Goal: Information Seeking & Learning: Learn about a topic

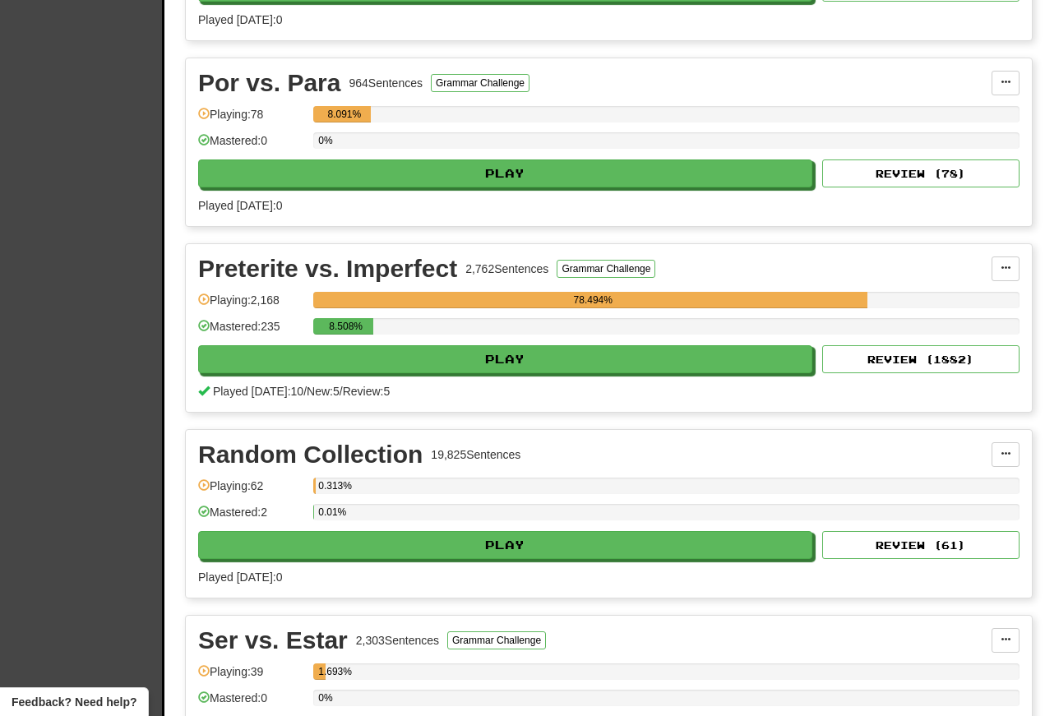
scroll to position [5539, 0]
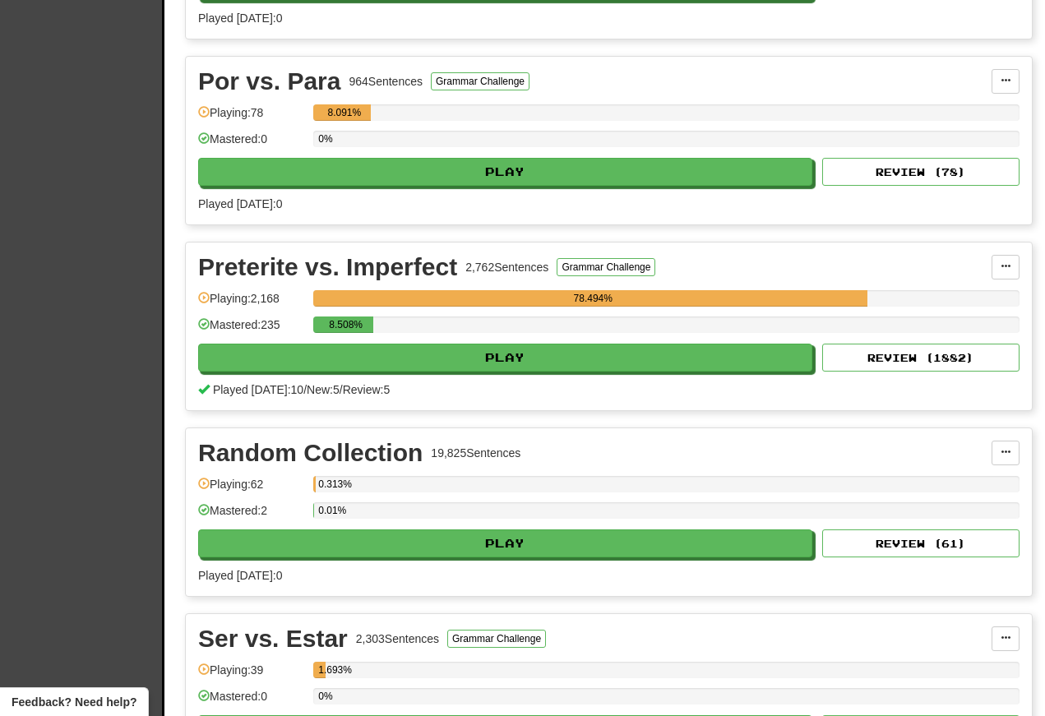
click at [336, 371] on button "Play" at bounding box center [505, 358] width 614 height 28
select select "**"
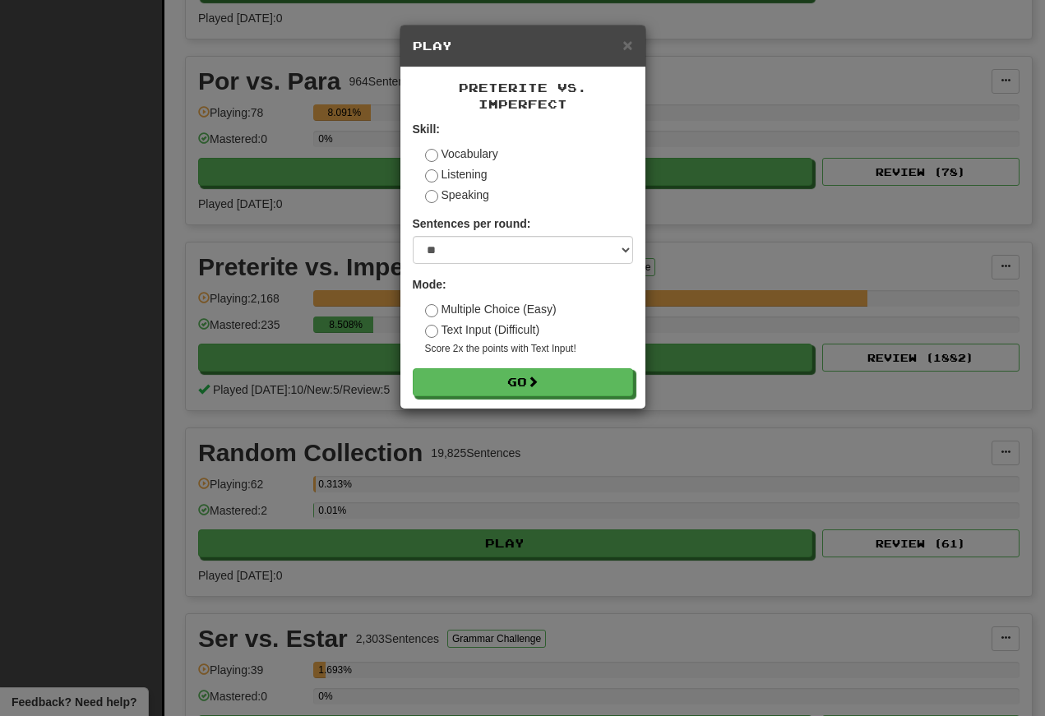
click at [474, 395] on button "Go" at bounding box center [523, 382] width 220 height 28
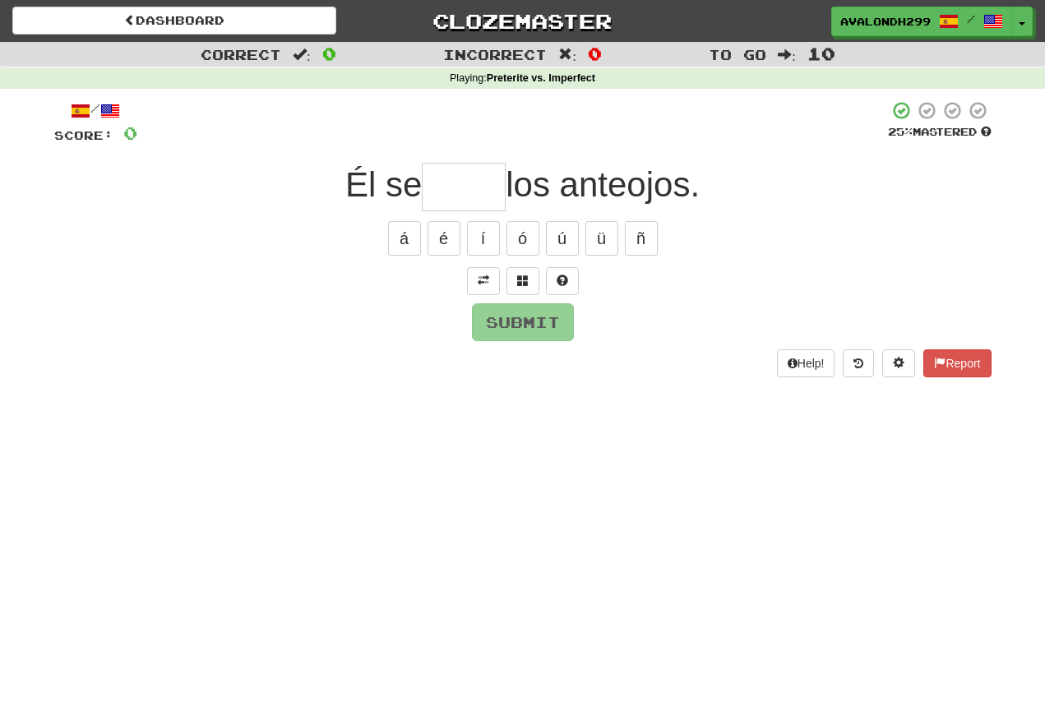
click at [483, 277] on span at bounding box center [484, 281] width 12 height 12
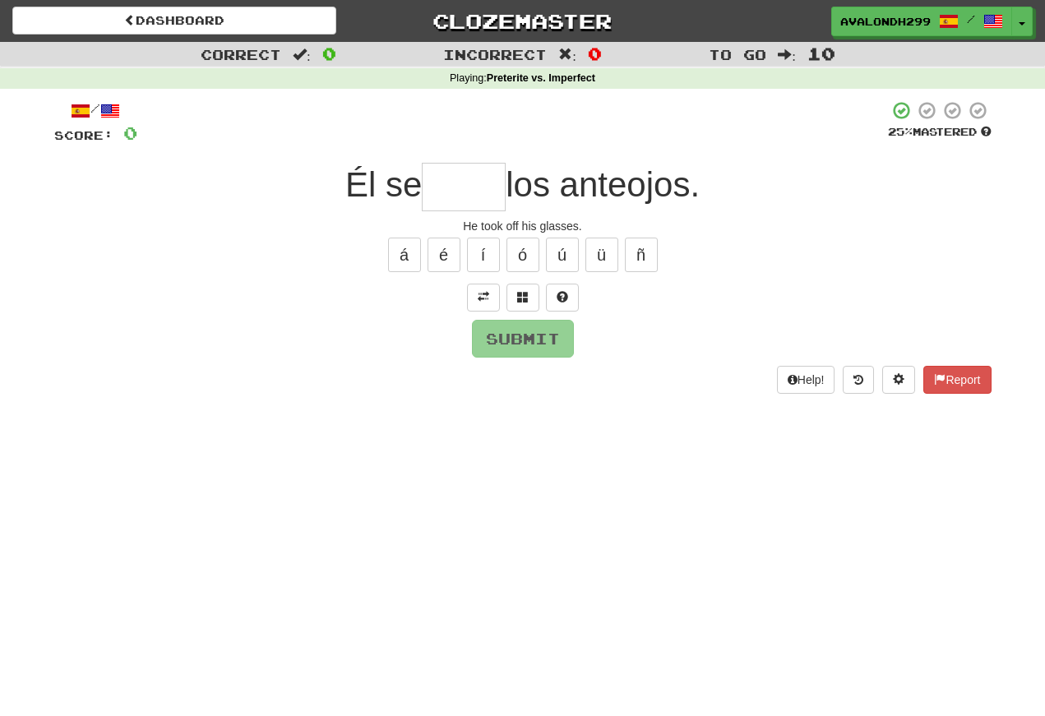
click at [432, 196] on input "text" at bounding box center [464, 187] width 84 height 49
type input "*"
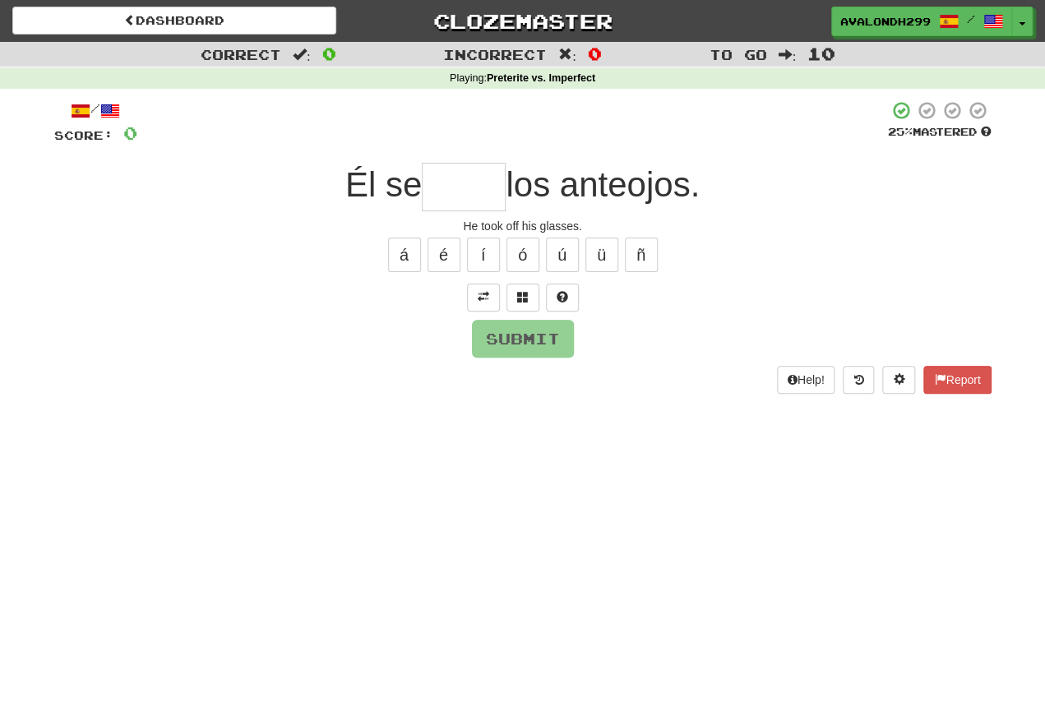
click at [525, 299] on span at bounding box center [523, 297] width 12 height 12
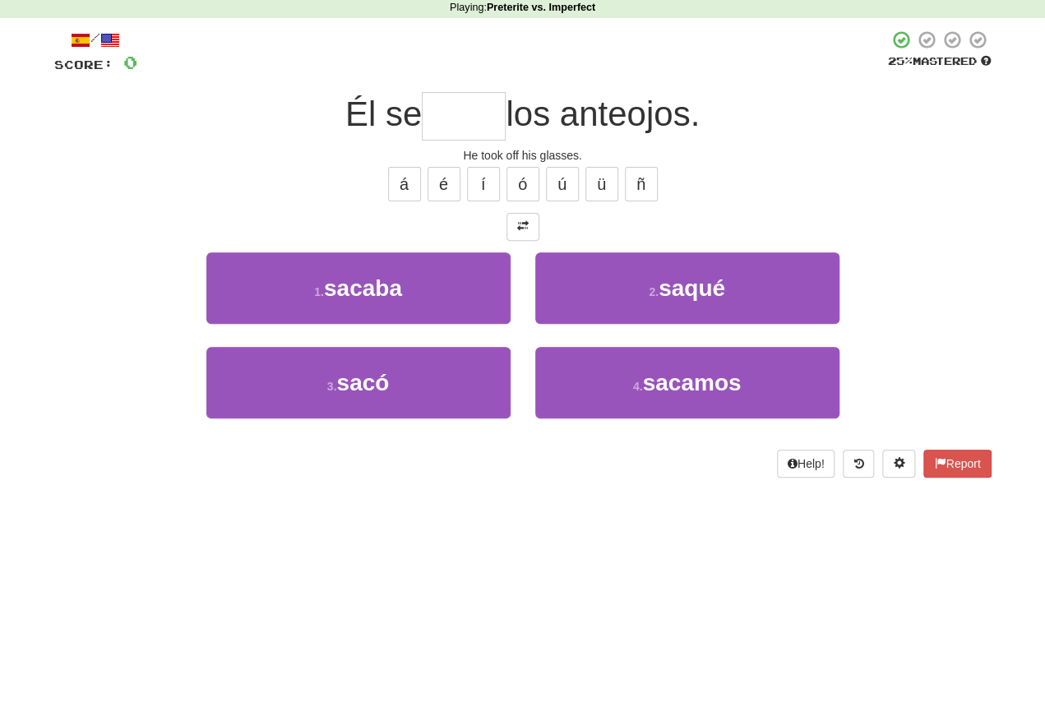
click at [625, 323] on button "2 . saqué" at bounding box center [687, 359] width 304 height 72
type input "****"
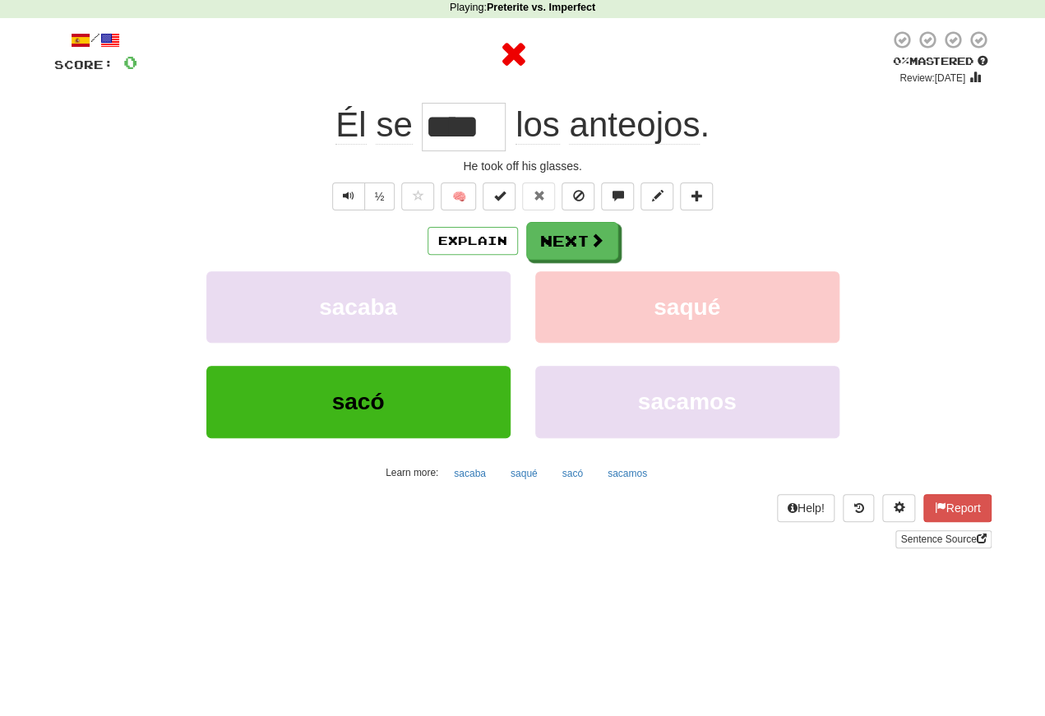
scroll to position [71, 0]
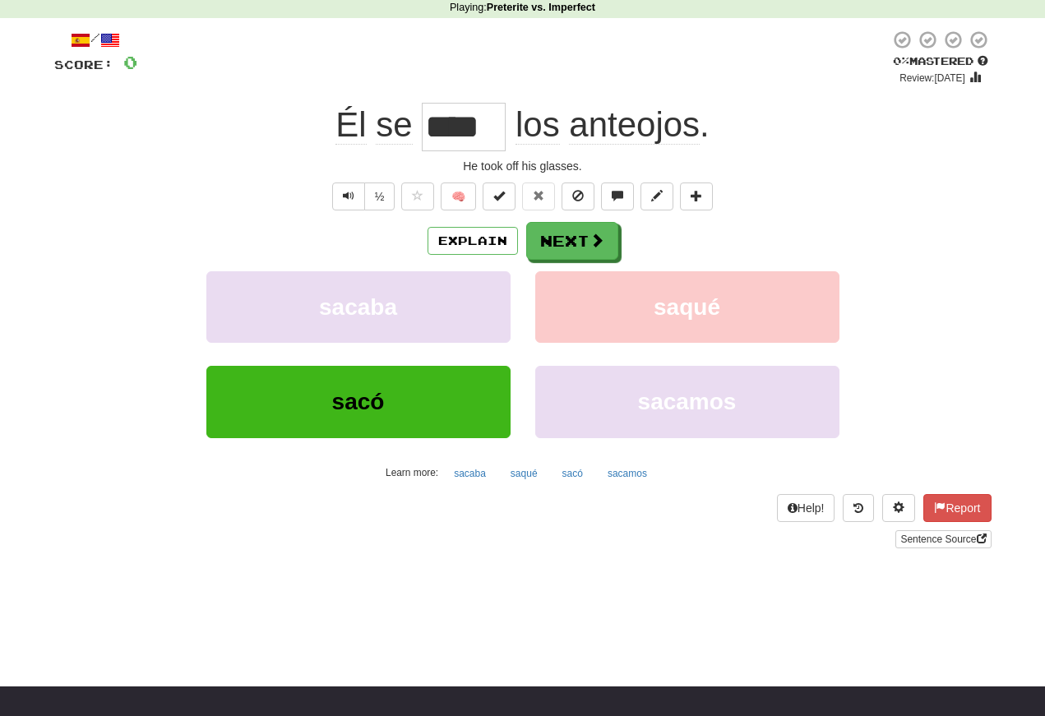
click at [352, 201] on span "Text-to-speech controls" at bounding box center [349, 196] width 12 height 12
click at [344, 205] on button "Text-to-speech controls" at bounding box center [348, 197] width 33 height 28
click at [338, 209] on button "Text-to-speech controls" at bounding box center [348, 197] width 33 height 28
click at [355, 203] on button "Text-to-speech controls" at bounding box center [348, 197] width 33 height 28
click at [349, 195] on span "Text-to-speech controls" at bounding box center [349, 196] width 12 height 12
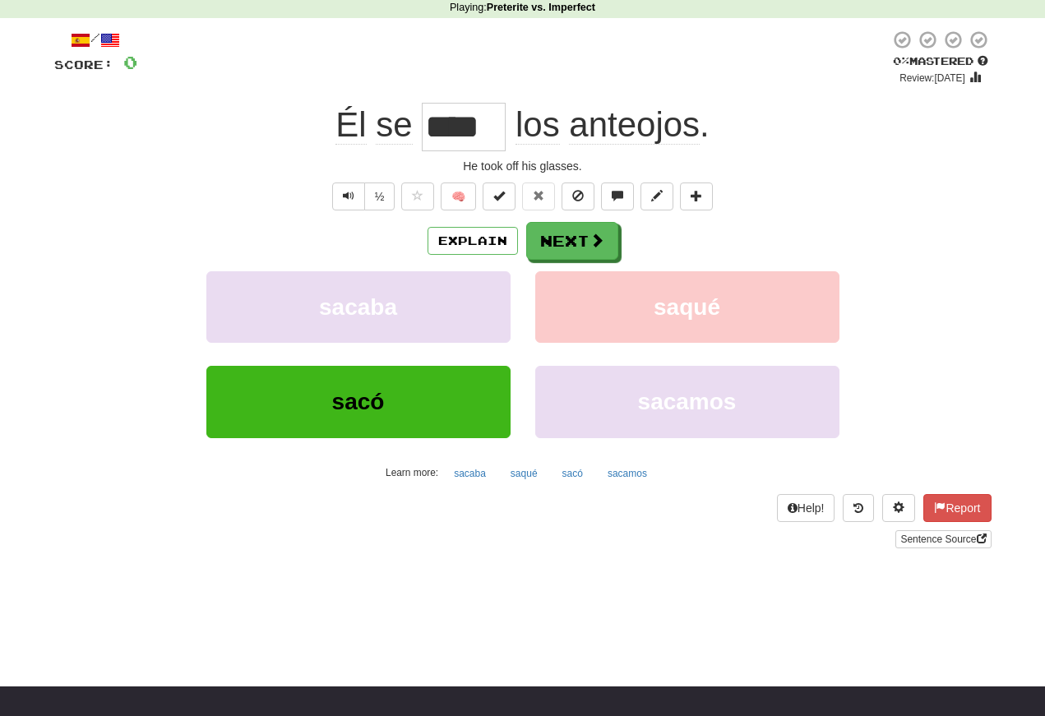
click at [349, 196] on span "Text-to-speech controls" at bounding box center [349, 196] width 12 height 12
click at [566, 245] on button "Next" at bounding box center [572, 241] width 92 height 38
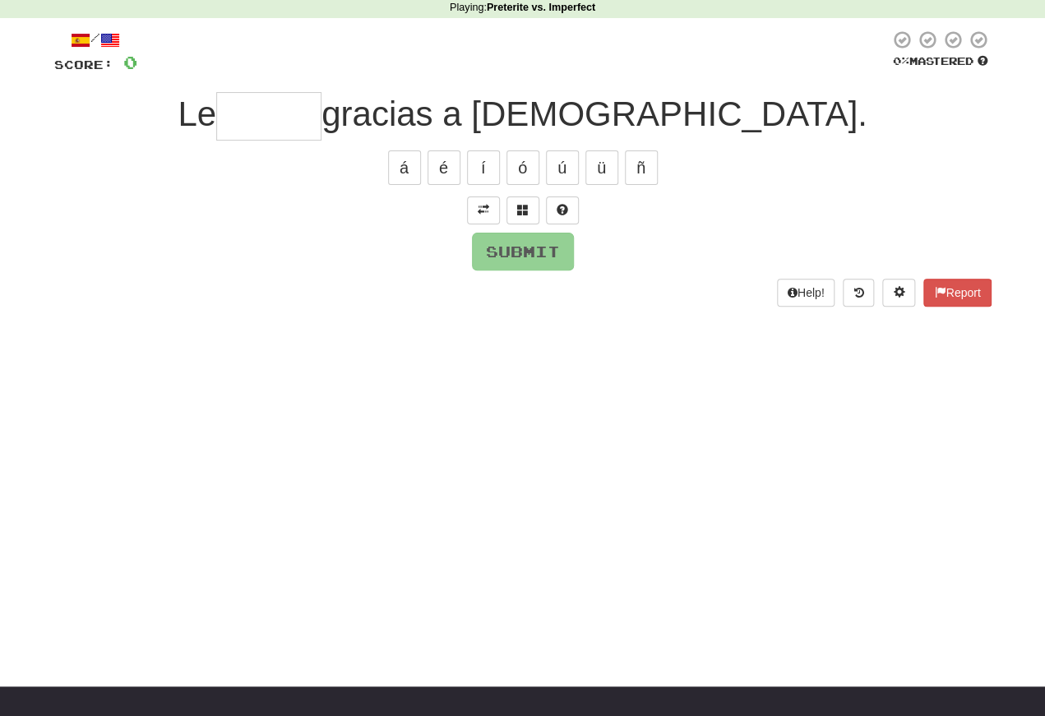
click at [479, 214] on span at bounding box center [484, 210] width 12 height 12
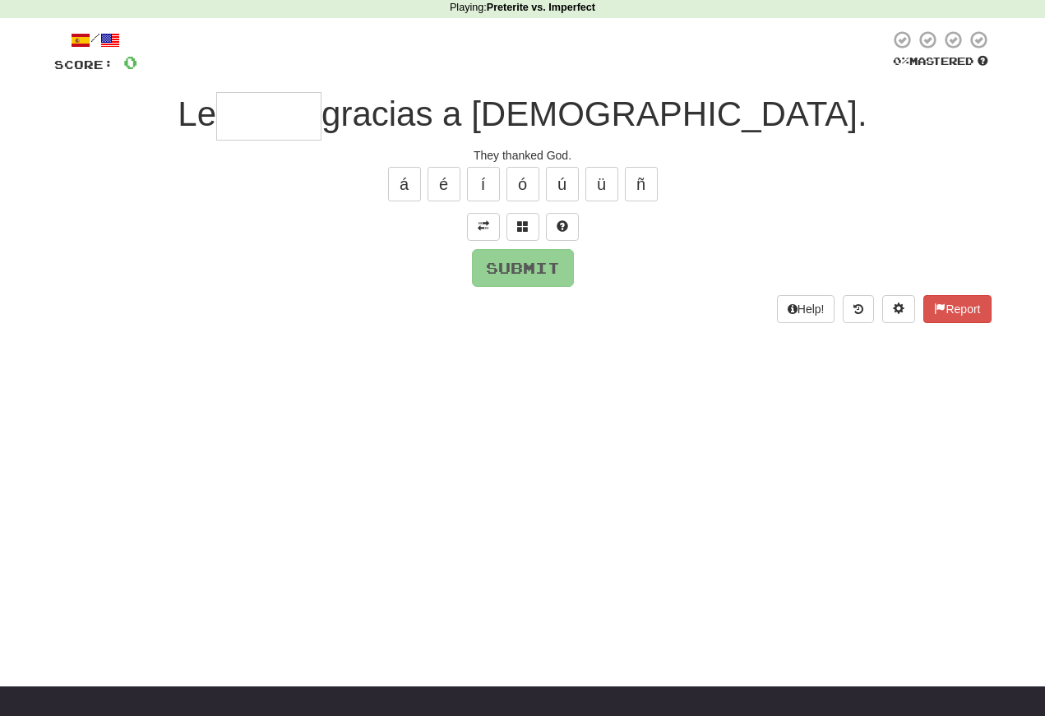
click at [482, 229] on span at bounding box center [484, 226] width 12 height 12
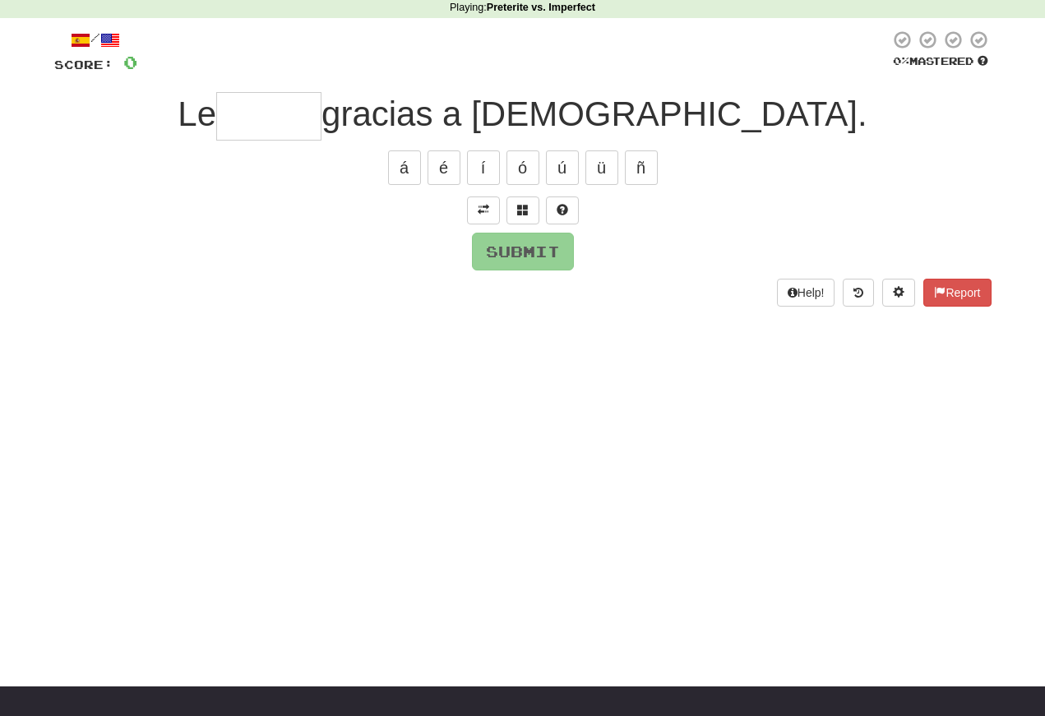
click at [321, 119] on input "text" at bounding box center [268, 116] width 105 height 49
click at [478, 204] on span at bounding box center [484, 210] width 12 height 12
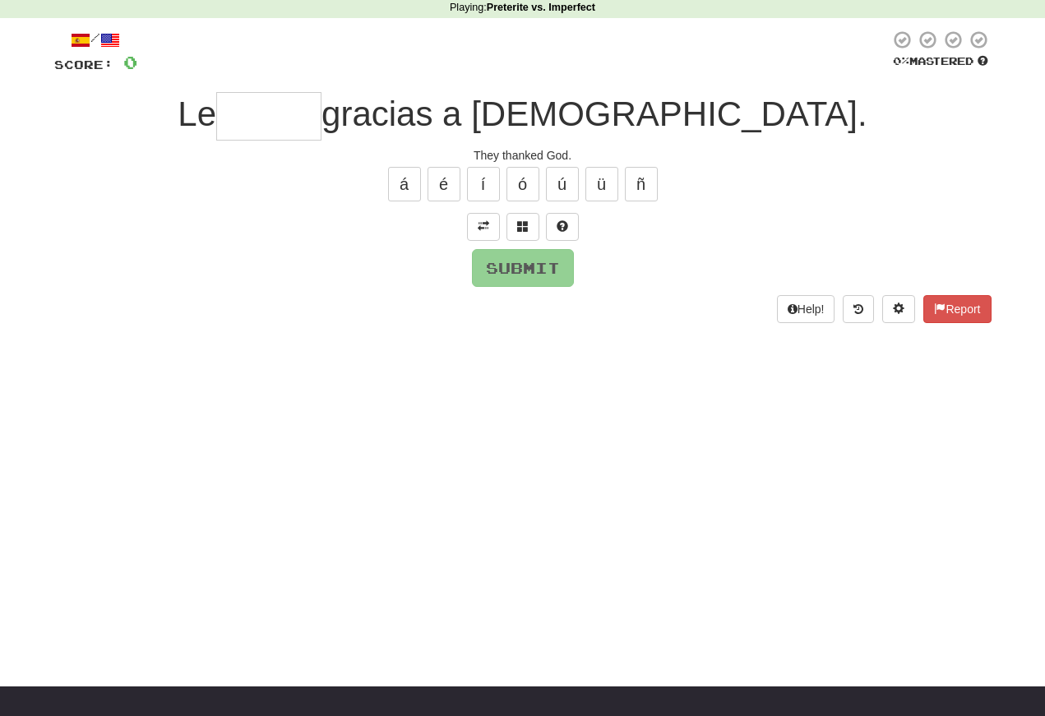
click at [321, 125] on input "text" at bounding box center [268, 116] width 105 height 49
type input "******"
click at [507, 263] on button "Submit" at bounding box center [523, 268] width 102 height 38
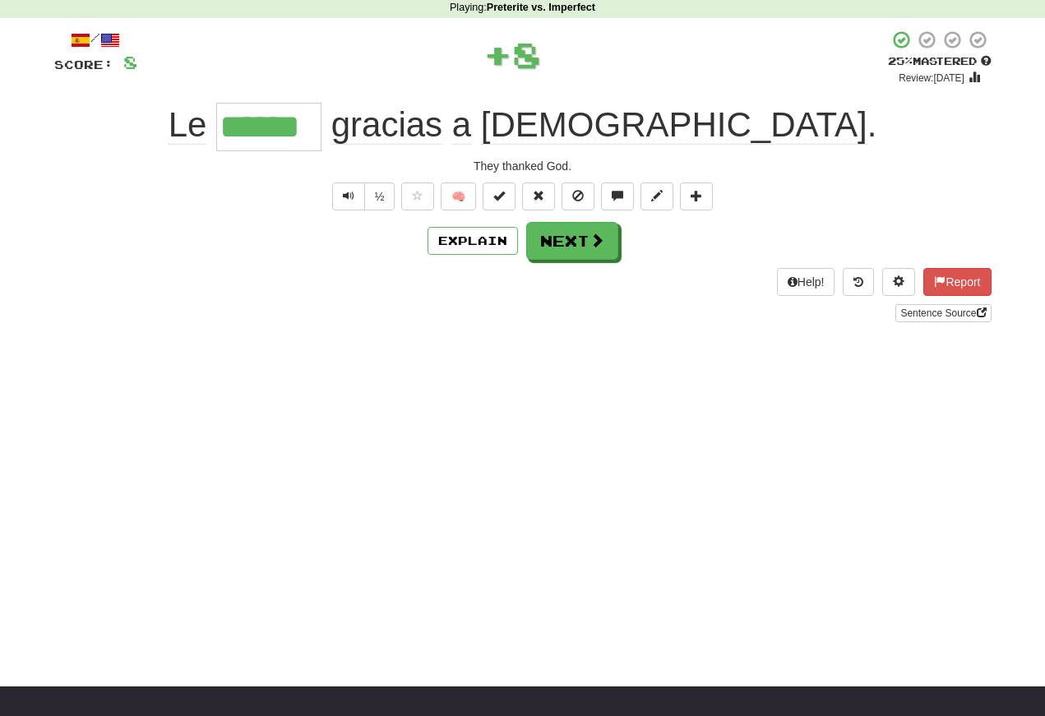
click at [350, 205] on button "Text-to-speech controls" at bounding box center [348, 197] width 33 height 28
click at [358, 197] on button "Text-to-speech controls" at bounding box center [348, 197] width 33 height 28
click at [350, 201] on span "Text-to-speech controls" at bounding box center [349, 196] width 12 height 12
click at [349, 201] on span "Text-to-speech controls" at bounding box center [349, 196] width 12 height 12
click at [342, 209] on button "Text-to-speech controls" at bounding box center [348, 197] width 33 height 28
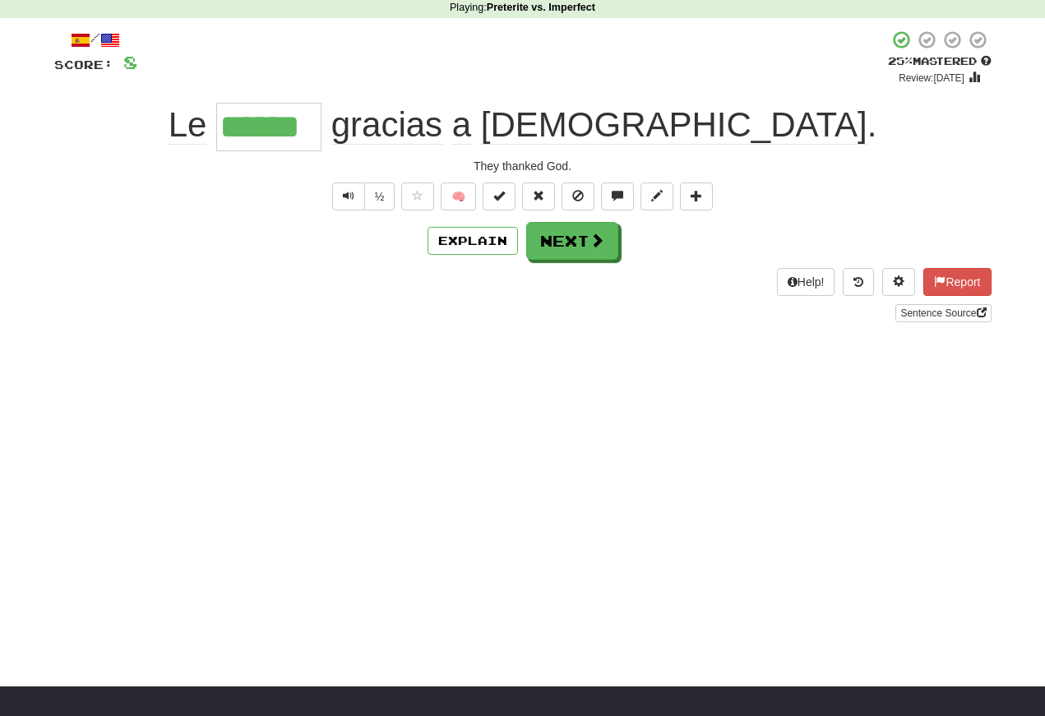
click at [352, 200] on span "Text-to-speech controls" at bounding box center [349, 196] width 12 height 12
click at [353, 199] on button "Text-to-speech controls" at bounding box center [348, 197] width 33 height 28
click at [355, 198] on button "Text-to-speech controls" at bounding box center [348, 197] width 33 height 28
click at [358, 202] on button "Text-to-speech controls" at bounding box center [348, 197] width 33 height 28
click at [343, 205] on button "Text-to-speech controls" at bounding box center [348, 197] width 33 height 28
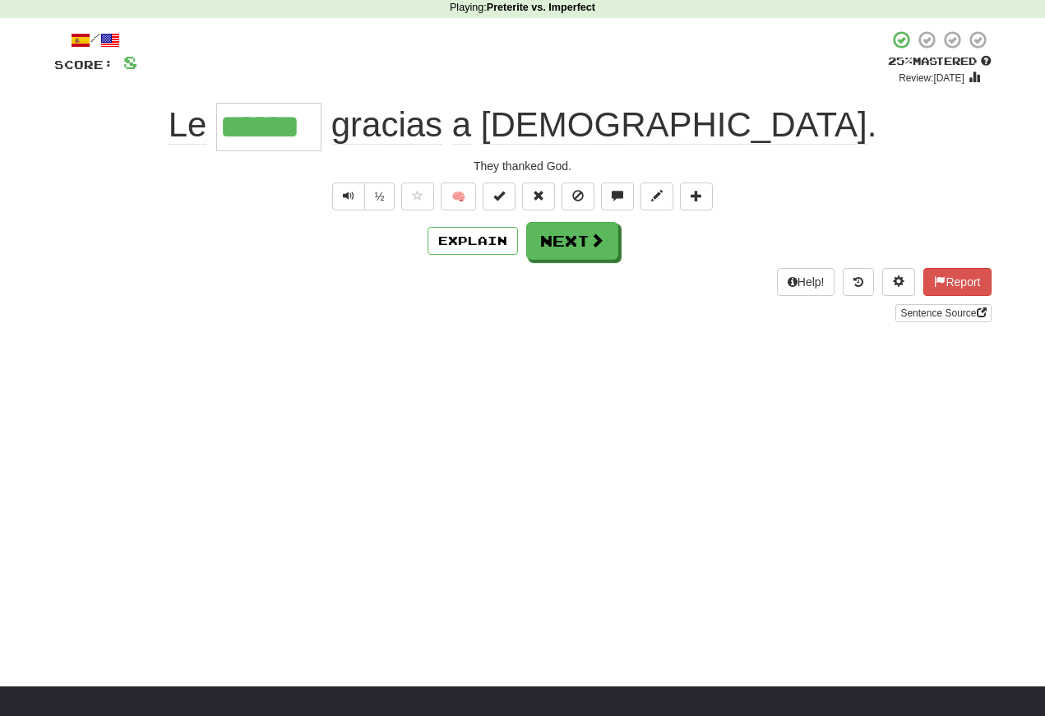
click at [344, 197] on span "Text-to-speech controls" at bounding box center [349, 196] width 12 height 12
click at [349, 201] on span "Text-to-speech controls" at bounding box center [349, 196] width 12 height 12
click at [351, 200] on span "Text-to-speech controls" at bounding box center [349, 196] width 12 height 12
click at [556, 237] on button "Next" at bounding box center [572, 241] width 92 height 38
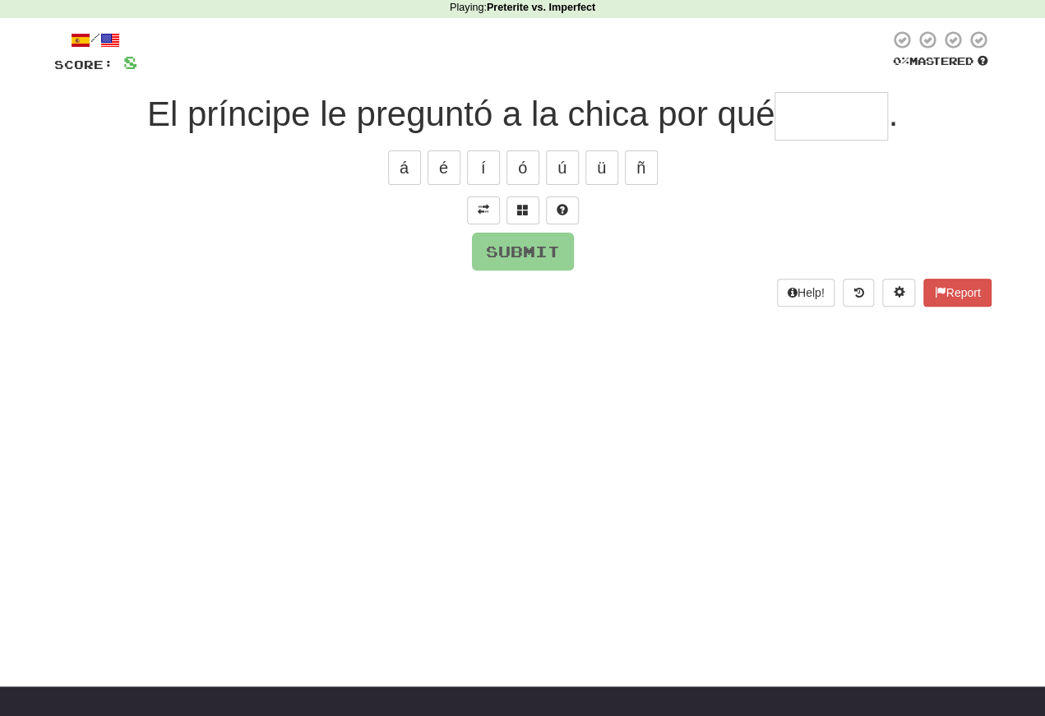
click at [483, 210] on span at bounding box center [484, 210] width 12 height 12
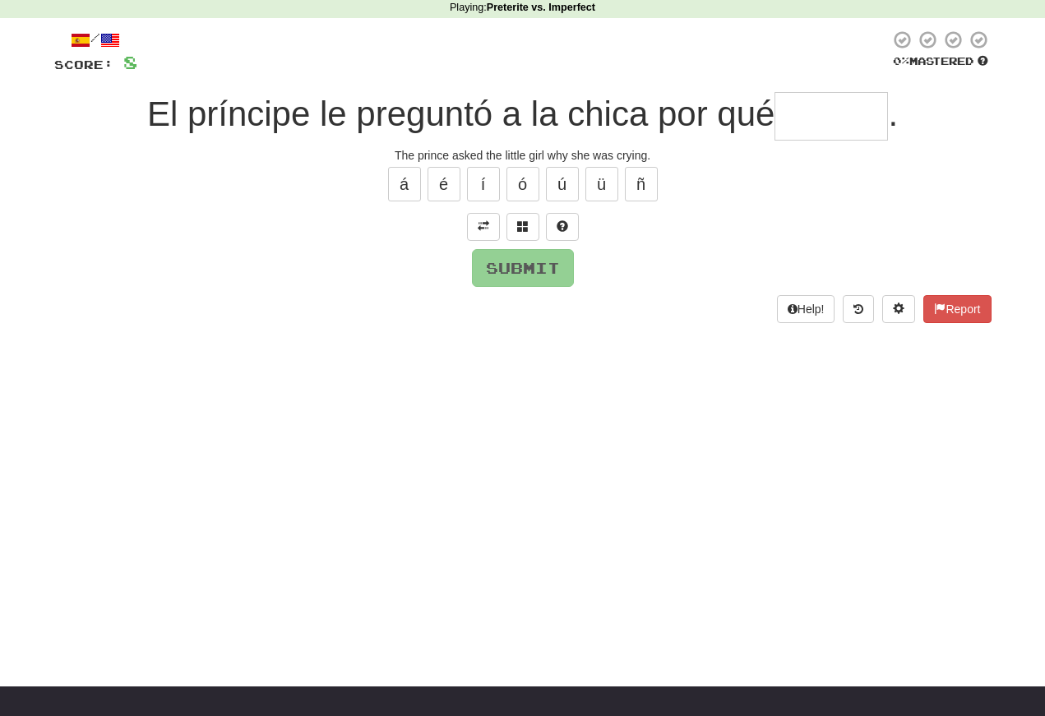
click at [486, 226] on span at bounding box center [484, 226] width 12 height 12
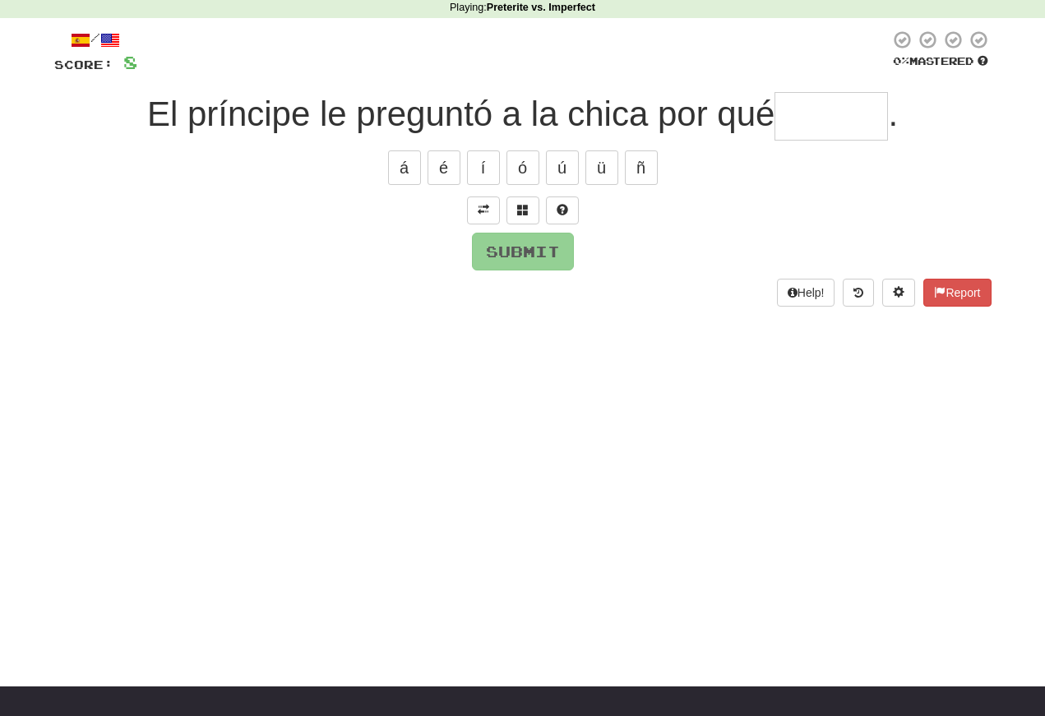
click at [487, 207] on span at bounding box center [484, 210] width 12 height 12
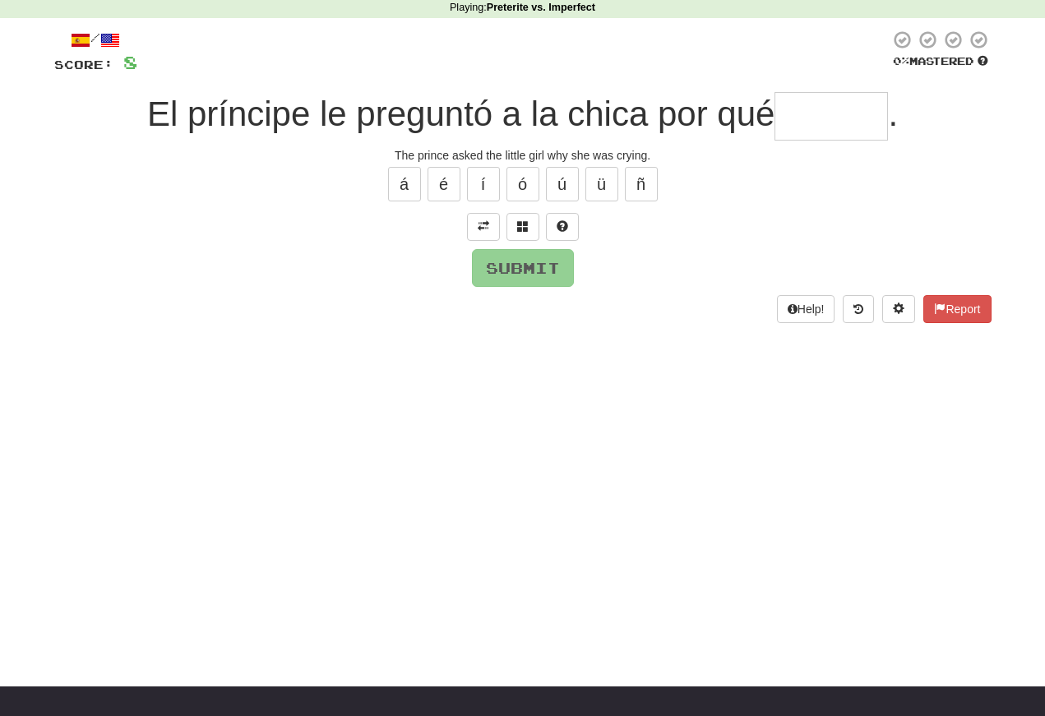
click at [802, 114] on input "text" at bounding box center [830, 116] width 113 height 49
type input "*******"
click at [507, 258] on button "Submit" at bounding box center [523, 268] width 102 height 38
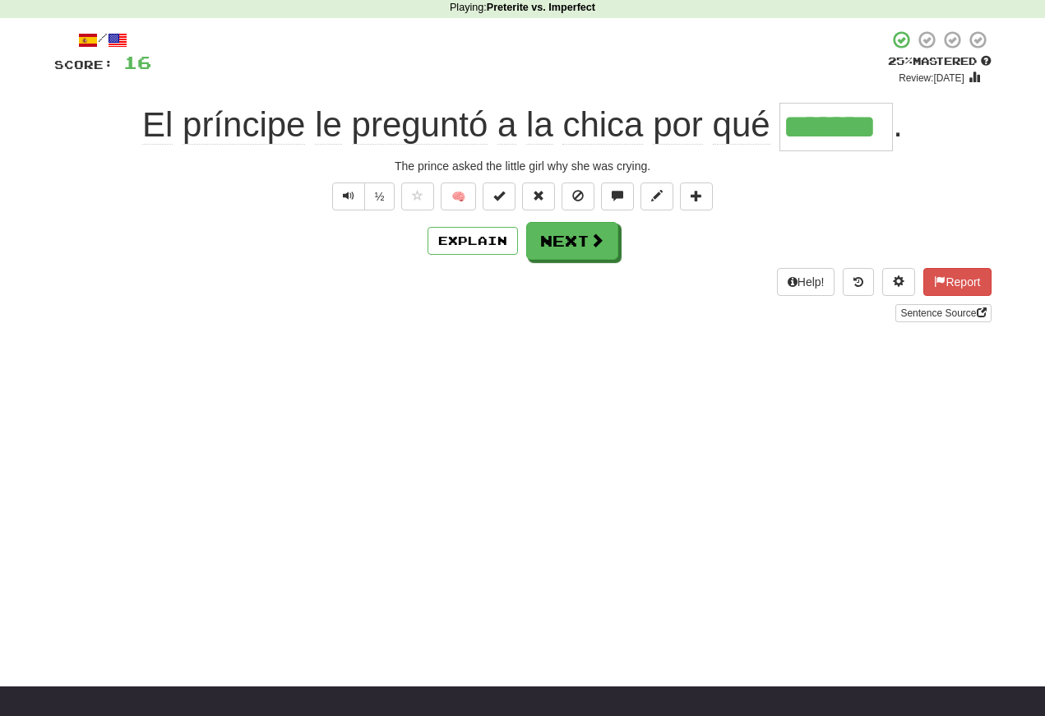
click at [344, 197] on span "Text-to-speech controls" at bounding box center [349, 196] width 12 height 12
click at [344, 196] on span "Text-to-speech controls" at bounding box center [349, 196] width 12 height 12
click at [349, 199] on span "Text-to-speech controls" at bounding box center [349, 196] width 12 height 12
click at [352, 201] on span "Text-to-speech controls" at bounding box center [349, 196] width 12 height 12
click at [349, 208] on button "Text-to-speech controls" at bounding box center [348, 197] width 33 height 28
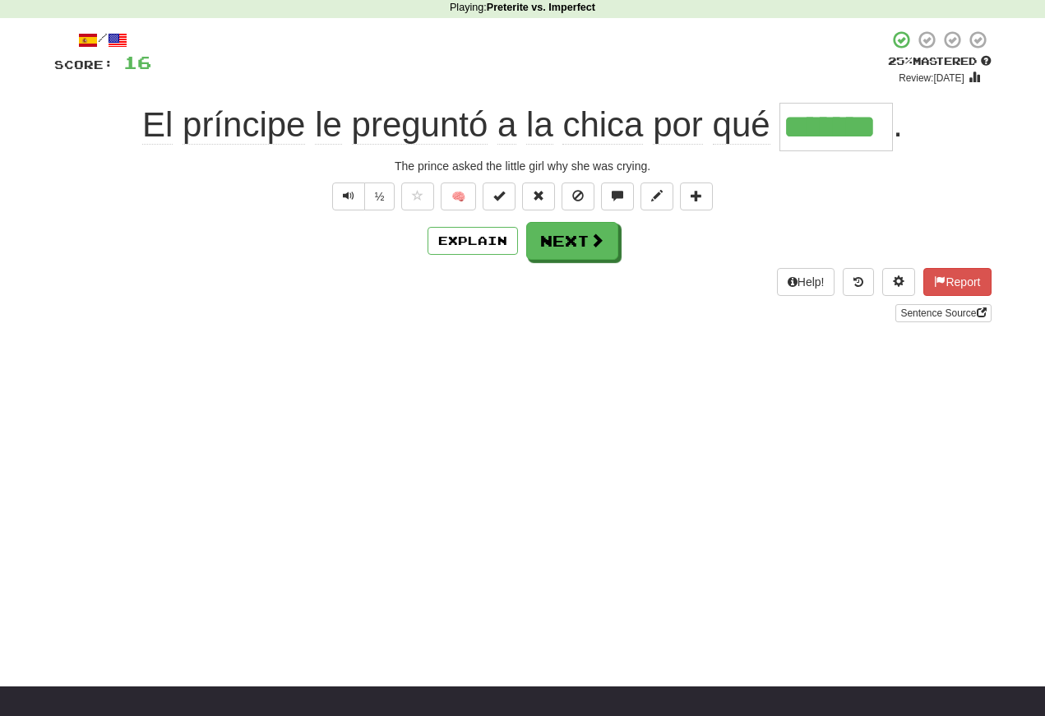
click at [570, 247] on button "Next" at bounding box center [572, 241] width 92 height 38
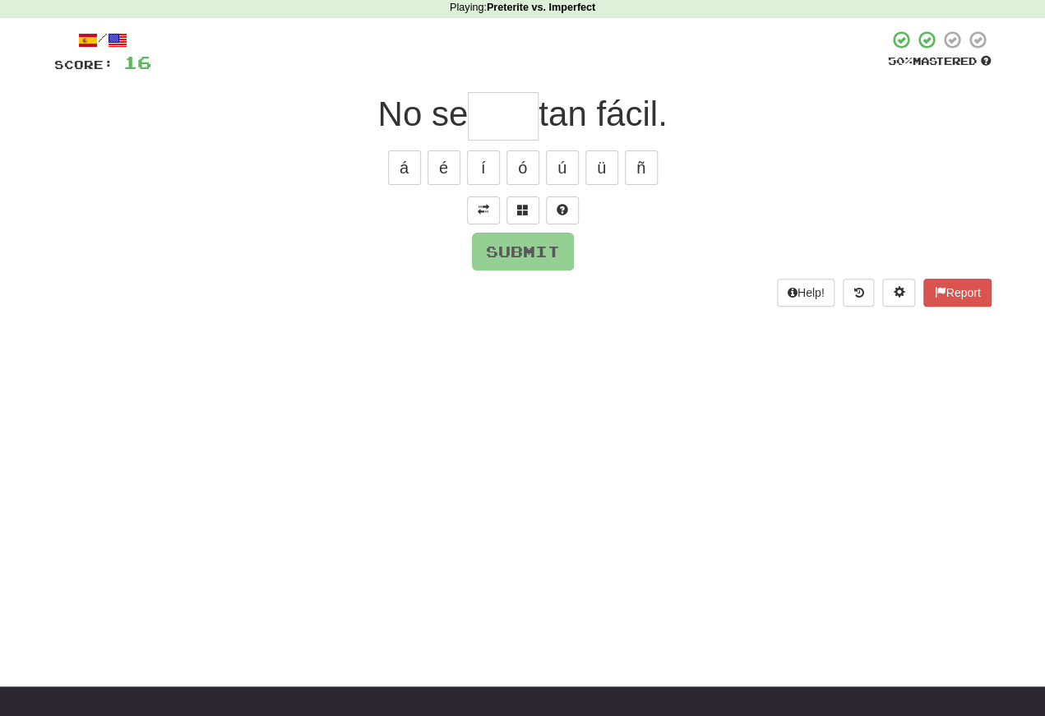
click at [487, 215] on button at bounding box center [483, 211] width 33 height 28
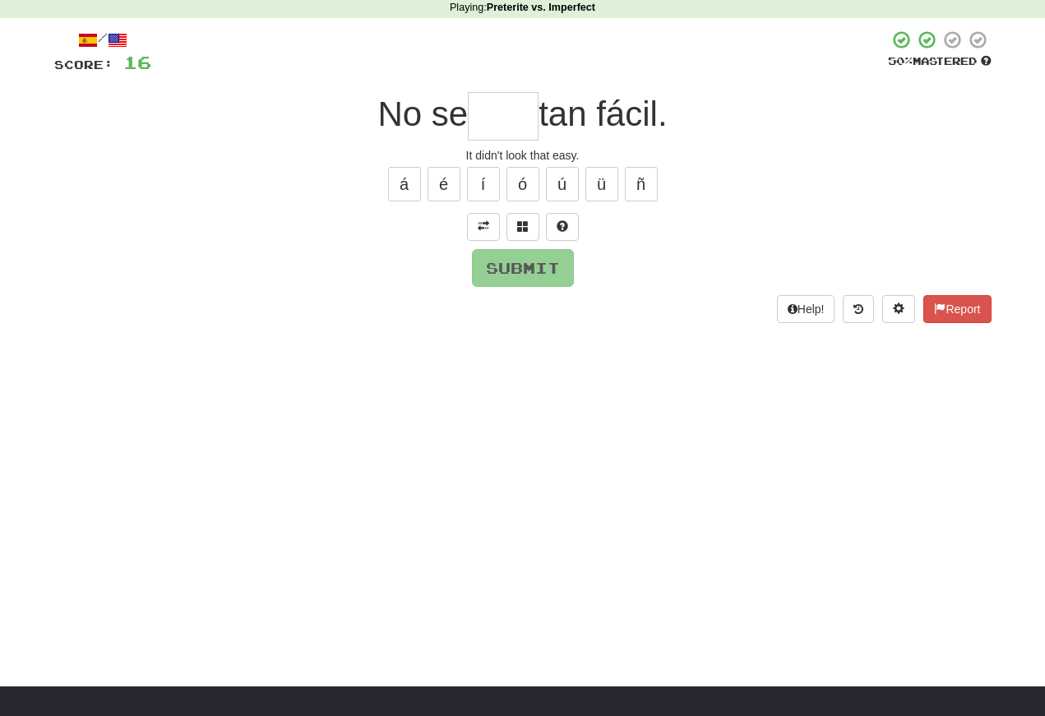
click at [486, 123] on input "text" at bounding box center [503, 116] width 71 height 49
type input "*"
click at [492, 219] on div "/ Score: 16 50 % Mastered No se ** tan fácil. It didn't look that easy. á é í ó…" at bounding box center [522, 176] width 937 height 293
click at [511, 110] on input "**" at bounding box center [503, 116] width 71 height 49
click at [483, 193] on button "í" at bounding box center [483, 184] width 33 height 35
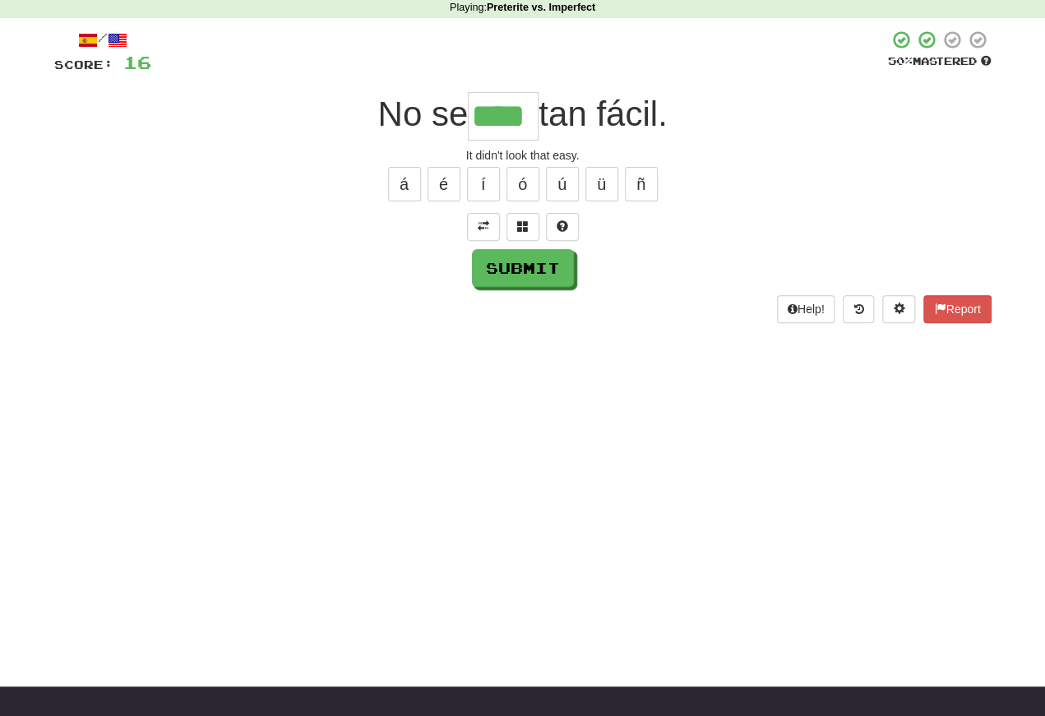
type input "****"
click at [497, 266] on button "Submit" at bounding box center [523, 268] width 102 height 38
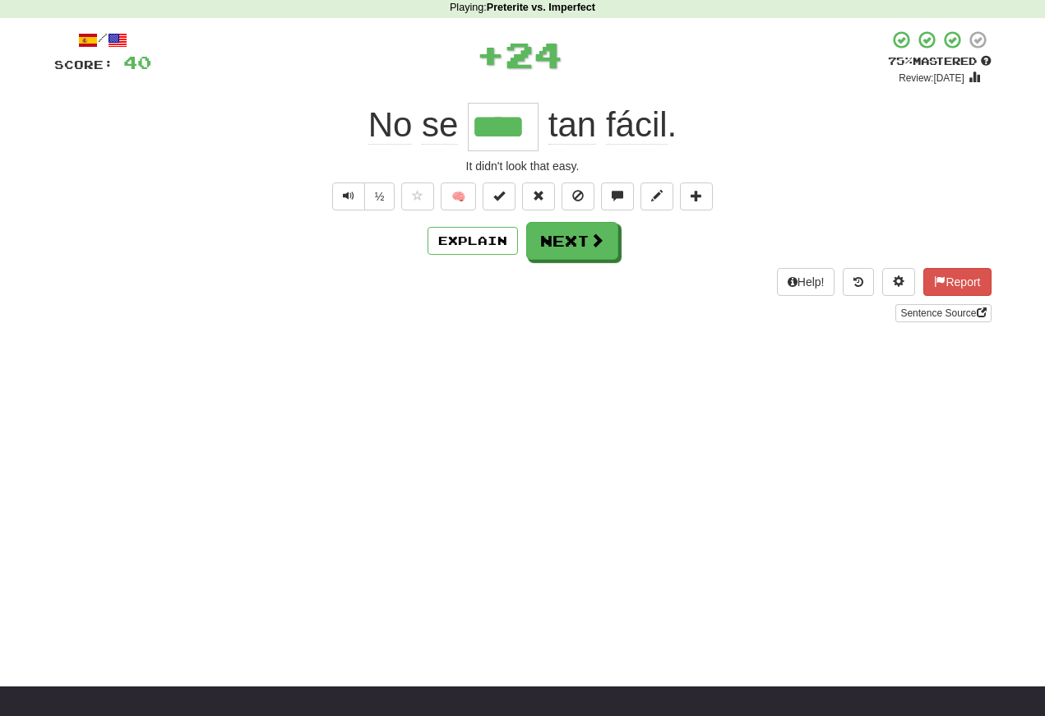
click at [340, 204] on button "Text-to-speech controls" at bounding box center [348, 197] width 33 height 28
click at [344, 205] on button "Text-to-speech controls" at bounding box center [348, 197] width 33 height 28
click at [349, 197] on span "Text-to-speech controls" at bounding box center [349, 196] width 12 height 12
click at [344, 197] on span "Text-to-speech controls" at bounding box center [349, 196] width 12 height 12
click at [347, 201] on span "Text-to-speech controls" at bounding box center [349, 196] width 12 height 12
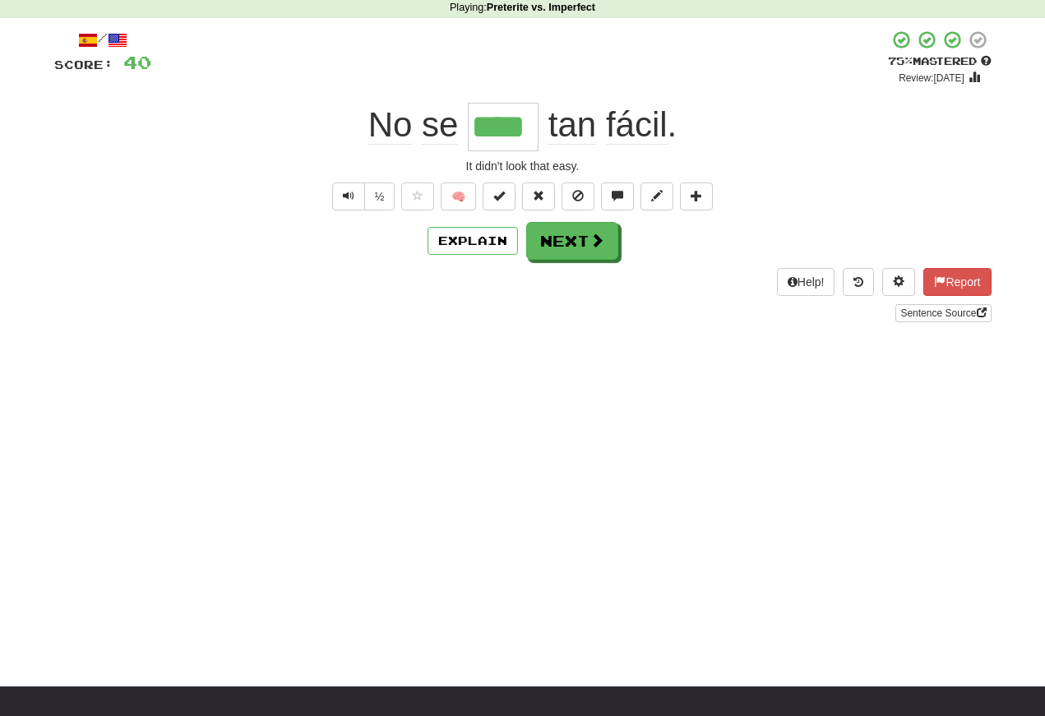
click at [348, 198] on span "Text-to-speech controls" at bounding box center [349, 196] width 12 height 12
click at [349, 199] on span "Text-to-speech controls" at bounding box center [349, 196] width 12 height 12
click at [350, 206] on button "Text-to-speech controls" at bounding box center [348, 197] width 33 height 28
click at [357, 198] on button "Text-to-speech controls" at bounding box center [348, 197] width 33 height 28
click at [354, 200] on button "Text-to-speech controls" at bounding box center [348, 197] width 33 height 28
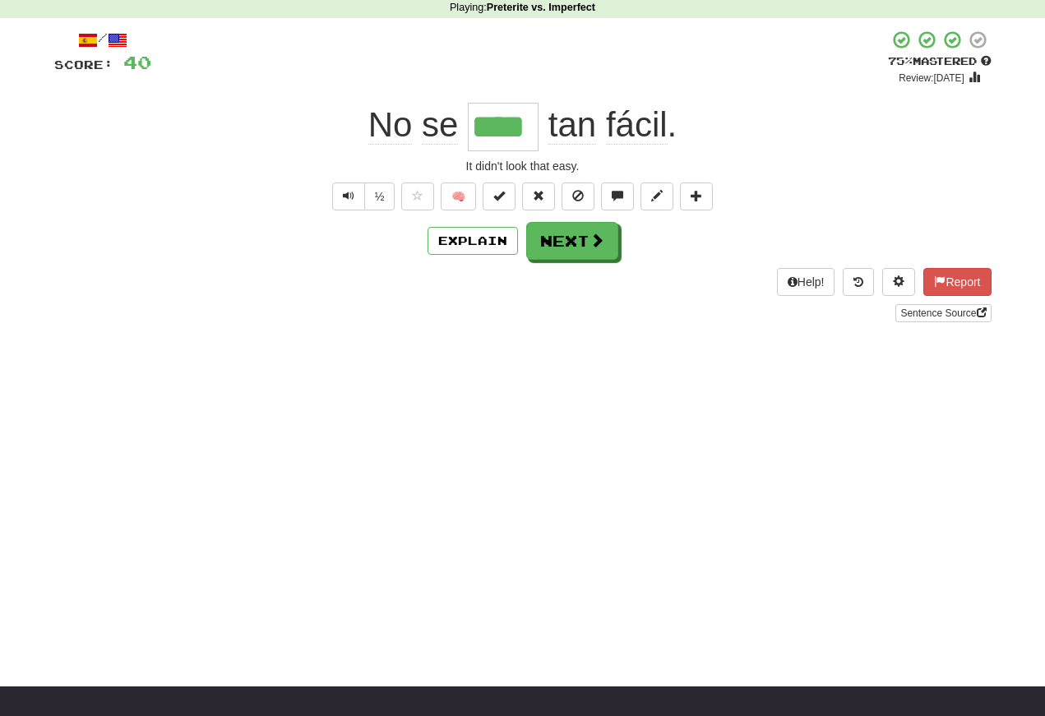
click at [352, 200] on span "Text-to-speech controls" at bounding box center [349, 196] width 12 height 12
click at [345, 190] on span "Text-to-speech controls" at bounding box center [349, 196] width 12 height 12
click at [571, 238] on button "Next" at bounding box center [572, 241] width 92 height 38
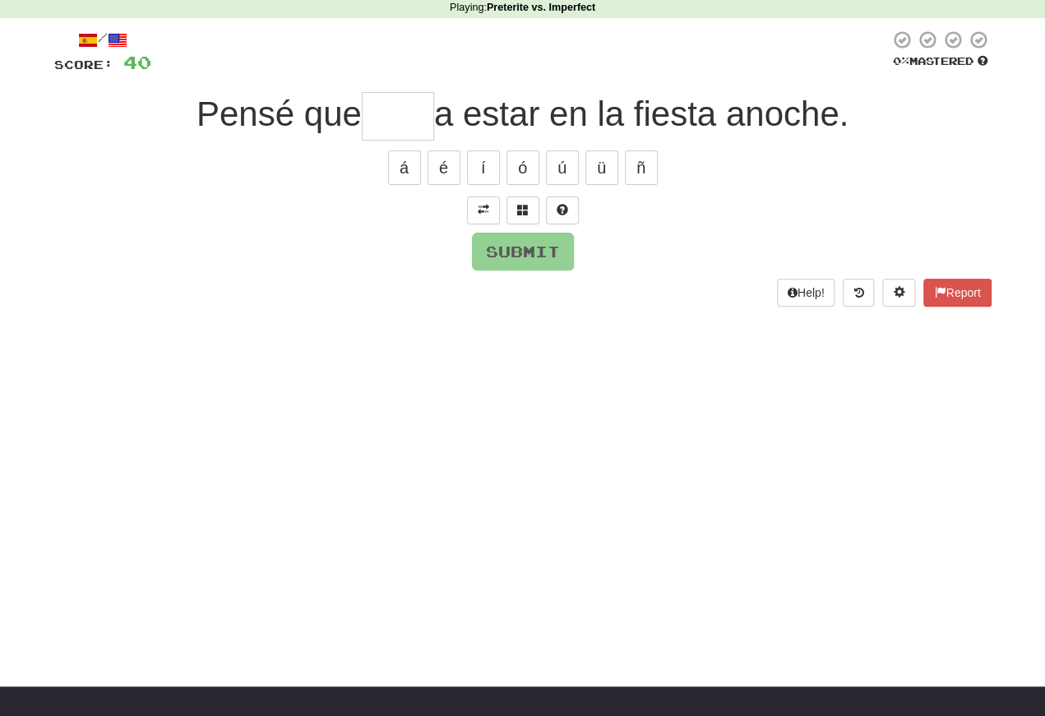
click at [485, 213] on span at bounding box center [484, 210] width 12 height 12
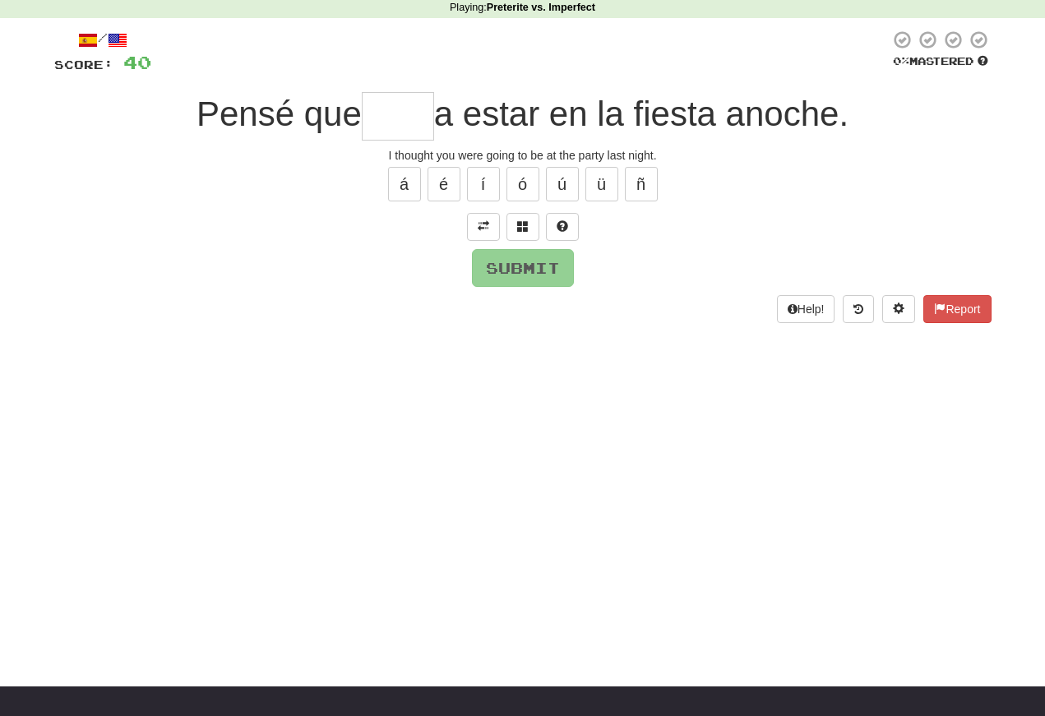
click at [478, 229] on span at bounding box center [484, 226] width 12 height 12
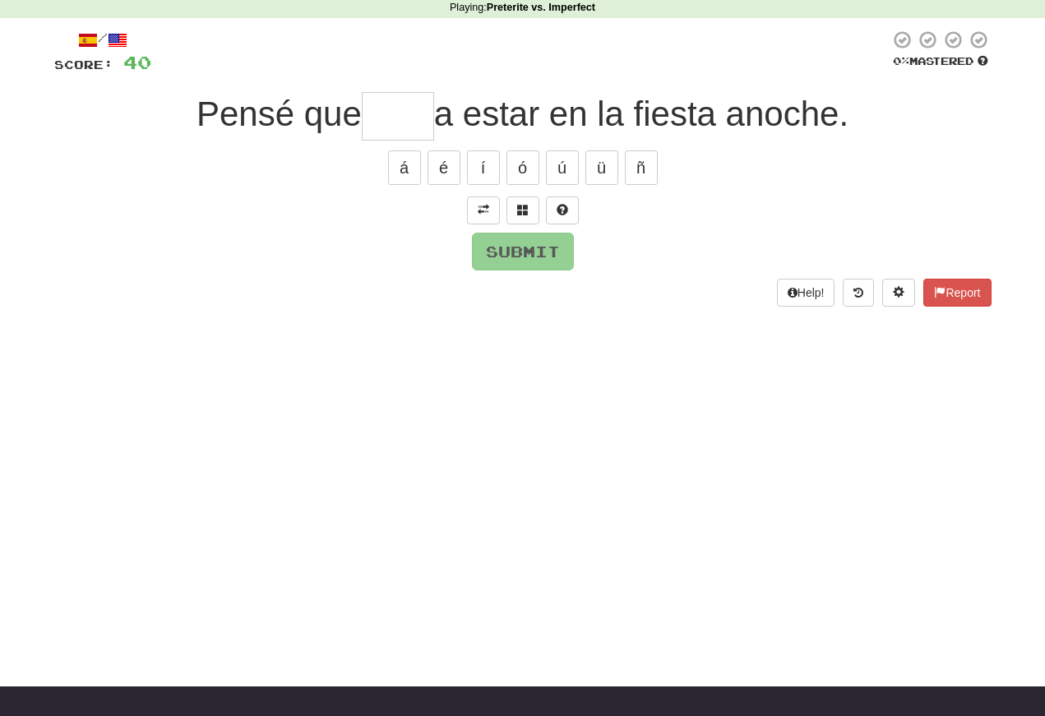
click at [483, 218] on button at bounding box center [483, 211] width 33 height 28
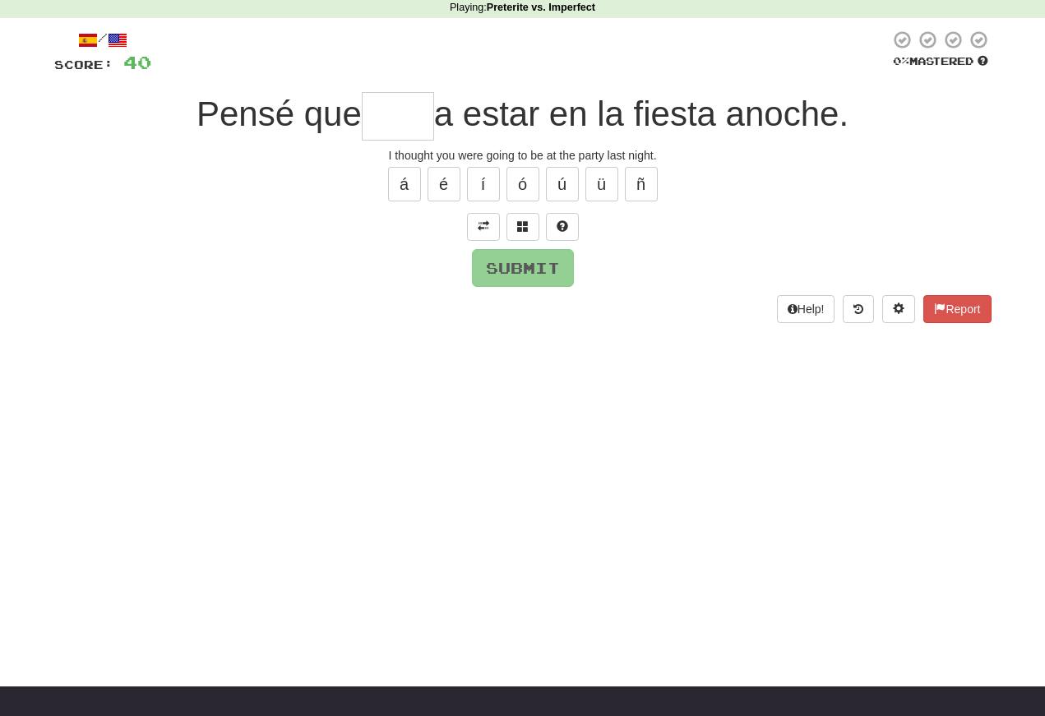
click at [397, 132] on input "text" at bounding box center [398, 116] width 72 height 49
type input "*"
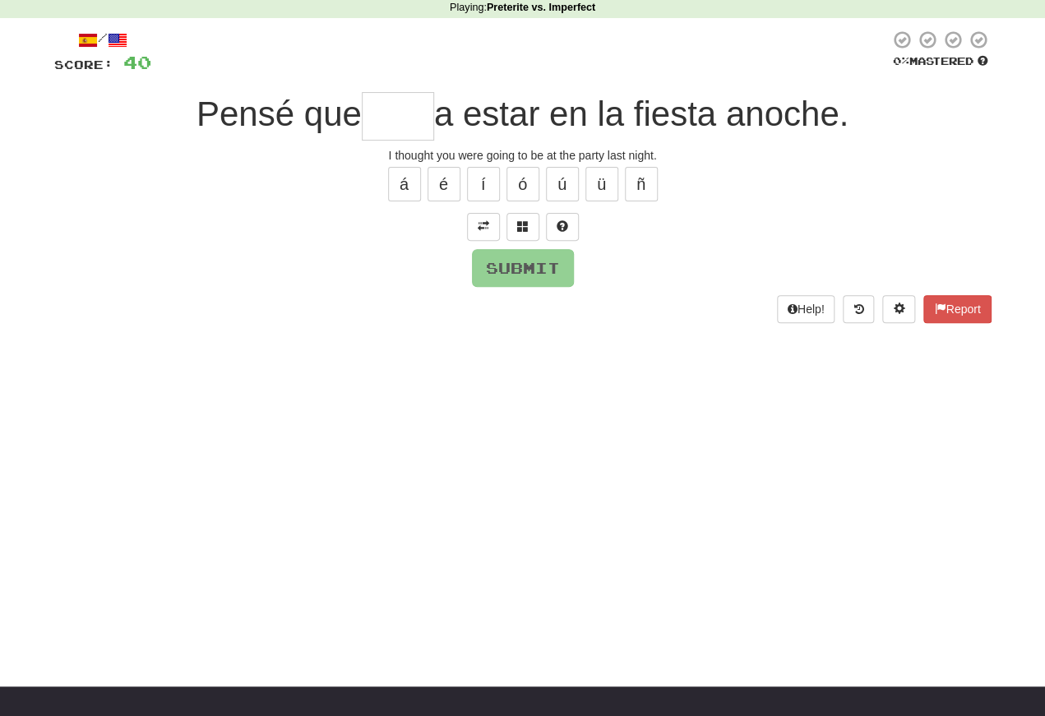
click at [522, 233] on button at bounding box center [522, 227] width 33 height 28
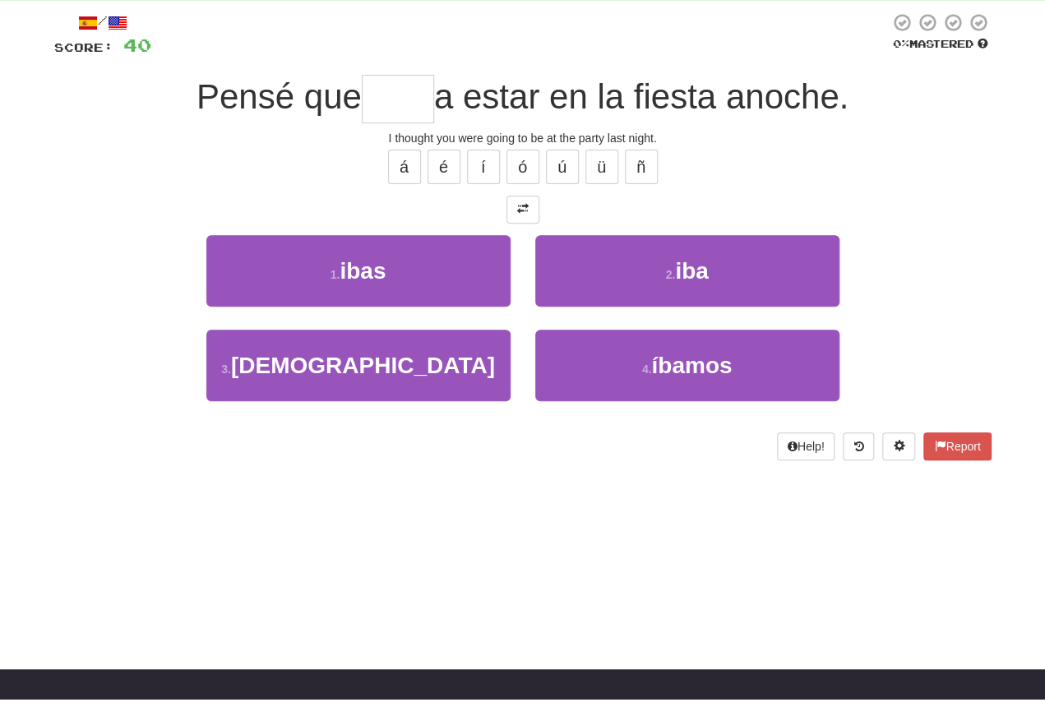
click at [326, 268] on button "1 . ibas" at bounding box center [358, 288] width 304 height 72
type input "****"
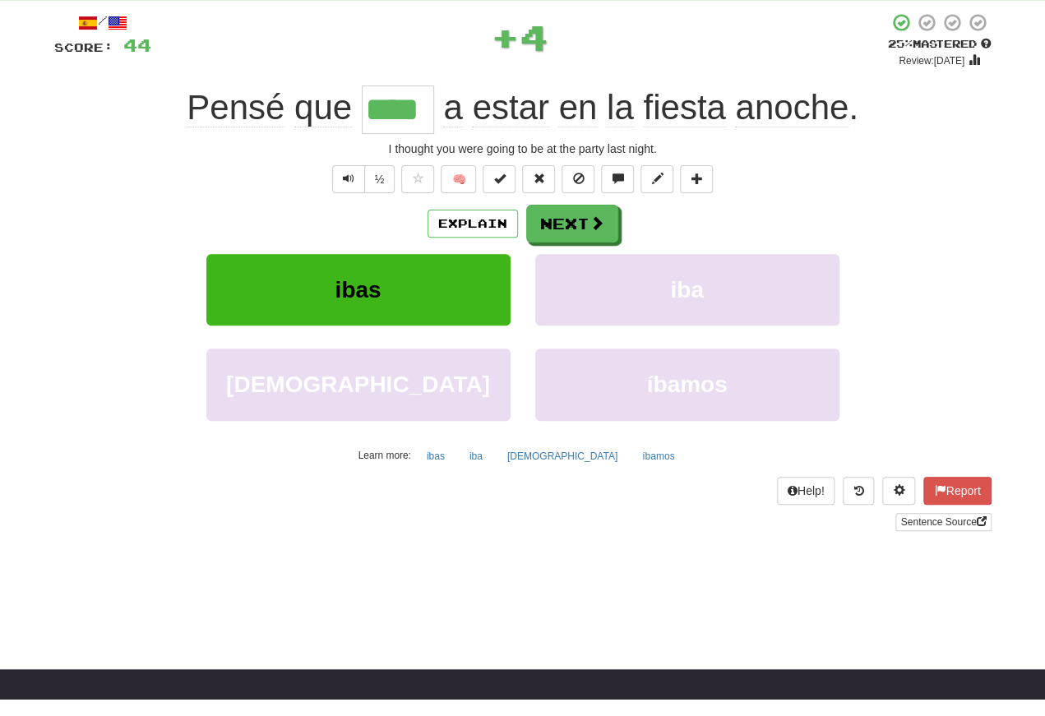
scroll to position [88, 0]
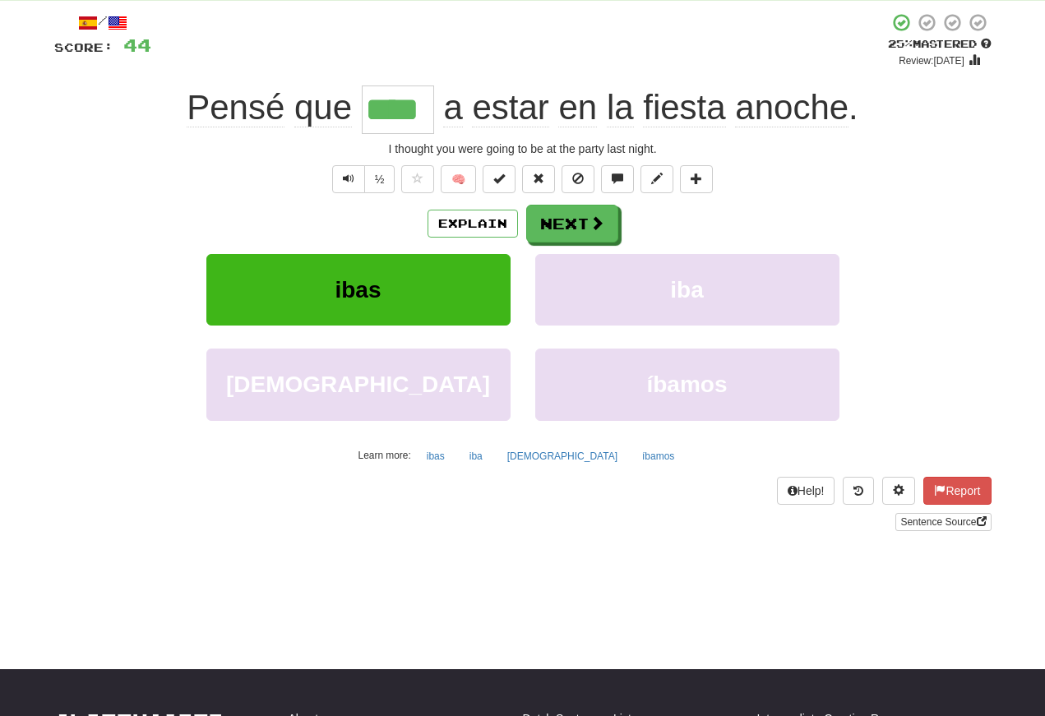
click at [343, 183] on span "Text-to-speech controls" at bounding box center [349, 179] width 12 height 12
click at [344, 178] on span "Text-to-speech controls" at bounding box center [349, 179] width 12 height 12
click at [343, 173] on span "Text-to-speech controls" at bounding box center [349, 179] width 12 height 12
click at [346, 184] on span "Text-to-speech controls" at bounding box center [349, 179] width 12 height 12
click at [353, 178] on button "Text-to-speech controls" at bounding box center [348, 179] width 33 height 28
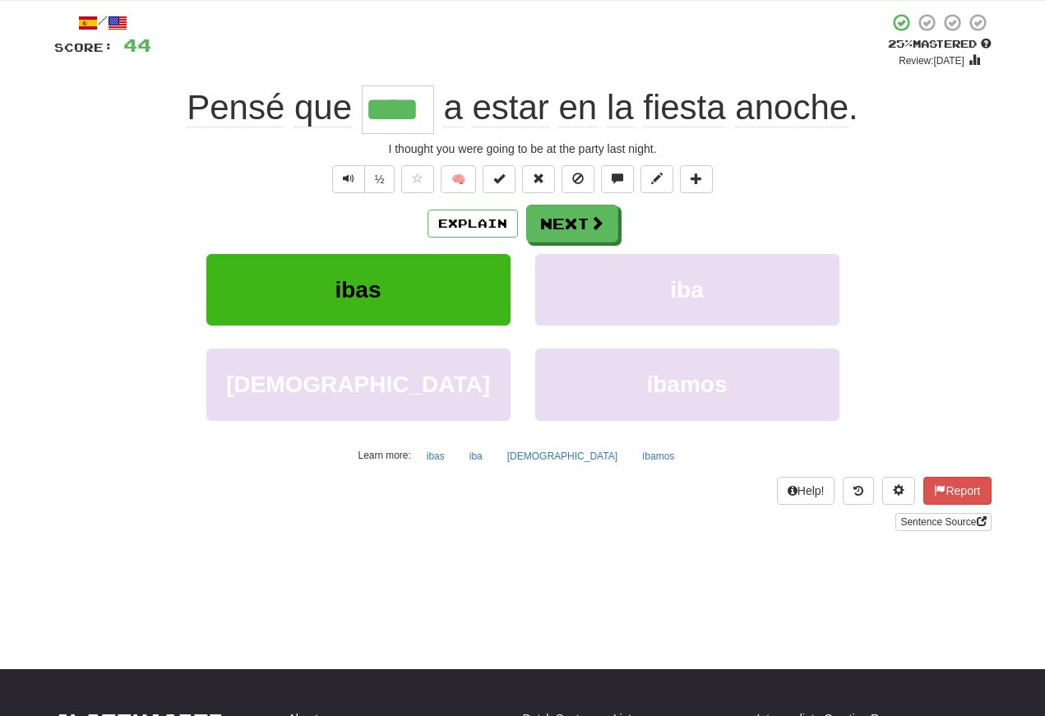
click at [350, 180] on span "Text-to-speech controls" at bounding box center [349, 179] width 12 height 12
click at [566, 223] on button "Next" at bounding box center [572, 224] width 92 height 38
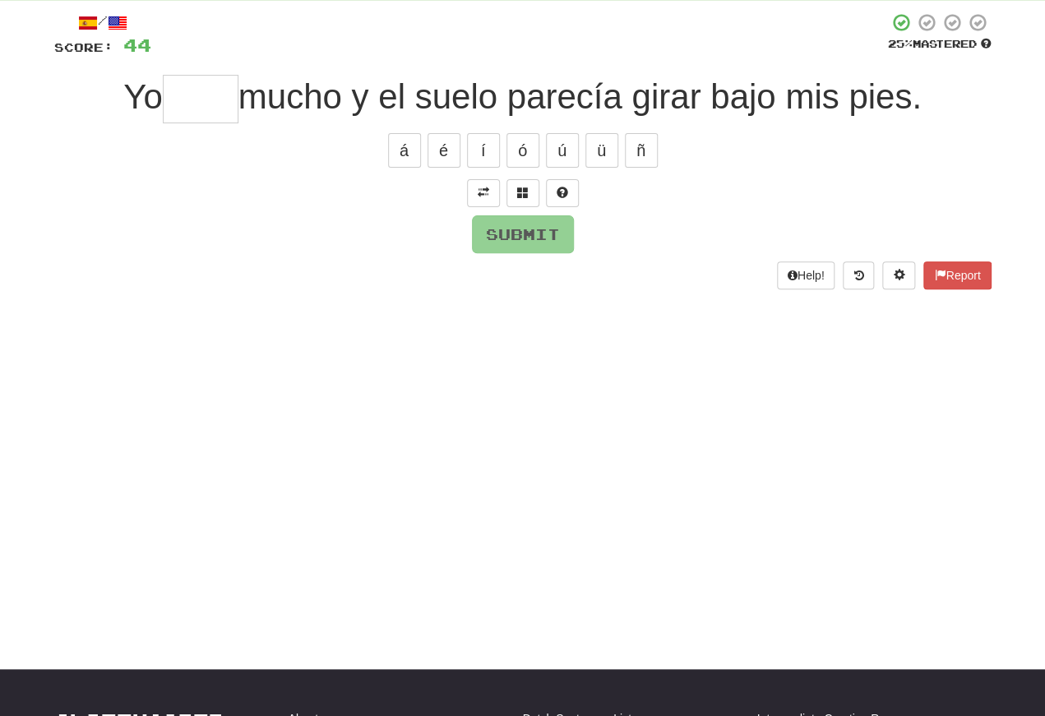
click at [478, 187] on span at bounding box center [484, 193] width 12 height 12
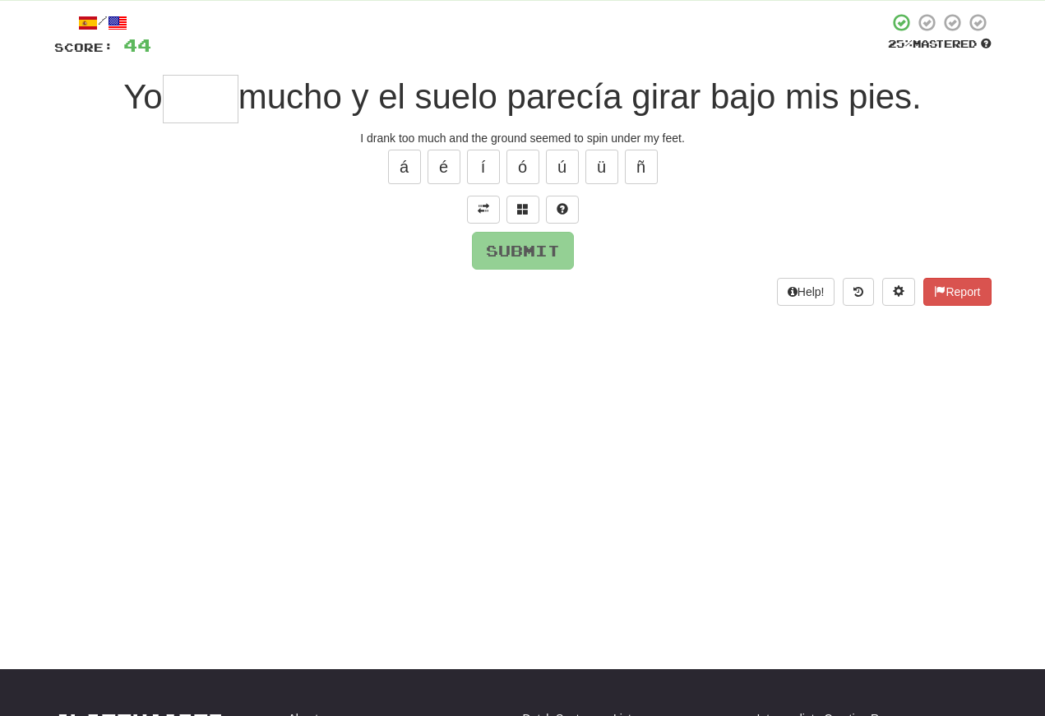
click at [189, 107] on input "text" at bounding box center [201, 99] width 76 height 49
click at [488, 172] on button "í" at bounding box center [483, 167] width 33 height 35
type input "****"
click at [511, 253] on button "Submit" at bounding box center [523, 251] width 102 height 38
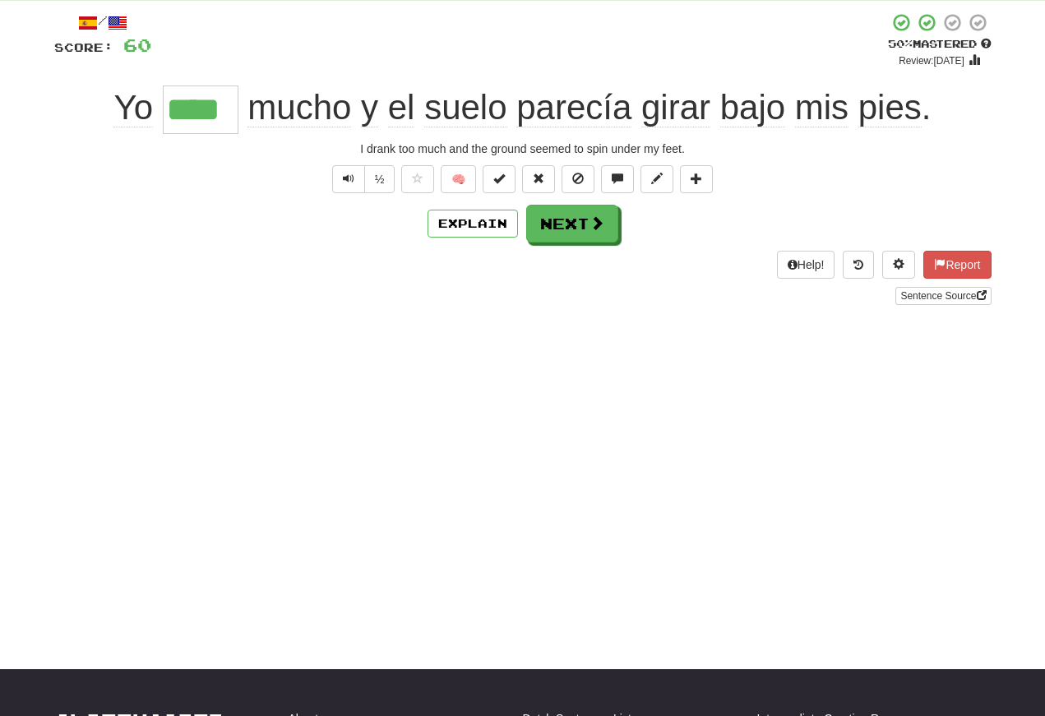
click at [344, 182] on span "Text-to-speech controls" at bounding box center [349, 179] width 12 height 12
click at [346, 181] on span "Text-to-speech controls" at bounding box center [349, 179] width 12 height 12
click at [553, 219] on button "Next" at bounding box center [572, 224] width 92 height 38
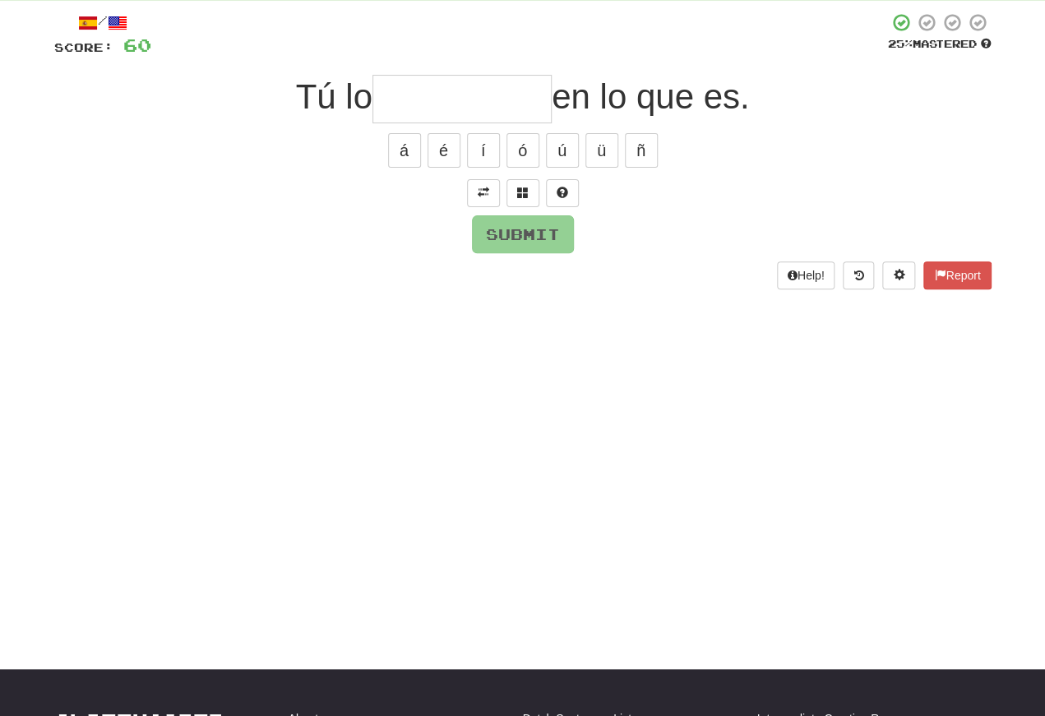
click at [482, 187] on span at bounding box center [484, 193] width 12 height 12
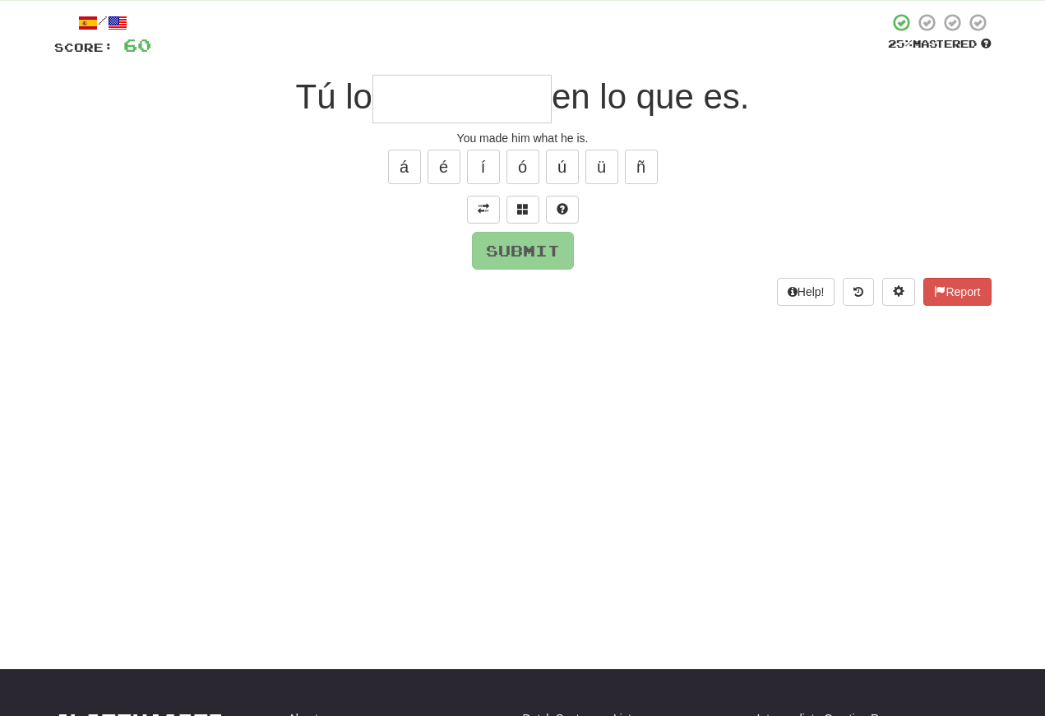
click at [409, 96] on input "text" at bounding box center [461, 99] width 179 height 49
type input "*"
click at [520, 217] on button at bounding box center [522, 210] width 33 height 28
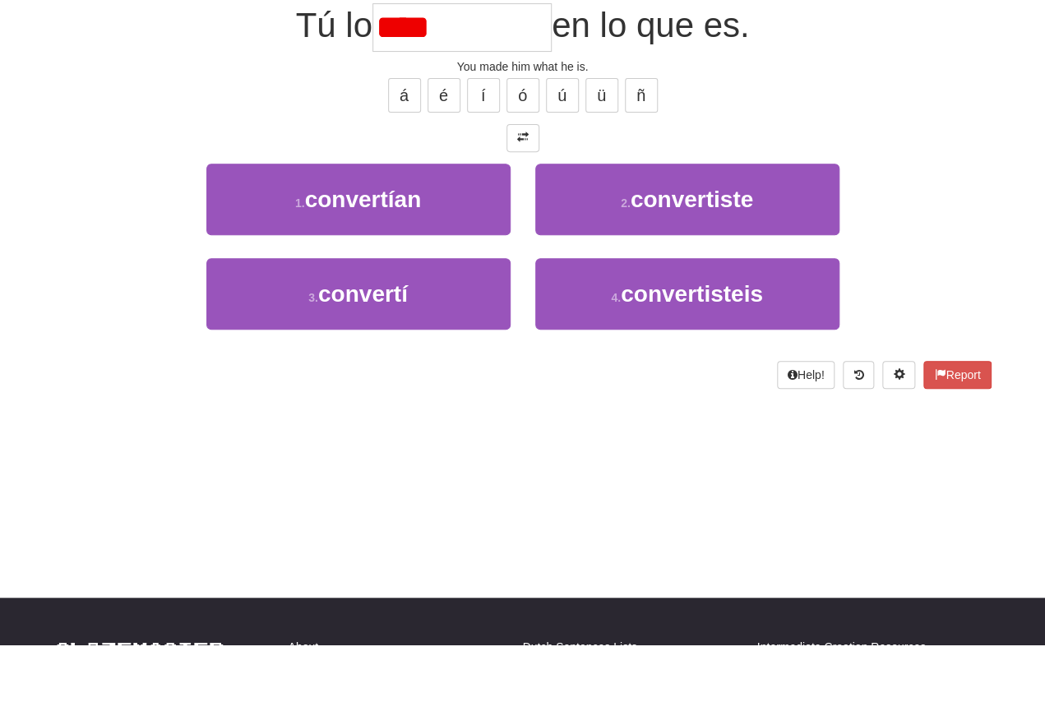
click at [328, 353] on span "convertí" at bounding box center [363, 365] width 90 height 25
type input "**********"
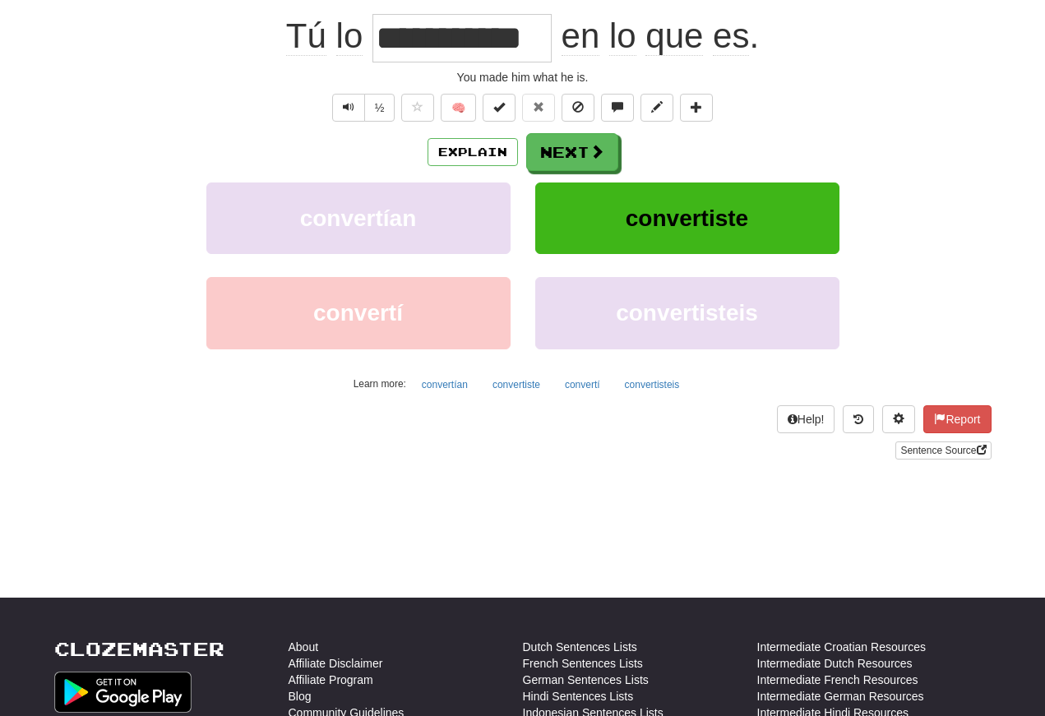
click at [347, 111] on span "Text-to-speech controls" at bounding box center [349, 107] width 12 height 12
click at [354, 108] on button "Text-to-speech controls" at bounding box center [348, 108] width 33 height 28
click at [344, 110] on span "Text-to-speech controls" at bounding box center [349, 107] width 12 height 12
click at [343, 101] on span "Text-to-speech controls" at bounding box center [349, 107] width 12 height 12
click at [564, 153] on button "Next" at bounding box center [572, 152] width 92 height 38
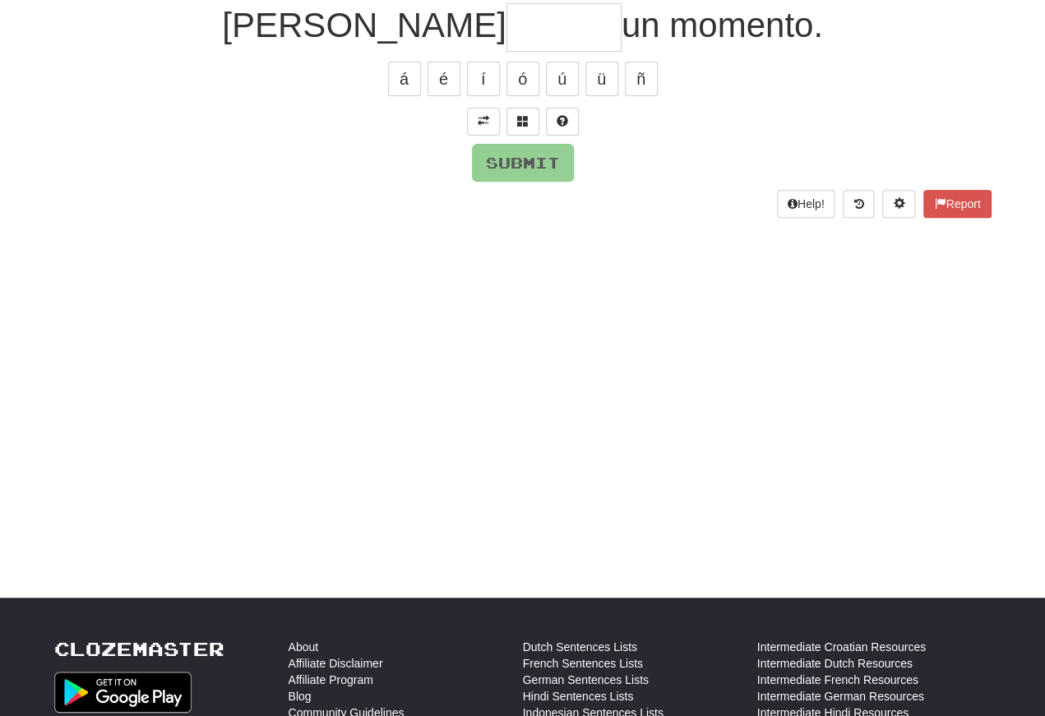
click at [479, 123] on span at bounding box center [484, 121] width 12 height 12
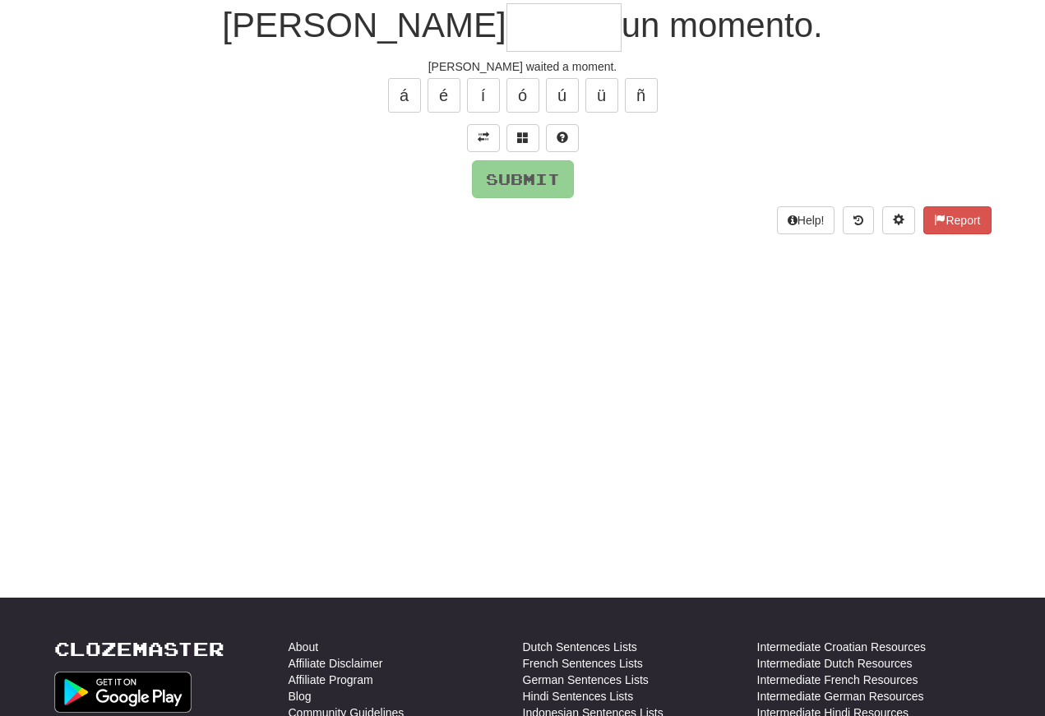
click at [506, 27] on input "text" at bounding box center [563, 27] width 115 height 49
type input "*"
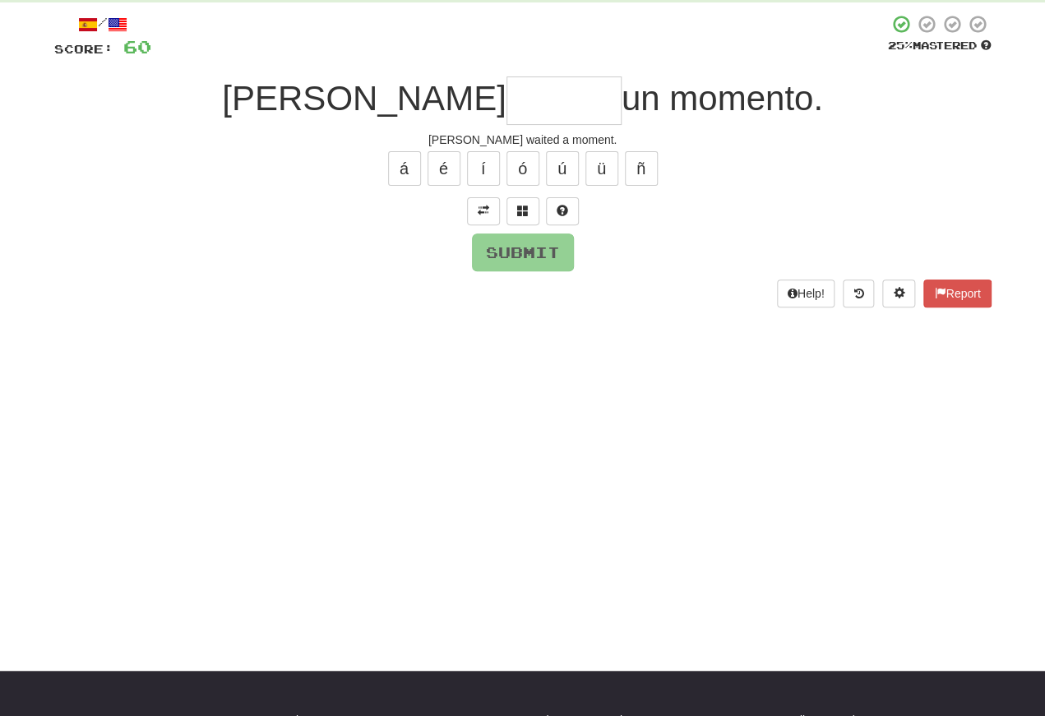
scroll to position [84, 0]
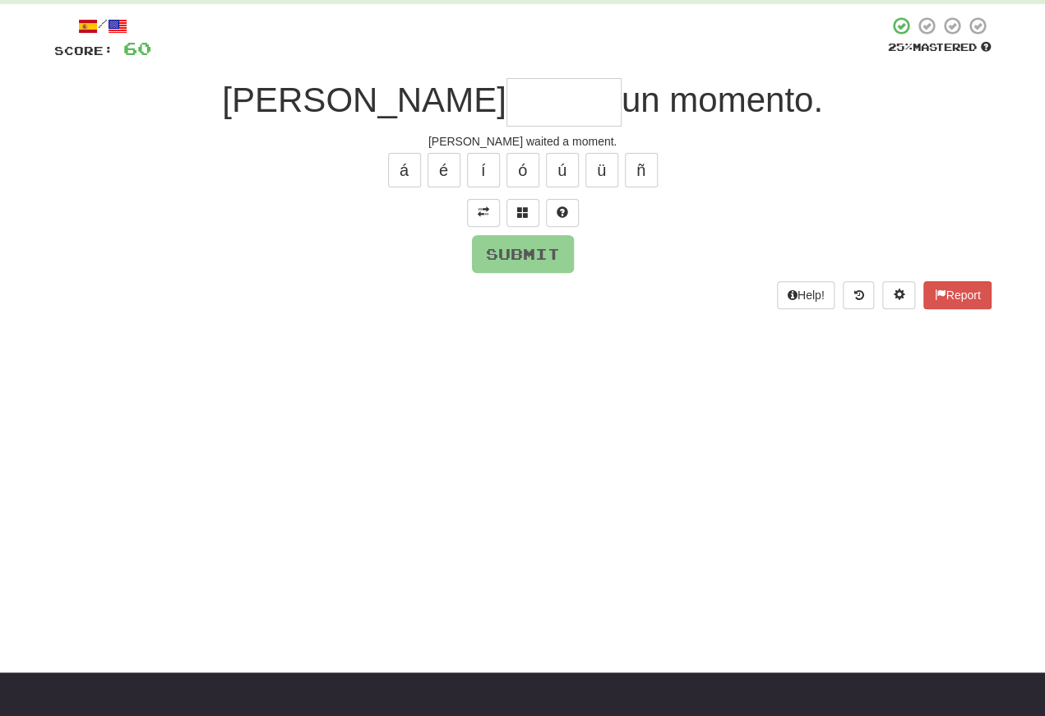
type input "*"
click at [529, 215] on button at bounding box center [522, 214] width 33 height 28
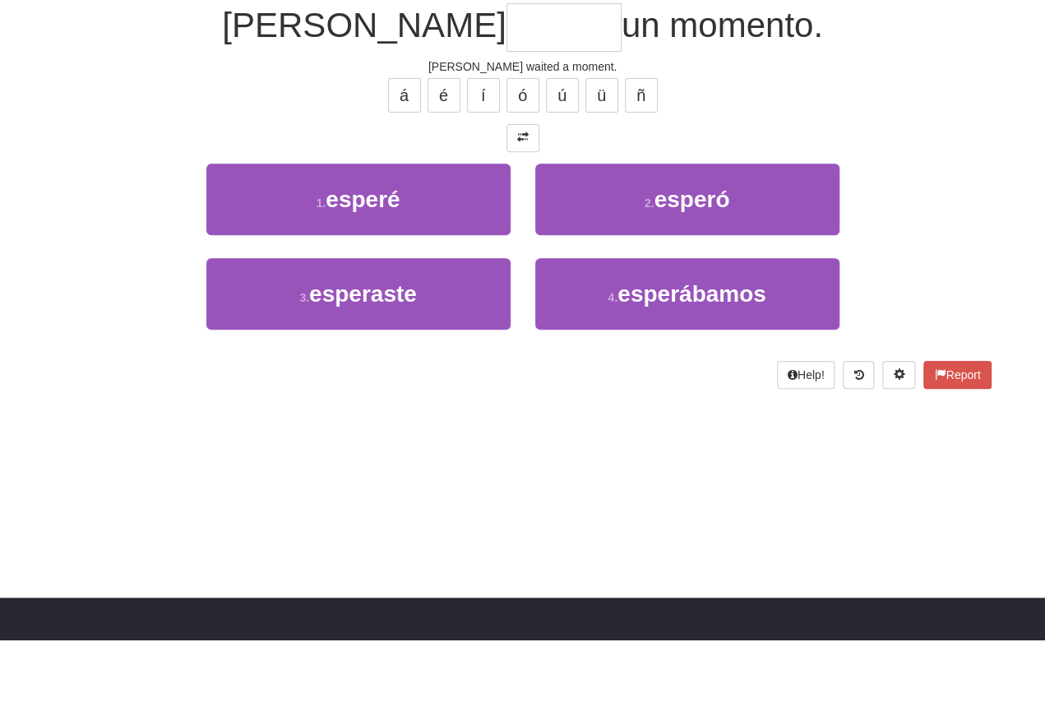
click at [645, 239] on button "2 . esperó" at bounding box center [687, 275] width 304 height 72
type input "******"
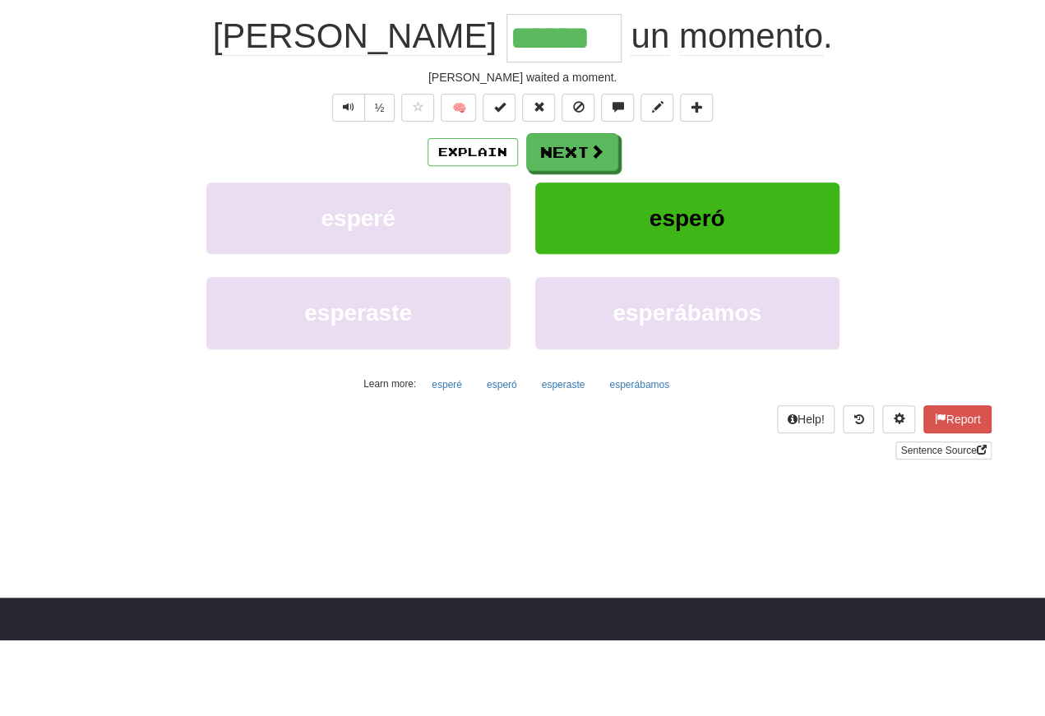
scroll to position [160, 0]
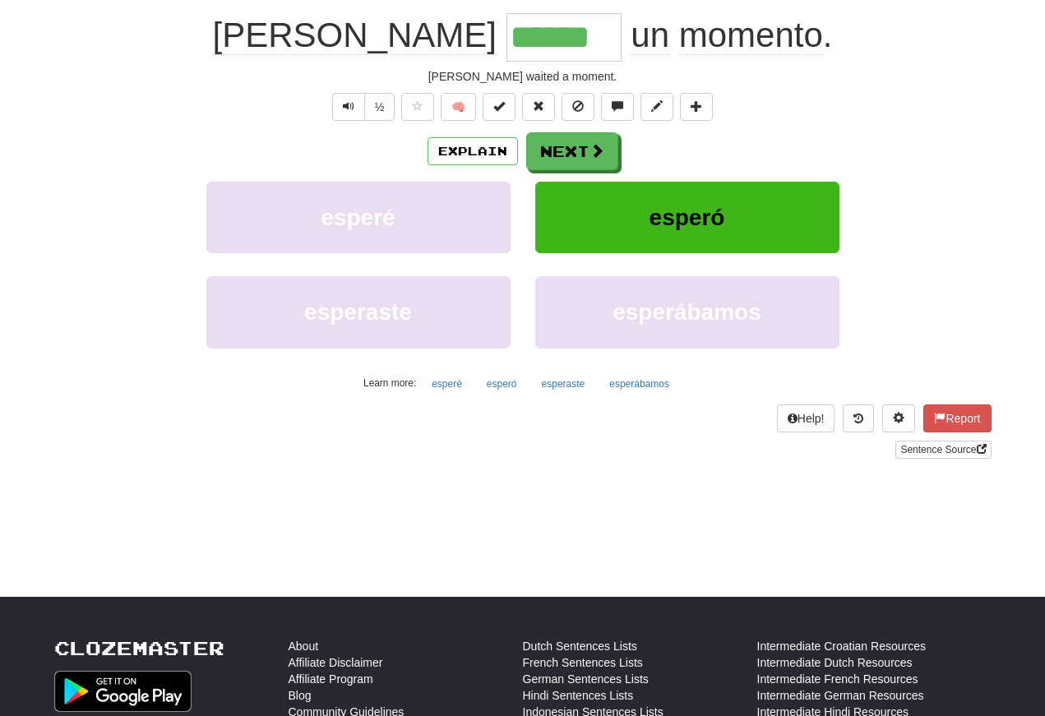
click at [349, 110] on span "Text-to-speech controls" at bounding box center [349, 106] width 12 height 12
click at [347, 112] on span "Text-to-speech controls" at bounding box center [349, 106] width 12 height 12
click at [346, 112] on span "Text-to-speech controls" at bounding box center [349, 106] width 12 height 12
click at [345, 104] on span "Text-to-speech controls" at bounding box center [349, 106] width 12 height 12
click at [566, 153] on button "Next" at bounding box center [572, 151] width 92 height 38
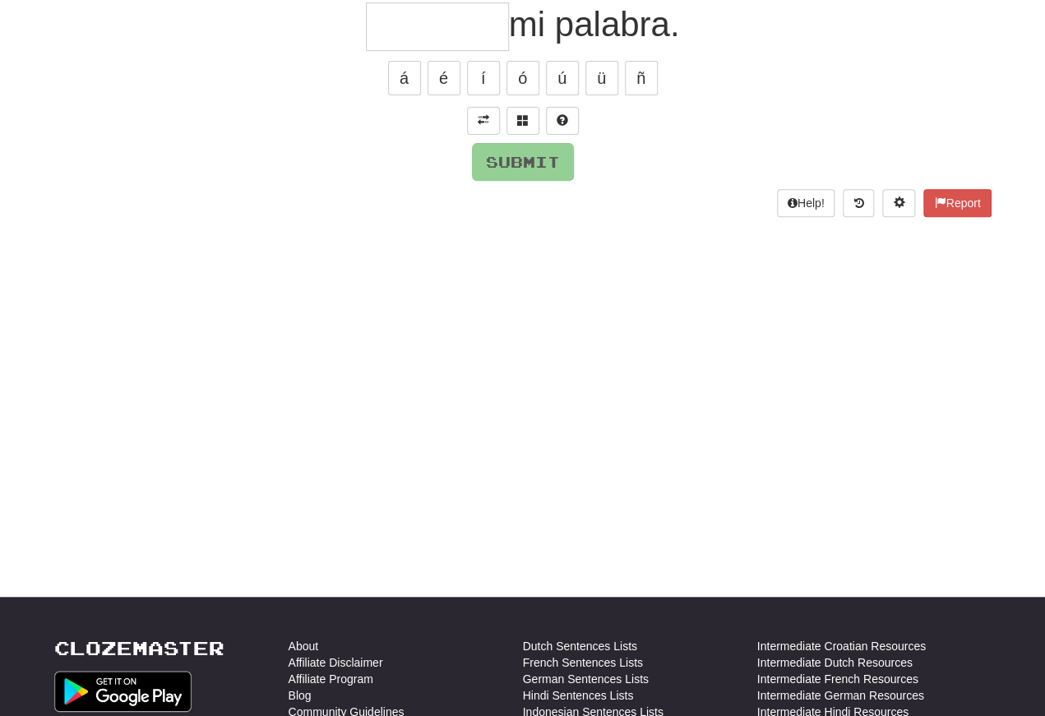
click at [484, 124] on span at bounding box center [484, 120] width 12 height 12
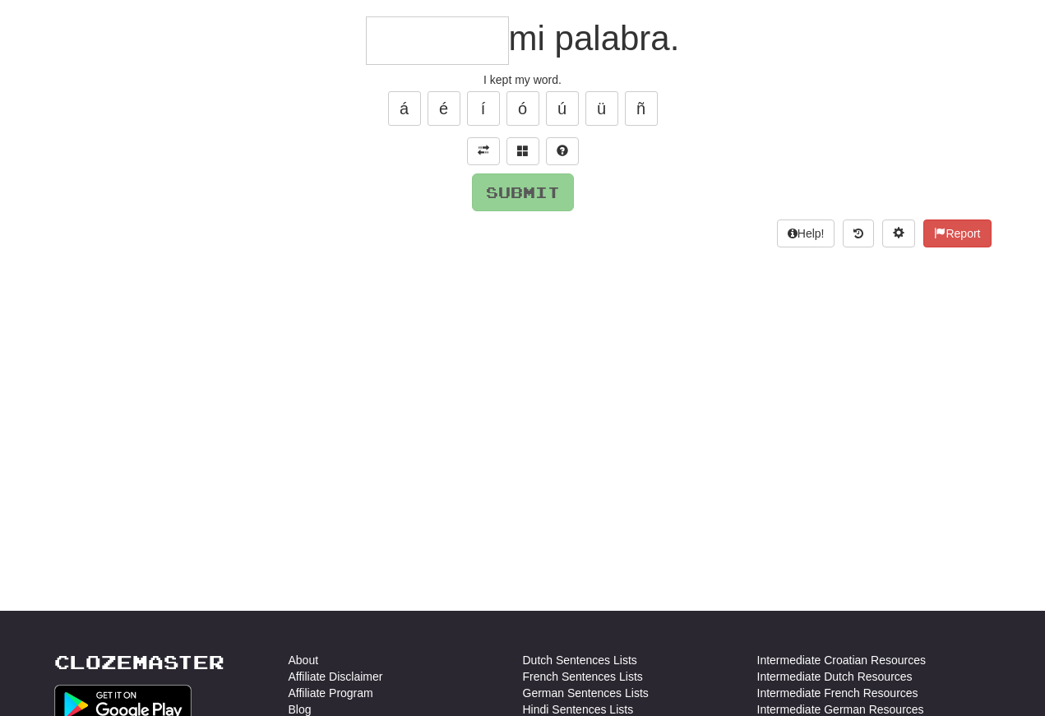
scroll to position [62, 0]
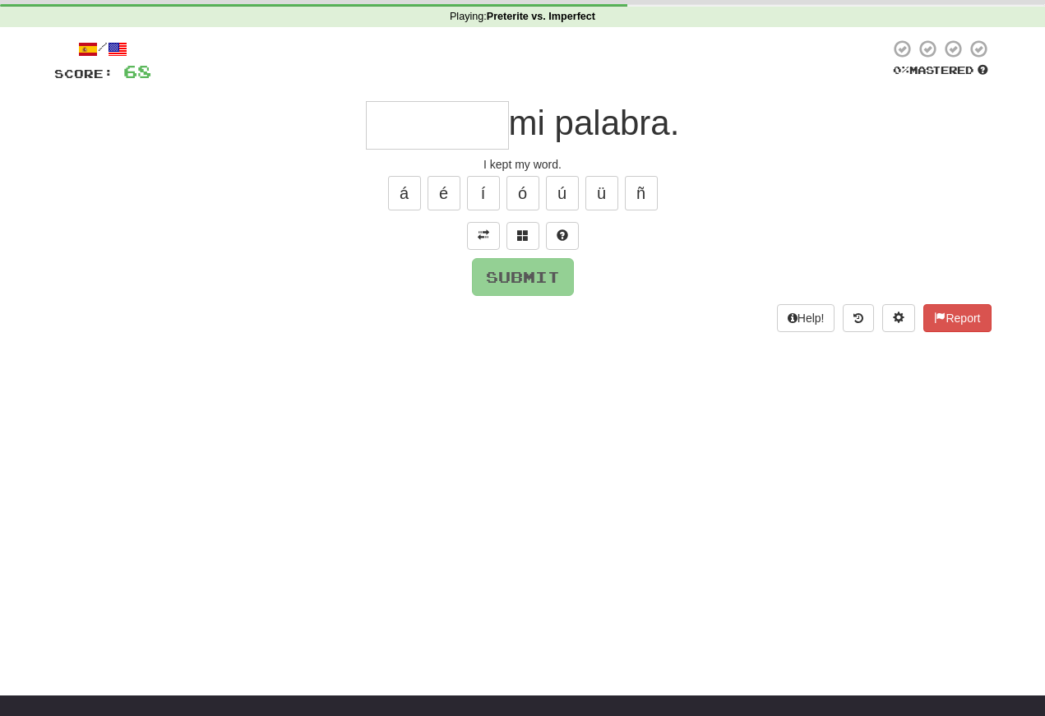
click at [373, 127] on input "text" at bounding box center [437, 125] width 143 height 49
type input "*"
click at [524, 239] on span at bounding box center [523, 235] width 12 height 12
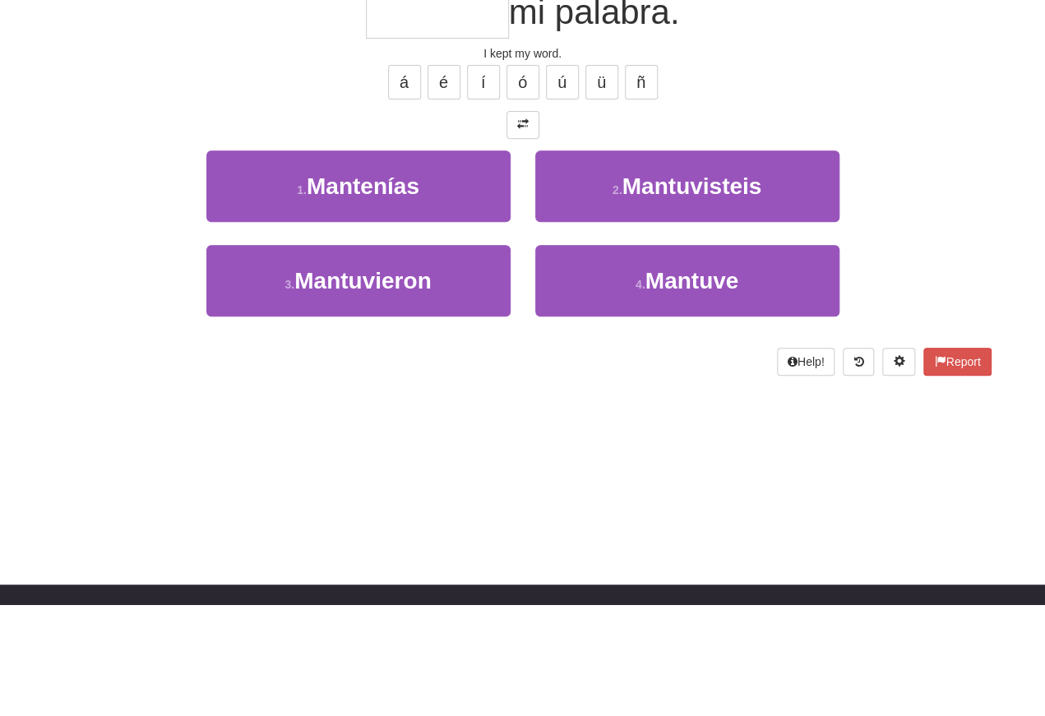
click at [610, 356] on button "4 . Mantuve" at bounding box center [687, 392] width 304 height 72
type input "*******"
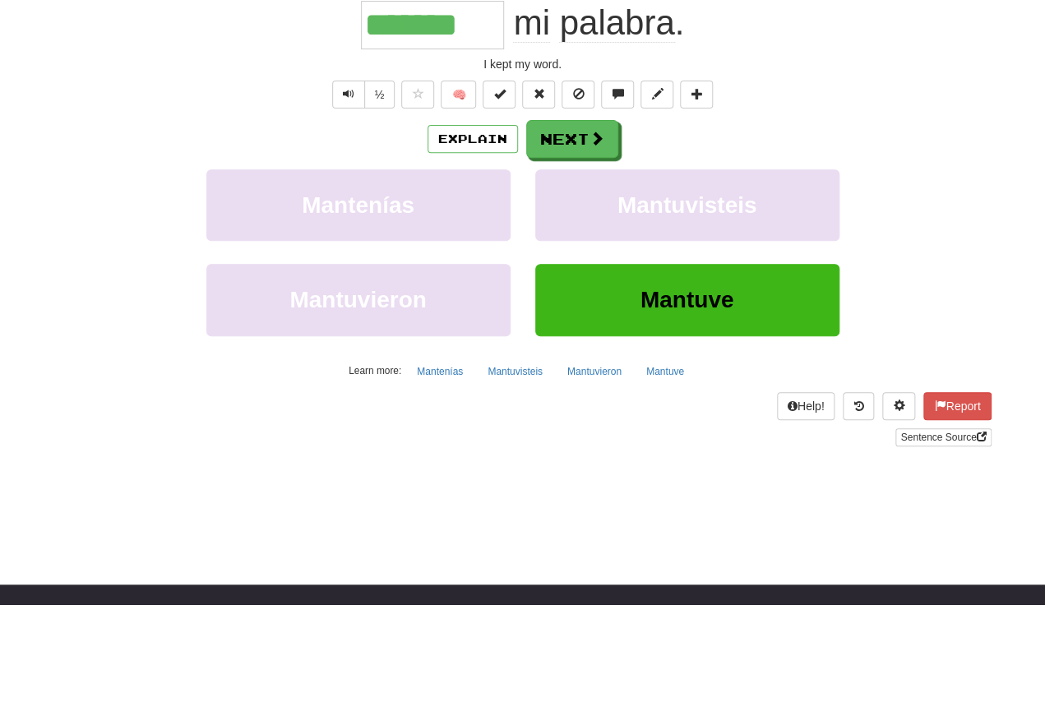
scroll to position [173, 0]
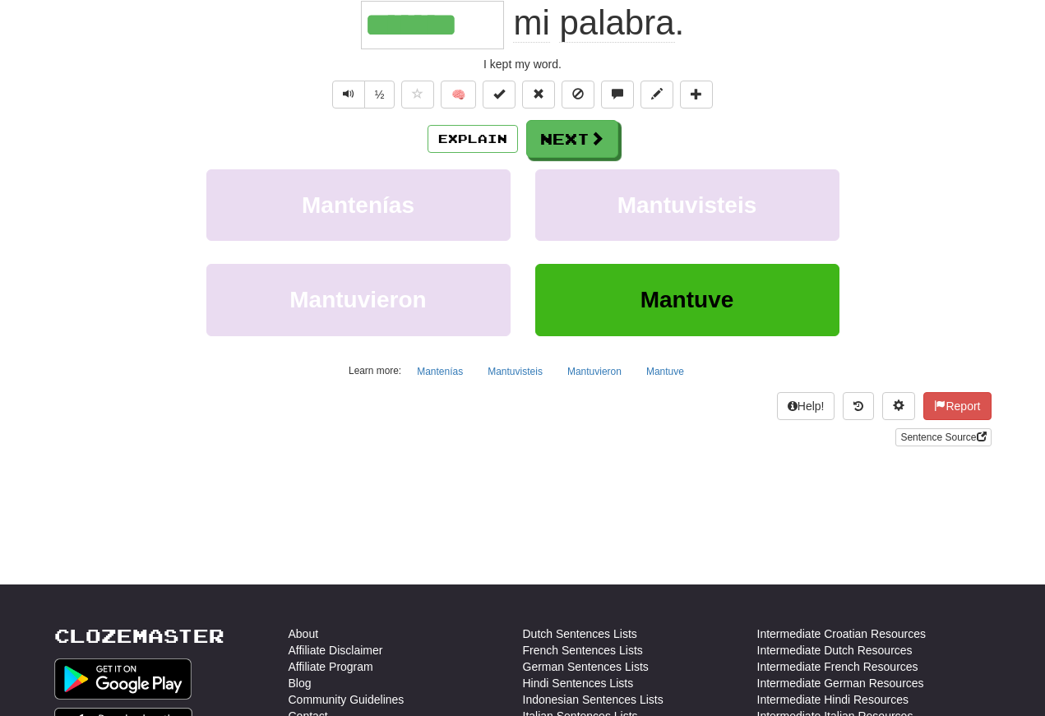
click at [350, 98] on span "Text-to-speech controls" at bounding box center [349, 94] width 12 height 12
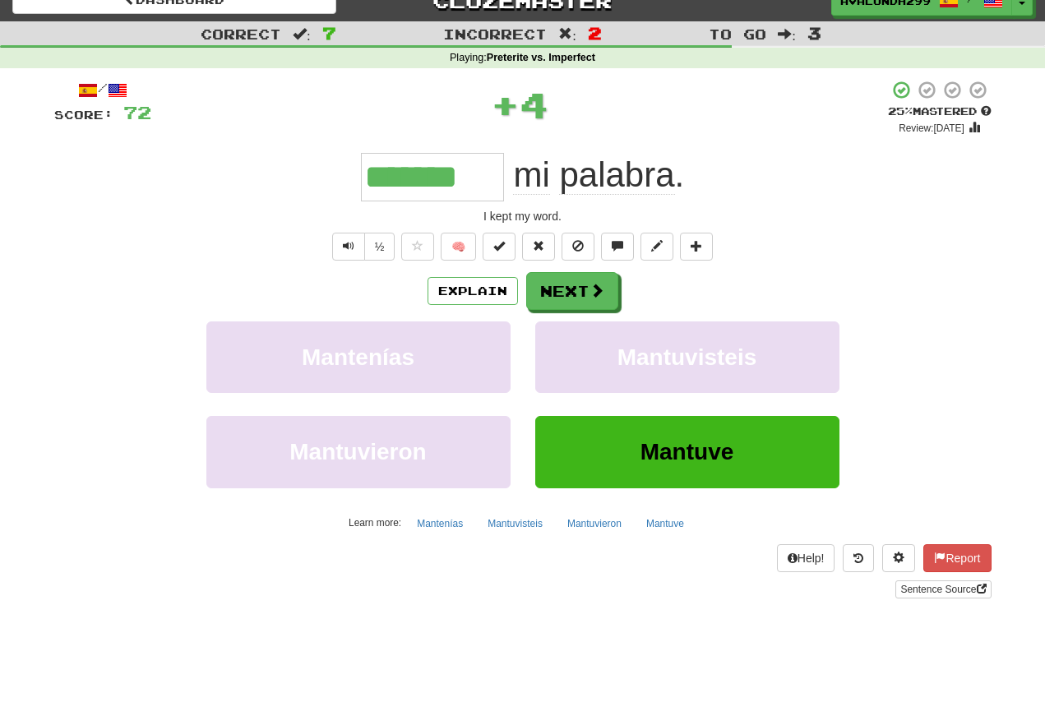
scroll to position [0, 0]
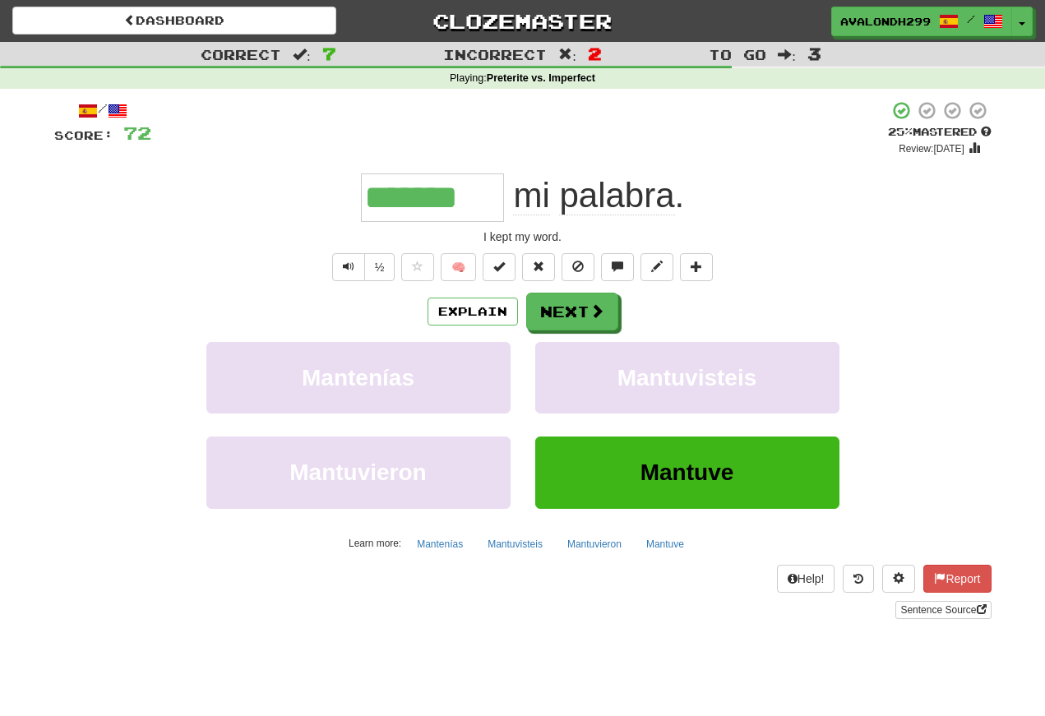
click at [355, 273] on button "Text-to-speech controls" at bounding box center [348, 267] width 33 height 28
click at [347, 268] on span "Text-to-speech controls" at bounding box center [349, 267] width 12 height 12
click at [350, 271] on span "Text-to-speech controls" at bounding box center [349, 267] width 12 height 12
click at [346, 267] on span "Text-to-speech controls" at bounding box center [349, 267] width 12 height 12
click at [347, 272] on span "Text-to-speech controls" at bounding box center [349, 267] width 12 height 12
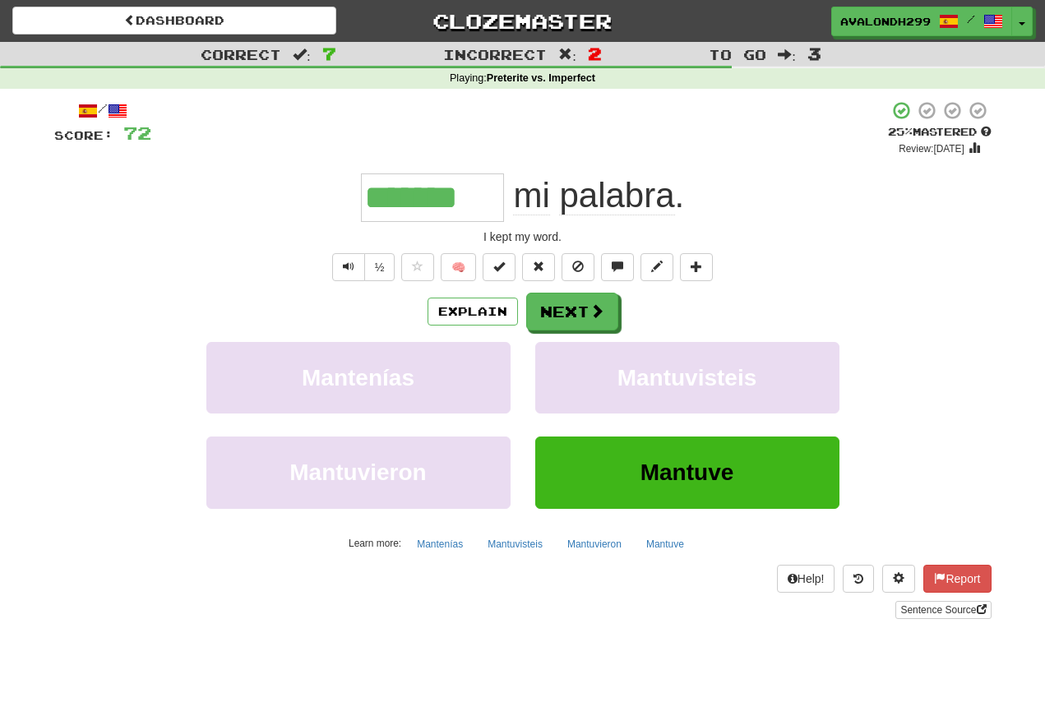
click at [344, 268] on span "Text-to-speech controls" at bounding box center [349, 267] width 12 height 12
click at [344, 254] on button "Text-to-speech controls" at bounding box center [348, 267] width 33 height 28
click at [357, 261] on button "Text-to-speech controls" at bounding box center [348, 267] width 33 height 28
click at [349, 264] on span "Text-to-speech controls" at bounding box center [349, 267] width 12 height 12
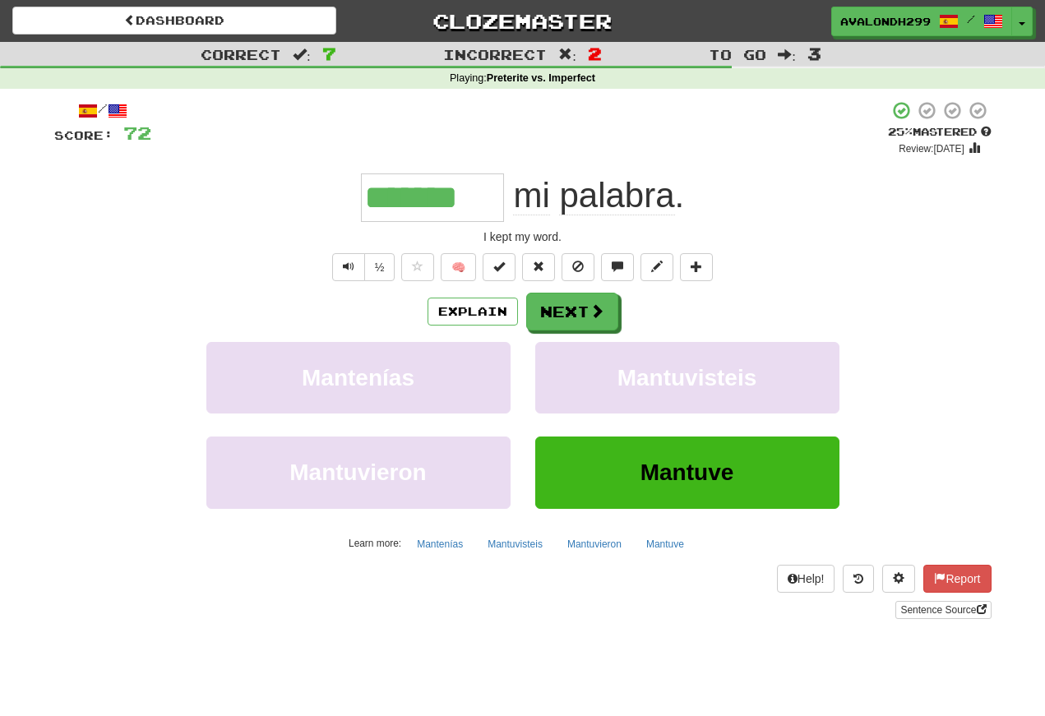
click at [566, 309] on button "Next" at bounding box center [572, 312] width 92 height 38
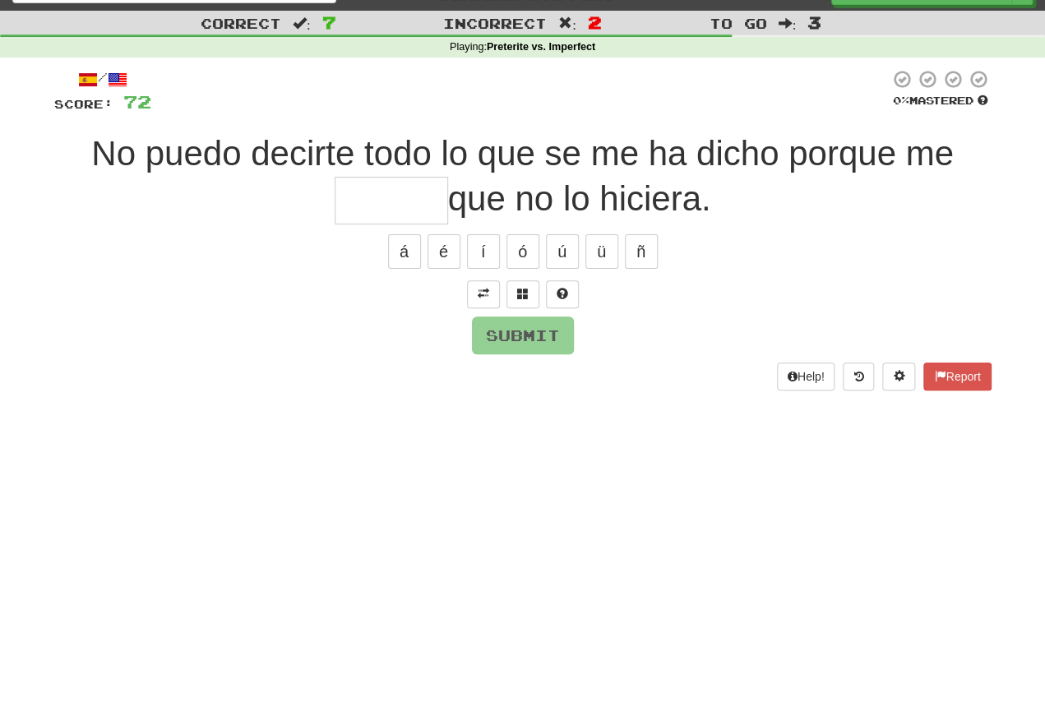
click at [478, 319] on span at bounding box center [484, 325] width 12 height 12
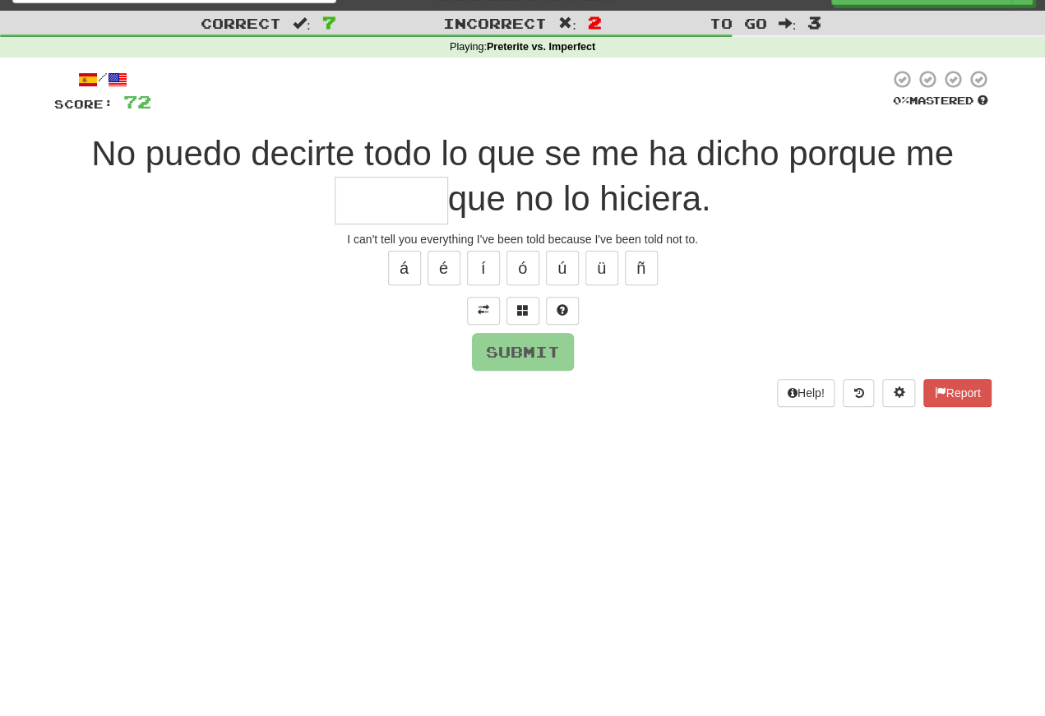
scroll to position [31, 0]
click at [352, 208] on input "text" at bounding box center [391, 201] width 113 height 49
click at [529, 307] on button at bounding box center [522, 311] width 33 height 28
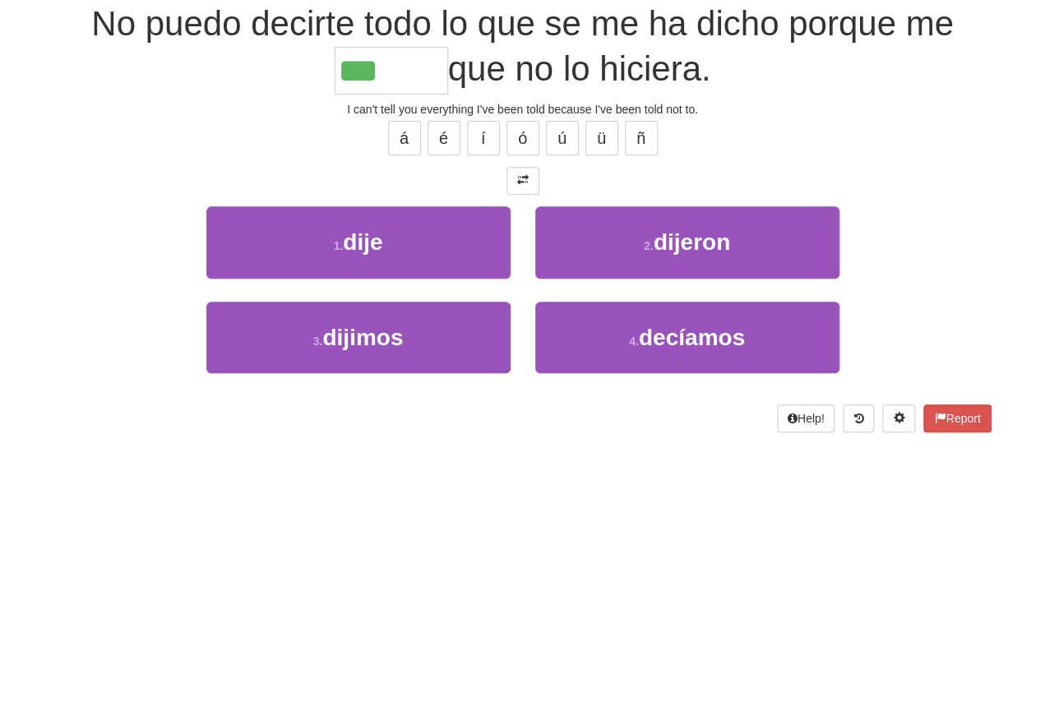
click at [620, 336] on button "2 . dijeron" at bounding box center [687, 372] width 304 height 72
type input "*******"
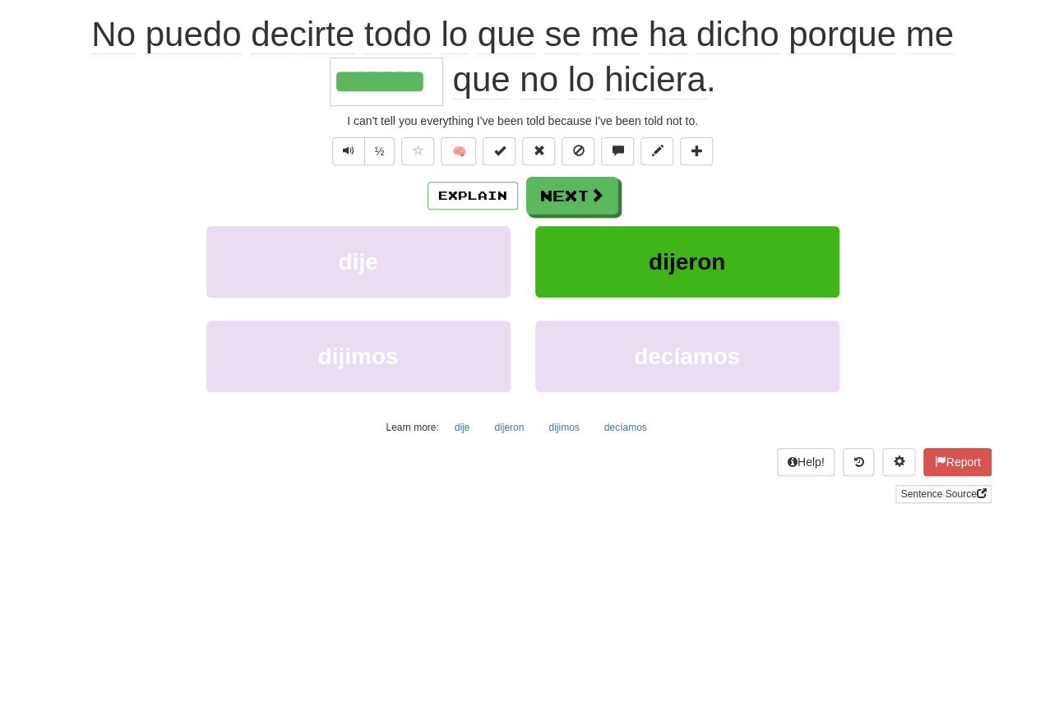
scroll to position [160, 0]
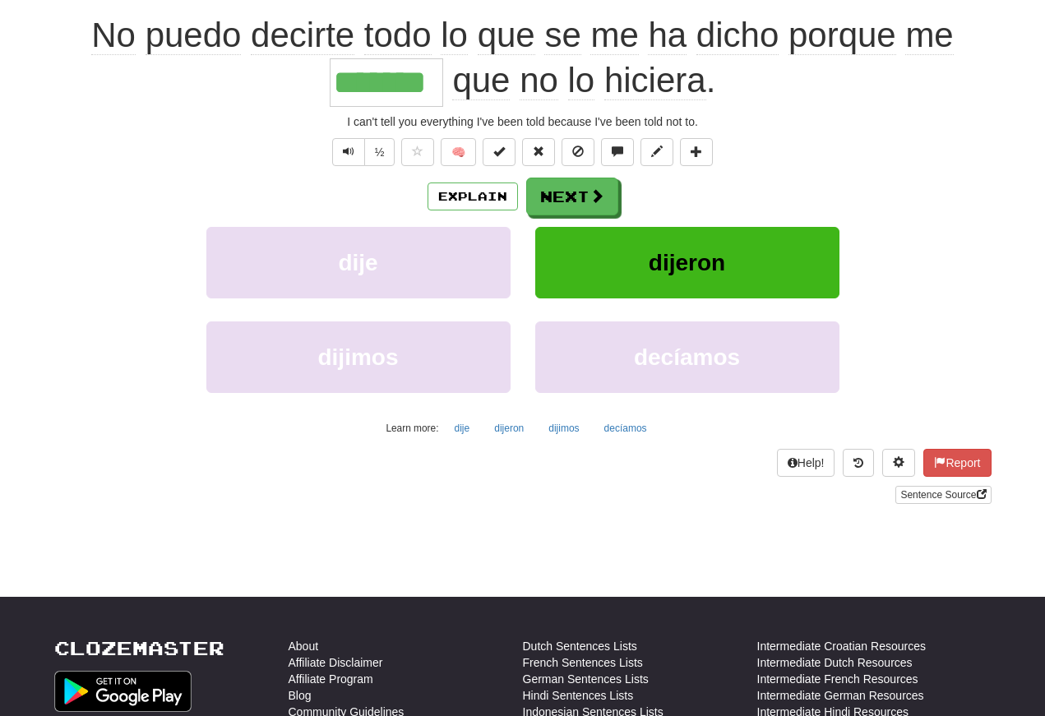
click at [344, 153] on span "Text-to-speech controls" at bounding box center [349, 152] width 12 height 12
click at [351, 152] on span "Text-to-speech controls" at bounding box center [349, 152] width 12 height 12
click at [353, 152] on button "Text-to-speech controls" at bounding box center [348, 152] width 33 height 28
click at [350, 150] on span "Text-to-speech controls" at bounding box center [349, 152] width 12 height 12
click at [346, 155] on span "Text-to-speech controls" at bounding box center [349, 152] width 12 height 12
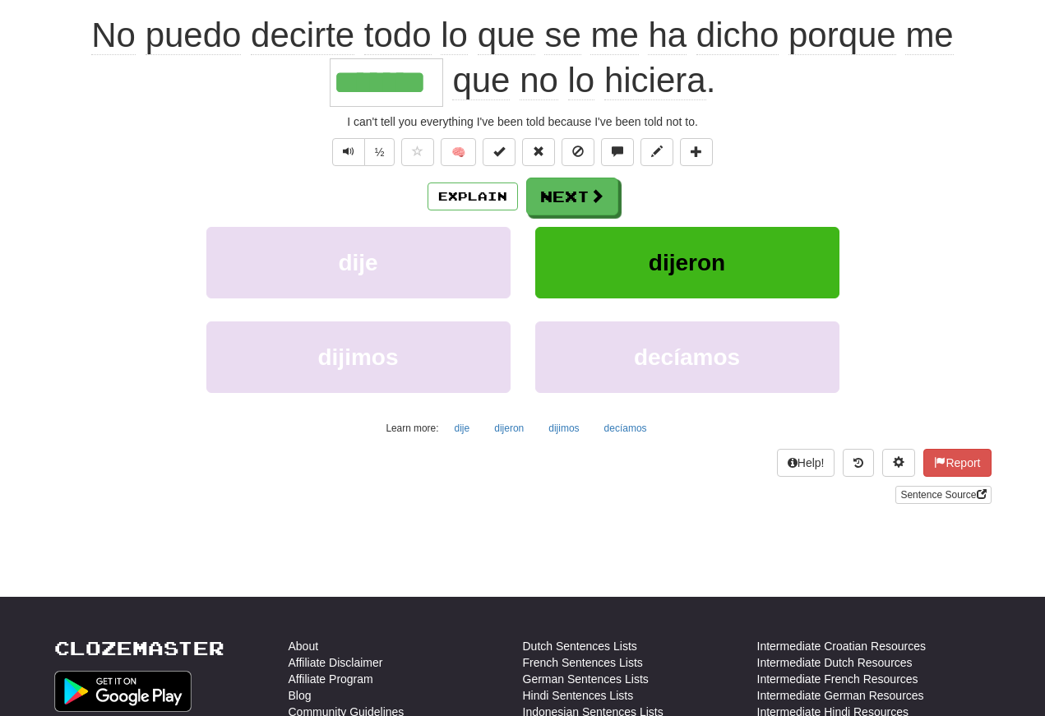
click at [557, 187] on button "Next" at bounding box center [572, 197] width 92 height 38
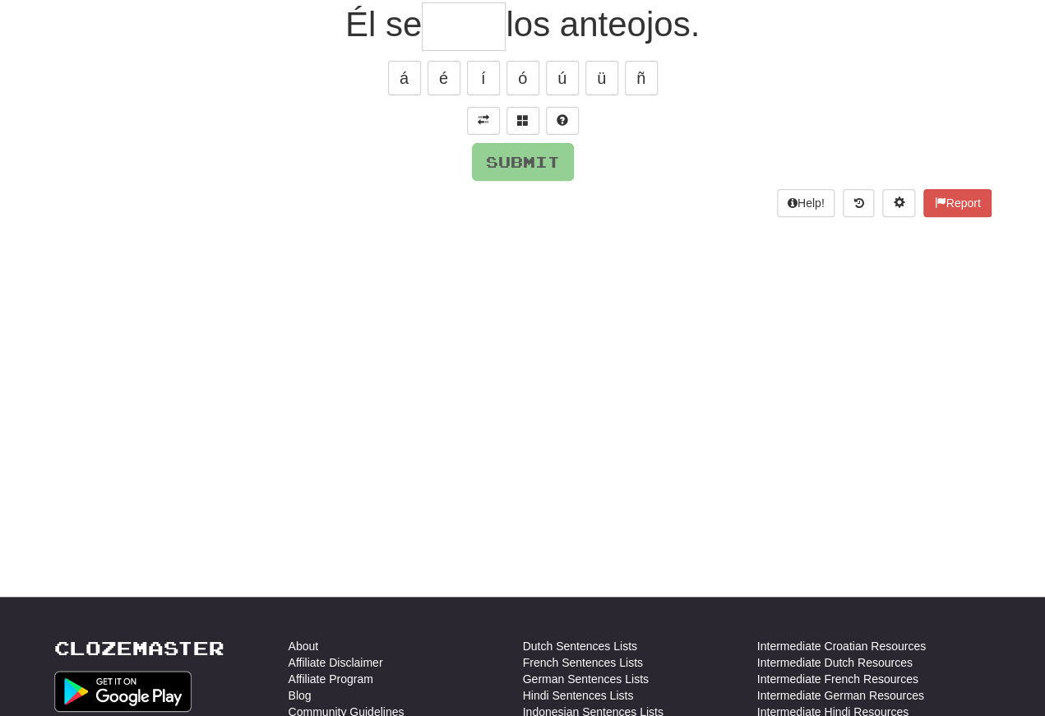
click at [481, 127] on button at bounding box center [483, 121] width 33 height 28
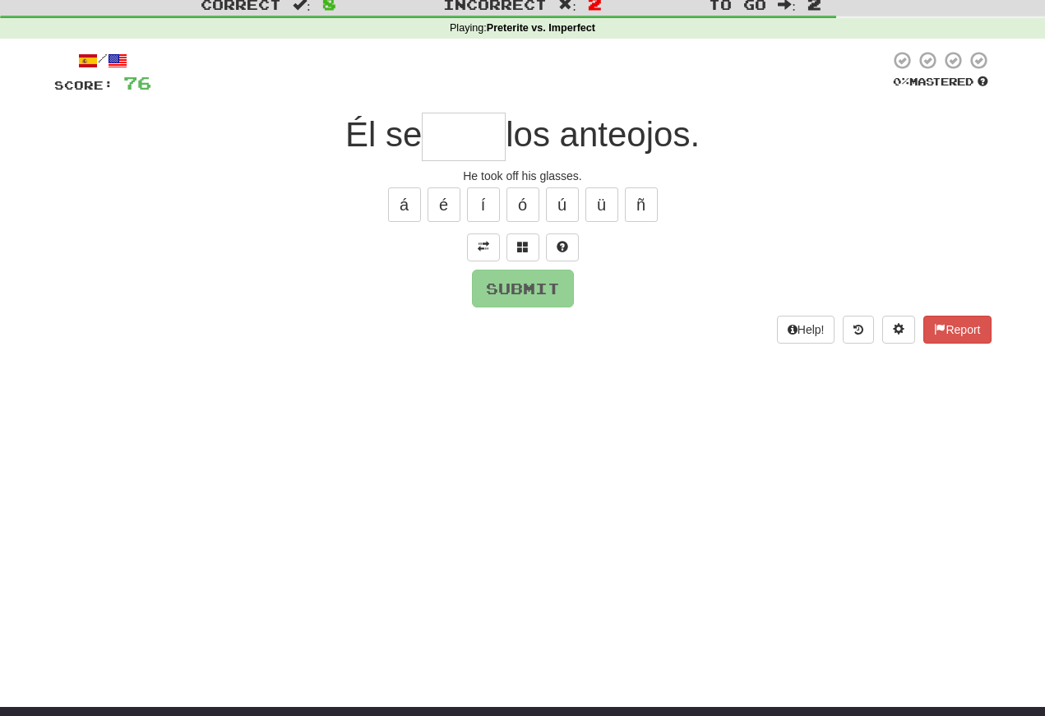
scroll to position [51, 0]
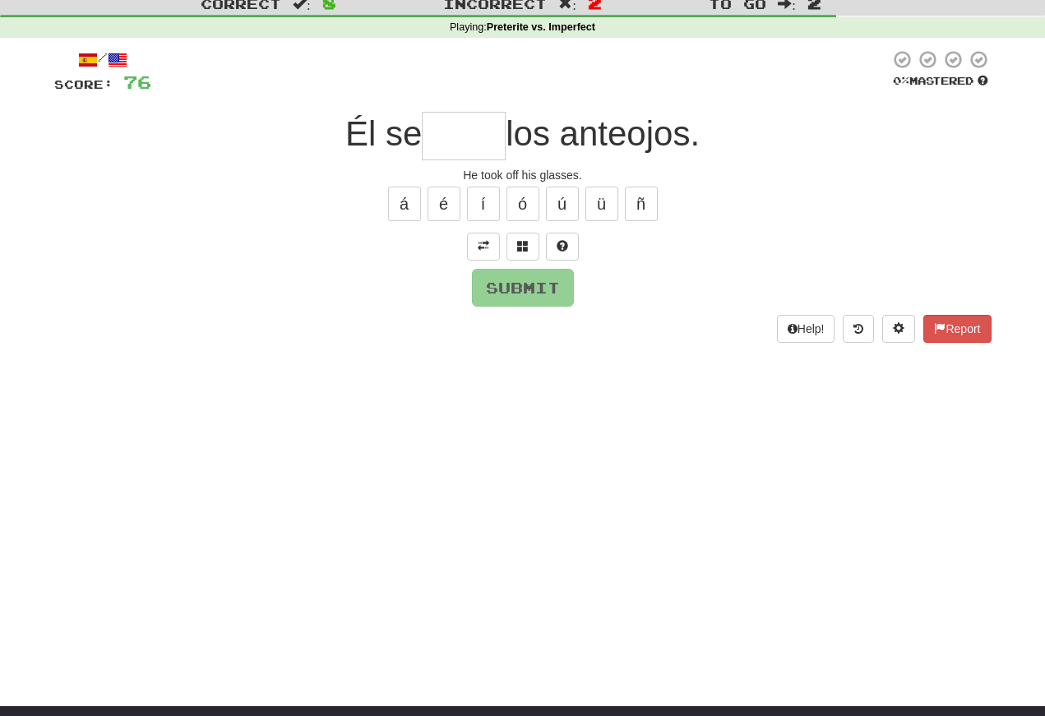
click at [426, 133] on input "text" at bounding box center [464, 136] width 84 height 49
click at [521, 202] on button "ó" at bounding box center [522, 204] width 33 height 35
type input "****"
click at [500, 284] on button "Submit" at bounding box center [523, 288] width 102 height 38
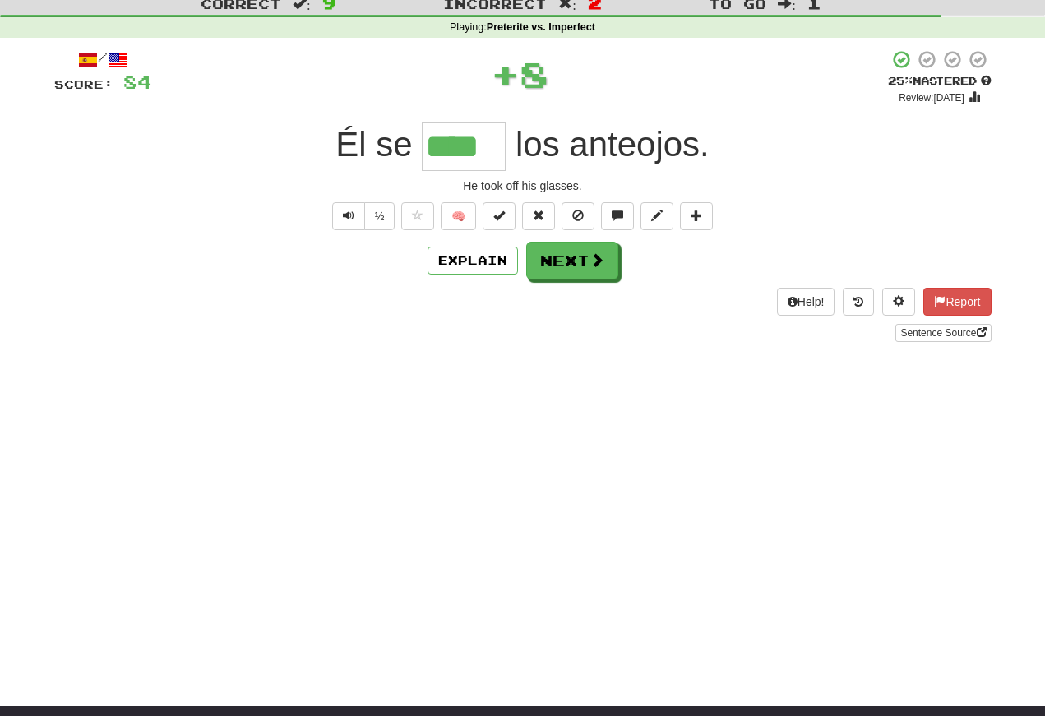
click at [343, 215] on span "Text-to-speech controls" at bounding box center [349, 216] width 12 height 12
click at [349, 225] on button "Text-to-speech controls" at bounding box center [348, 216] width 33 height 28
click at [344, 215] on span "Text-to-speech controls" at bounding box center [349, 216] width 12 height 12
click at [354, 223] on button "Text-to-speech controls" at bounding box center [348, 216] width 33 height 28
click at [349, 219] on span "Text-to-speech controls" at bounding box center [349, 216] width 12 height 12
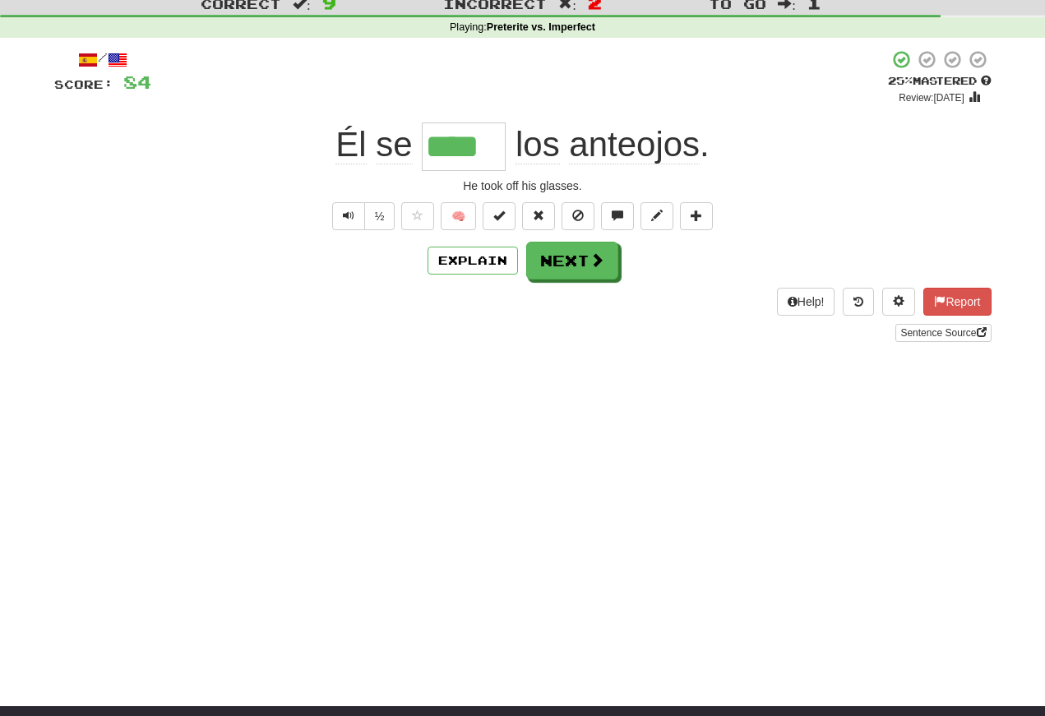
click at [553, 262] on button "Next" at bounding box center [572, 261] width 92 height 38
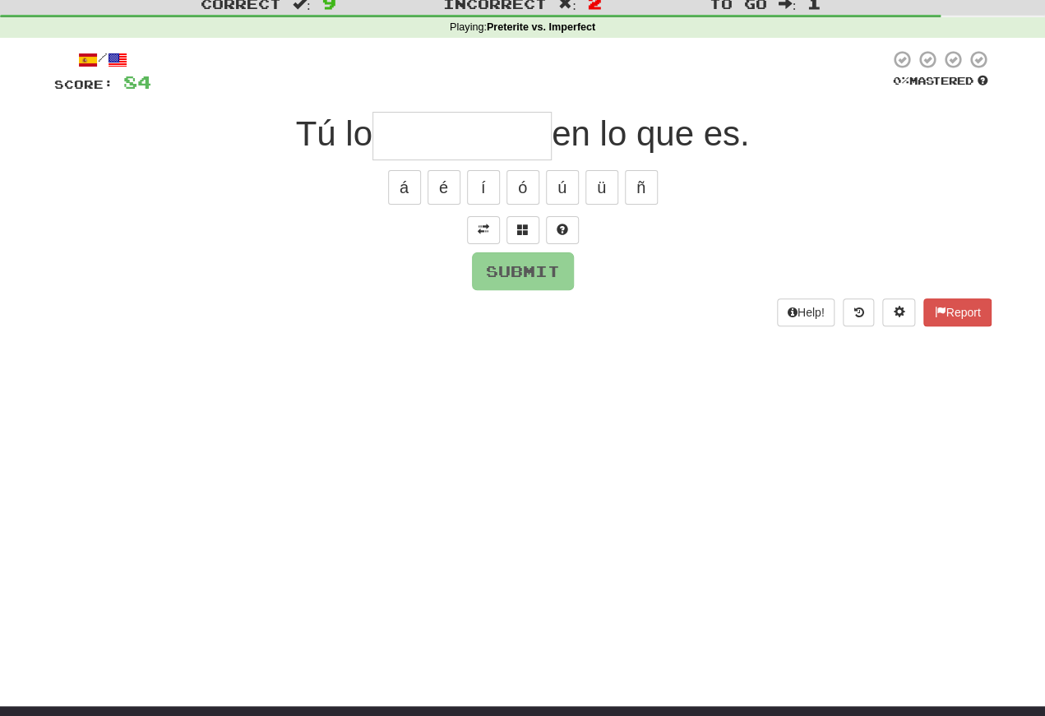
click at [484, 235] on button at bounding box center [483, 230] width 33 height 28
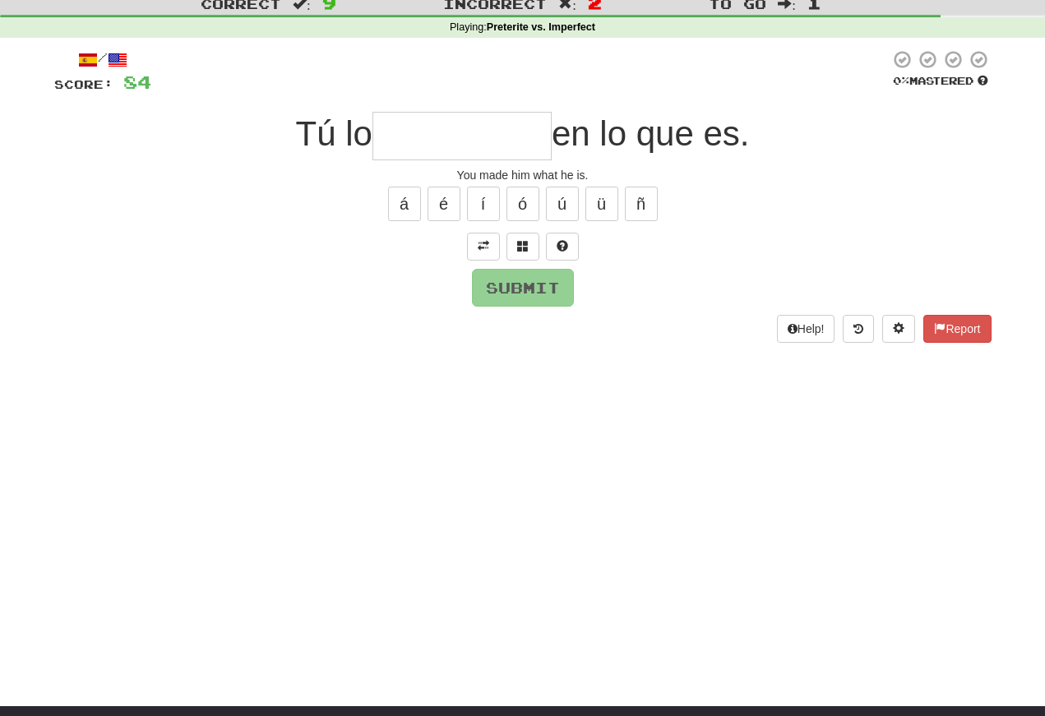
click at [398, 134] on input "text" at bounding box center [461, 136] width 179 height 49
type input "*"
click at [404, 221] on div "á é í ó ú ü ñ" at bounding box center [522, 203] width 937 height 41
click at [516, 136] on input "********" at bounding box center [461, 136] width 179 height 49
click at [401, 204] on button "á" at bounding box center [404, 204] width 33 height 35
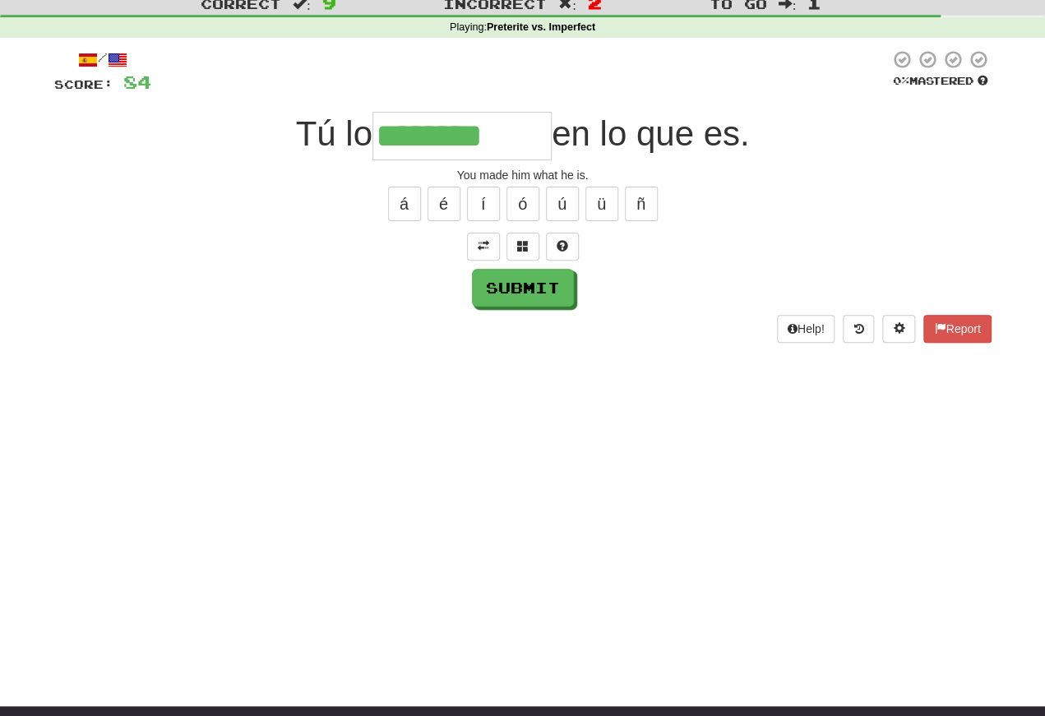
click at [451, 218] on button "é" at bounding box center [444, 204] width 33 height 35
click at [515, 238] on button at bounding box center [522, 247] width 33 height 28
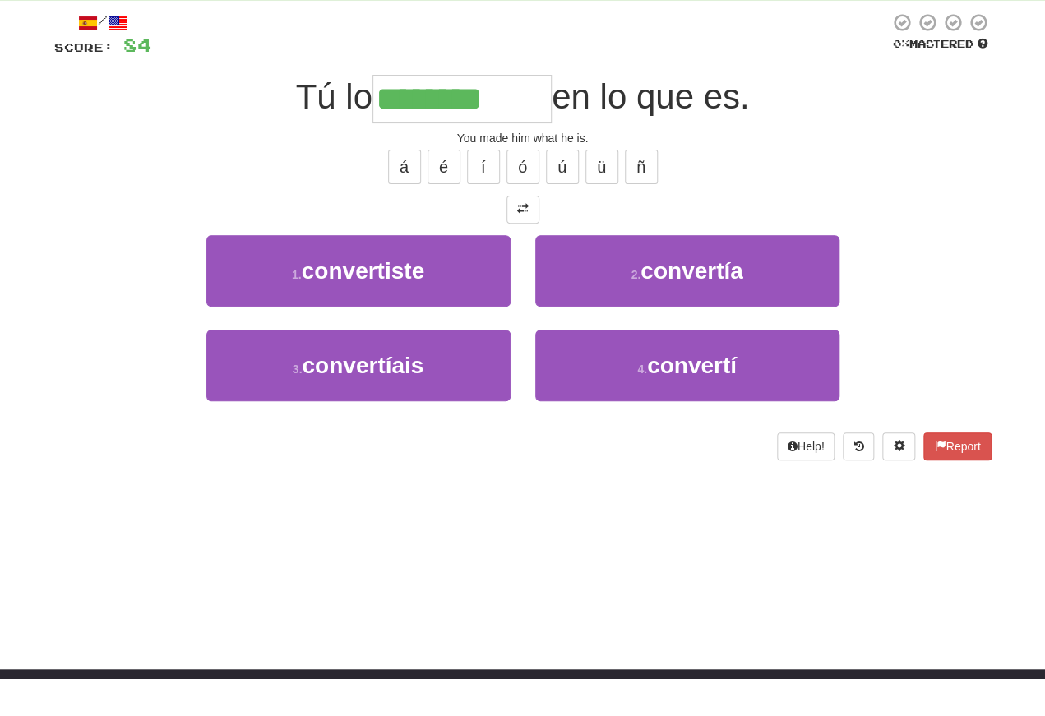
click at [614, 272] on button "2 . convertía" at bounding box center [687, 308] width 304 height 72
type input "**********"
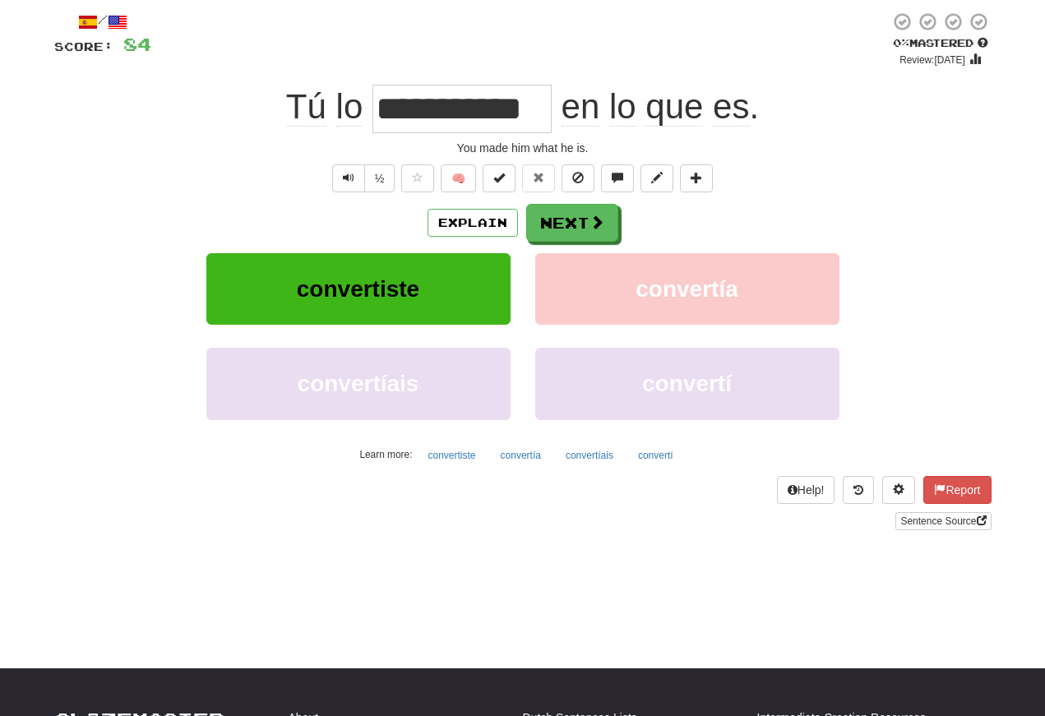
click at [343, 187] on button "Text-to-speech controls" at bounding box center [348, 178] width 33 height 28
click at [344, 183] on span "Text-to-speech controls" at bounding box center [349, 178] width 12 height 12
click at [564, 226] on button "Next" at bounding box center [572, 223] width 92 height 38
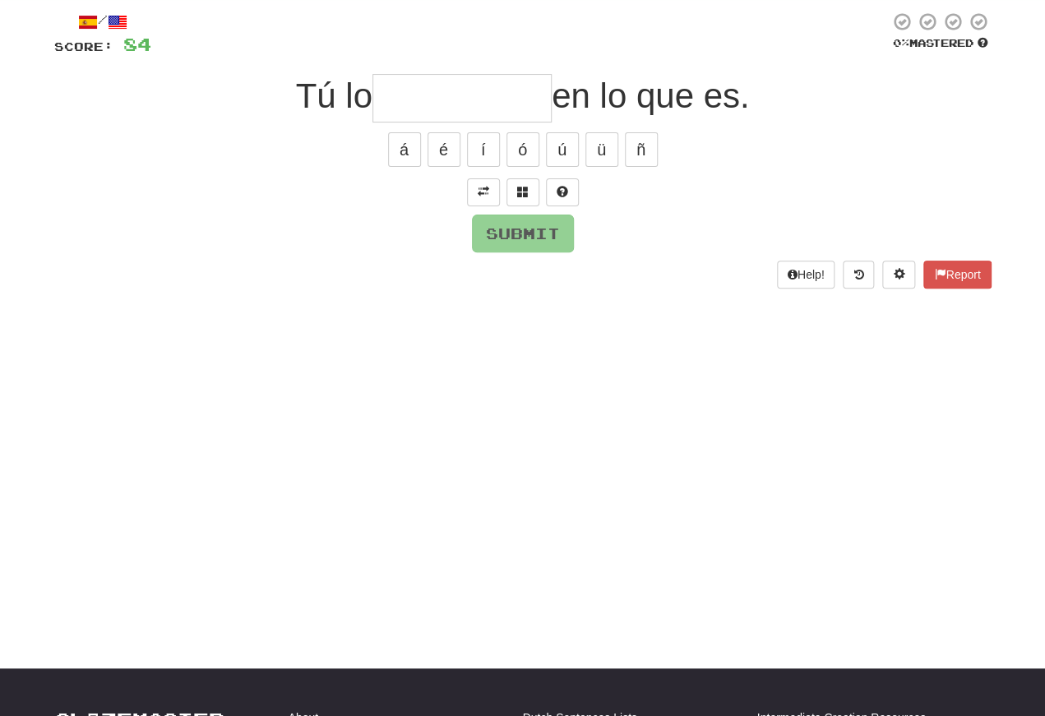
click at [480, 192] on span at bounding box center [484, 192] width 12 height 12
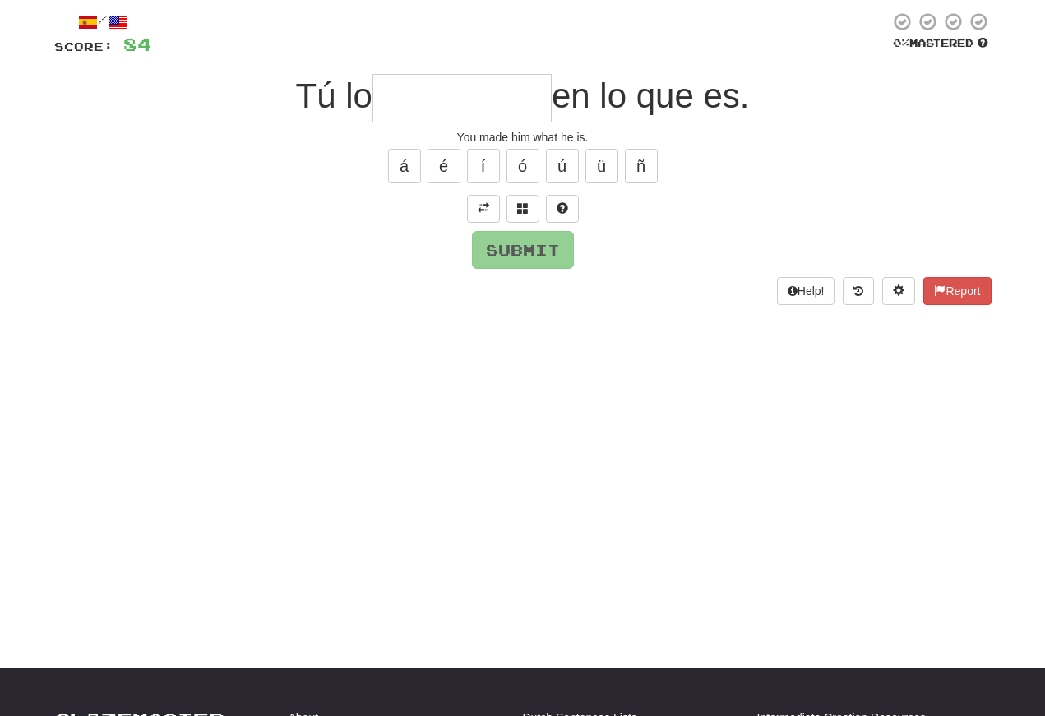
click at [391, 107] on input "text" at bounding box center [461, 98] width 179 height 49
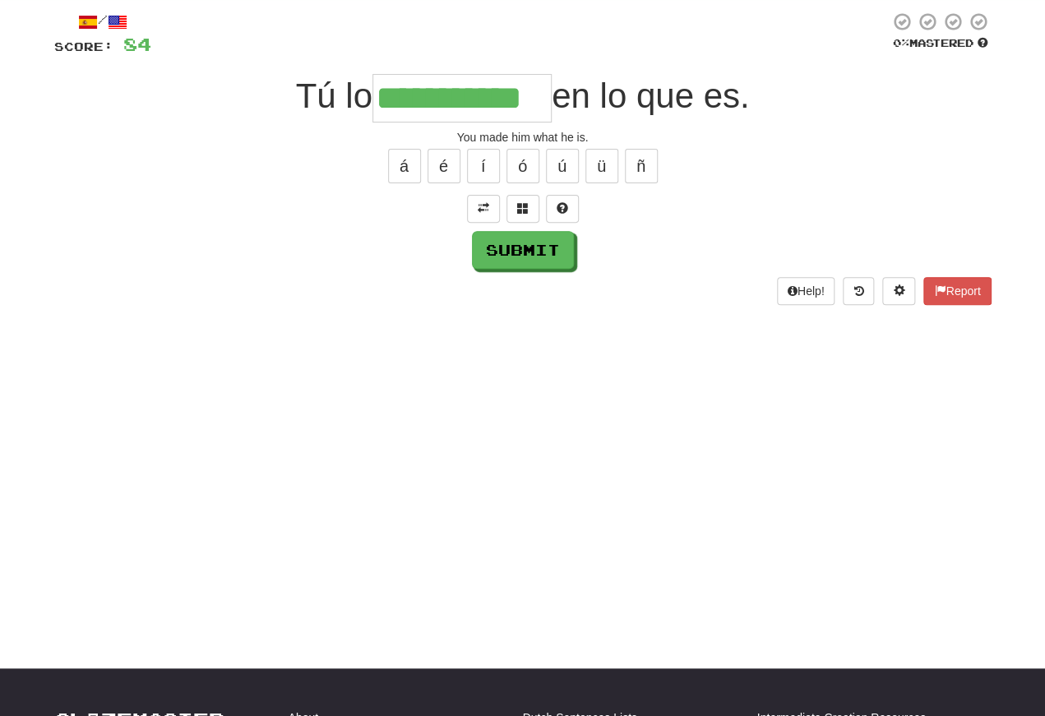
type input "**********"
click at [502, 245] on button "Submit" at bounding box center [523, 250] width 102 height 38
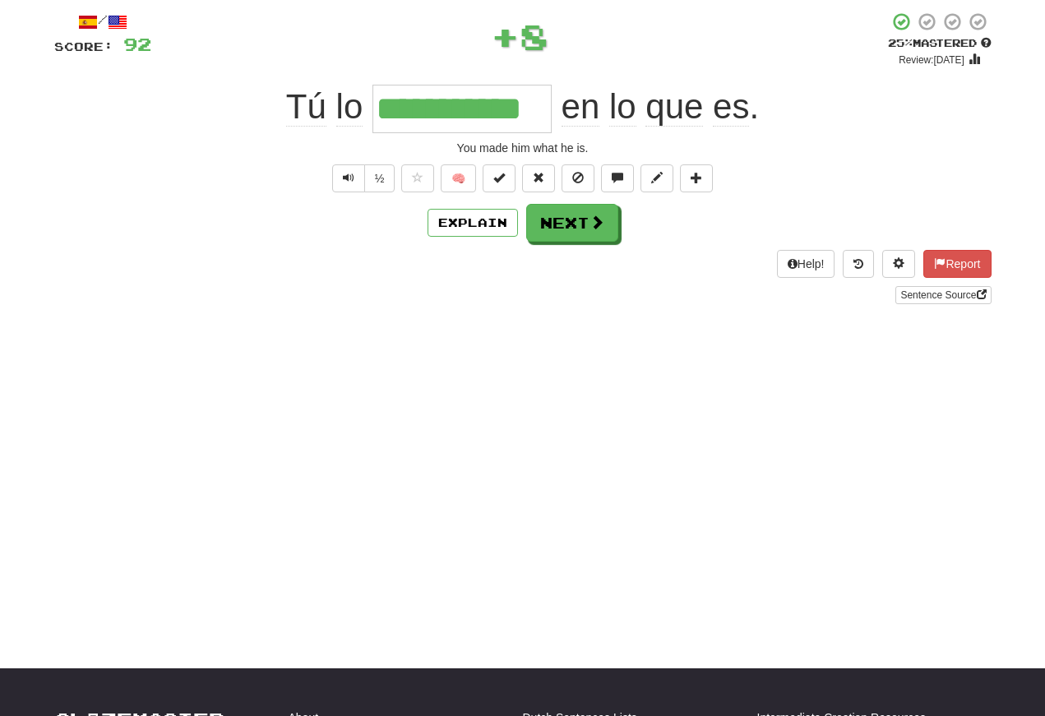
click at [340, 176] on button "Text-to-speech controls" at bounding box center [348, 178] width 33 height 28
click at [67, 4] on div "**********" at bounding box center [522, 163] width 937 height 327
click at [351, 187] on button "Text-to-speech controls" at bounding box center [348, 178] width 33 height 28
click at [355, 178] on button "Text-to-speech controls" at bounding box center [348, 178] width 33 height 28
click at [346, 179] on span "Text-to-speech controls" at bounding box center [349, 178] width 12 height 12
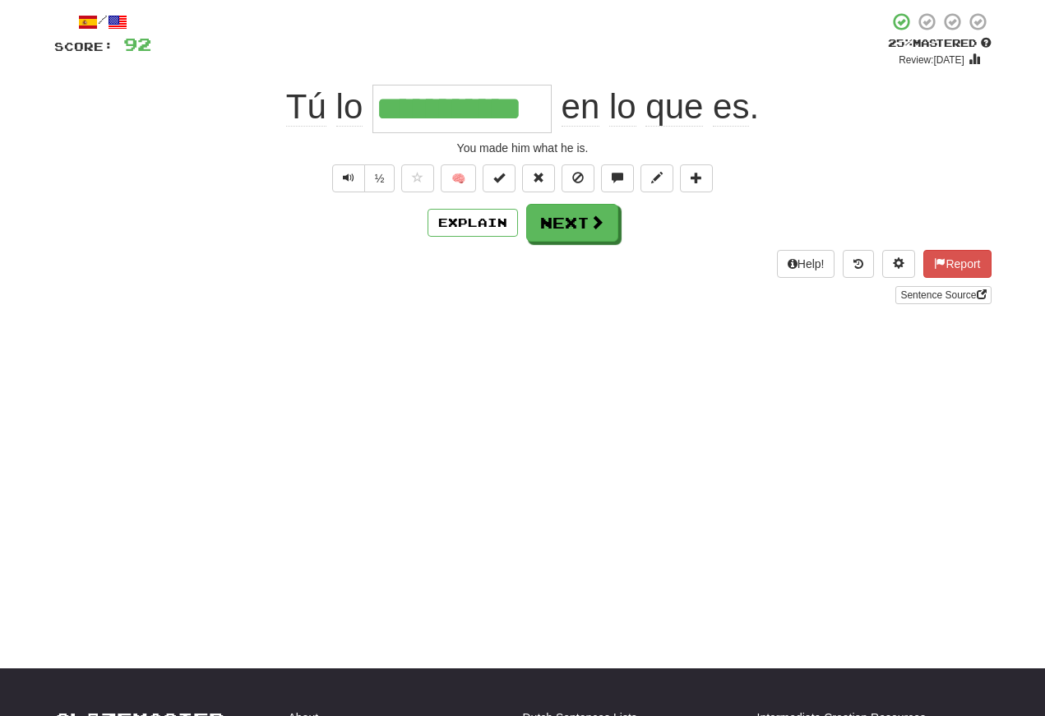
click at [343, 183] on span "Text-to-speech controls" at bounding box center [349, 178] width 12 height 12
click at [344, 181] on span "Text-to-speech controls" at bounding box center [349, 178] width 12 height 12
click at [344, 182] on span "Text-to-speech controls" at bounding box center [349, 178] width 12 height 12
click at [353, 183] on button "Text-to-speech controls" at bounding box center [348, 178] width 33 height 28
click at [563, 235] on button "Next" at bounding box center [572, 223] width 92 height 38
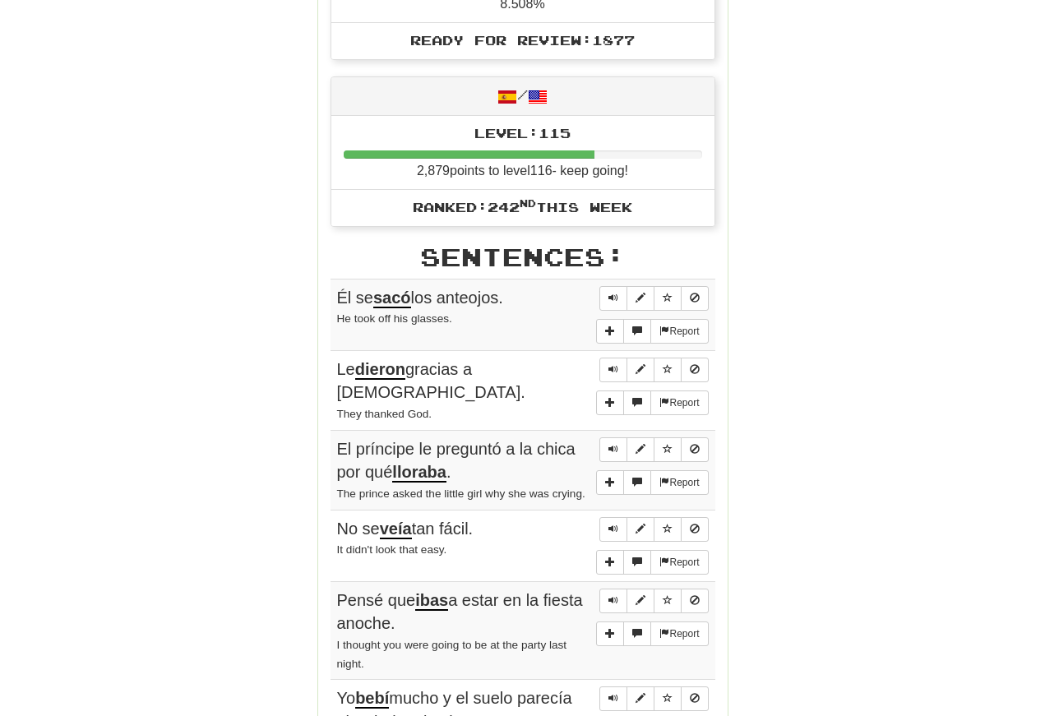
scroll to position [736, 0]
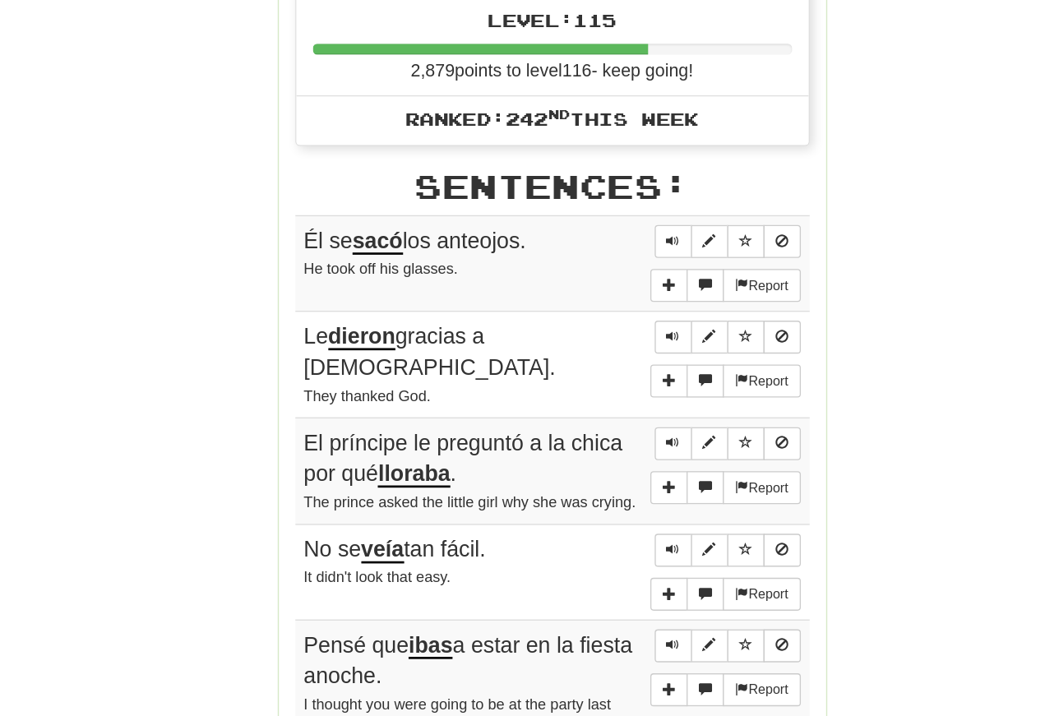
click at [608, 255] on span "Sentence controls" at bounding box center [613, 260] width 10 height 10
click at [599, 248] on button "Sentence controls" at bounding box center [613, 260] width 28 height 25
click at [608, 255] on span "Sentence controls" at bounding box center [613, 260] width 10 height 10
click at [599, 248] on button "Sentence controls" at bounding box center [613, 260] width 28 height 25
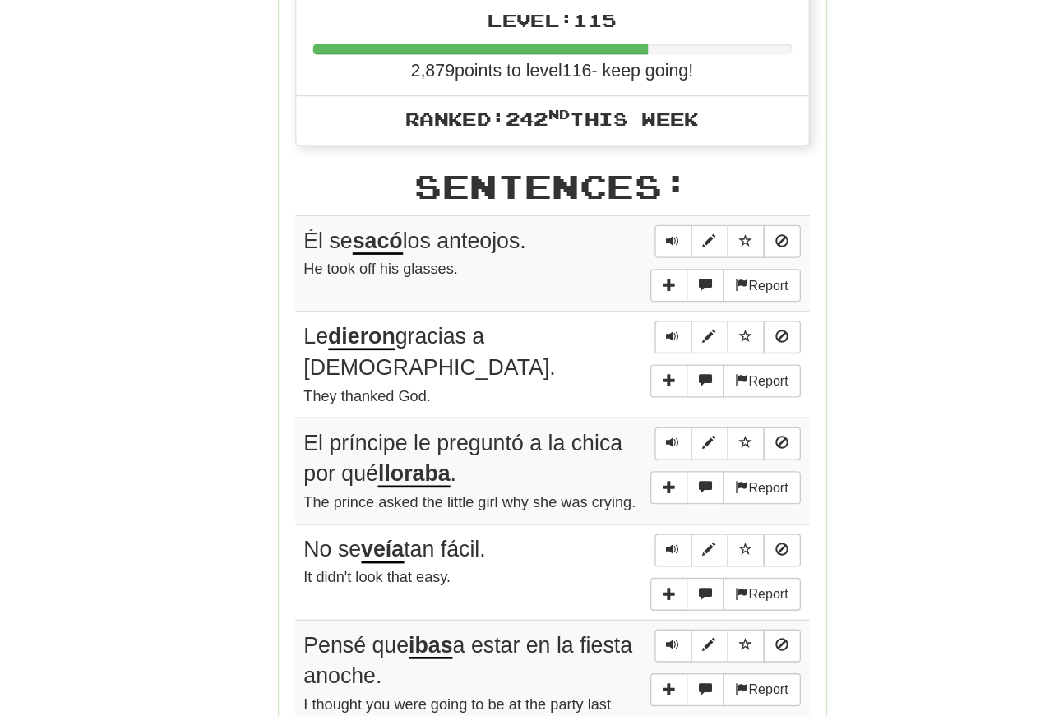
click at [608, 255] on span "Sentence controls" at bounding box center [613, 260] width 10 height 10
click at [599, 320] on button "Sentence controls" at bounding box center [613, 332] width 28 height 25
click at [608, 326] on span "Sentence controls" at bounding box center [613, 331] width 10 height 10
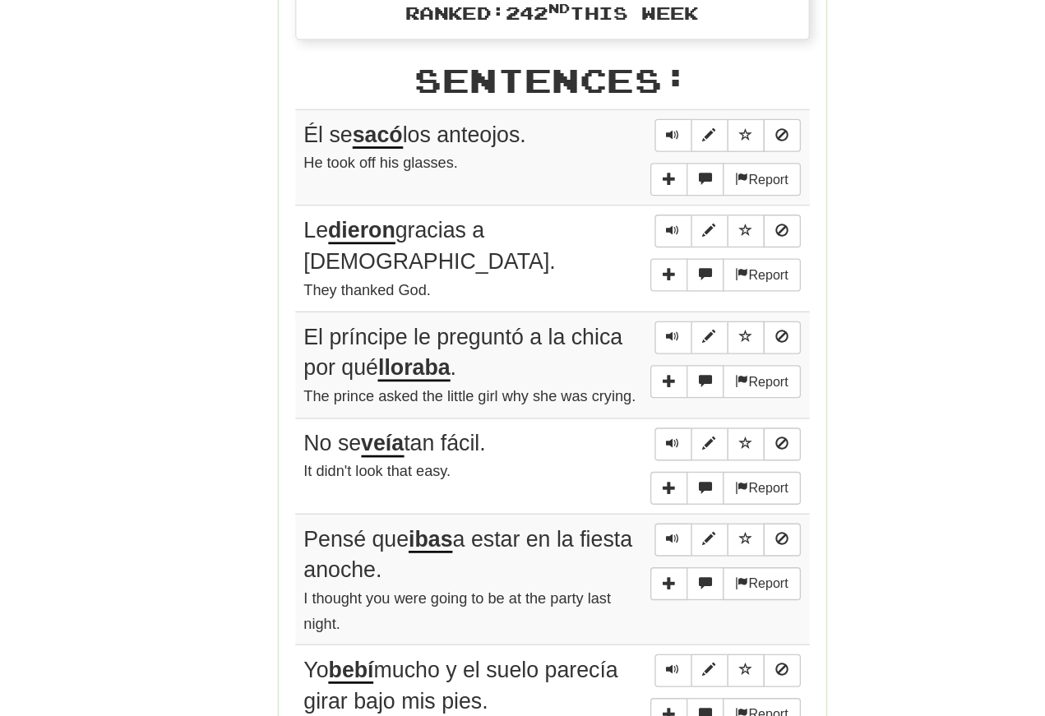
scroll to position [741, 0]
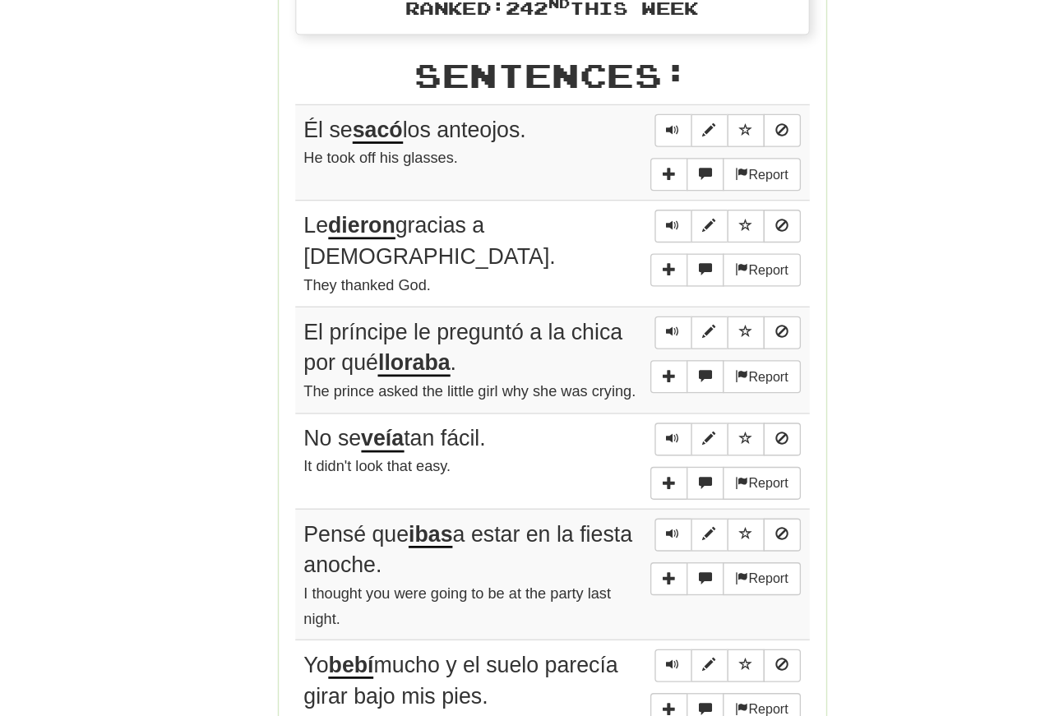
click at [608, 321] on span "Sentence controls" at bounding box center [613, 326] width 10 height 10
click at [608, 400] on span "Sentence controls" at bounding box center [613, 405] width 10 height 10
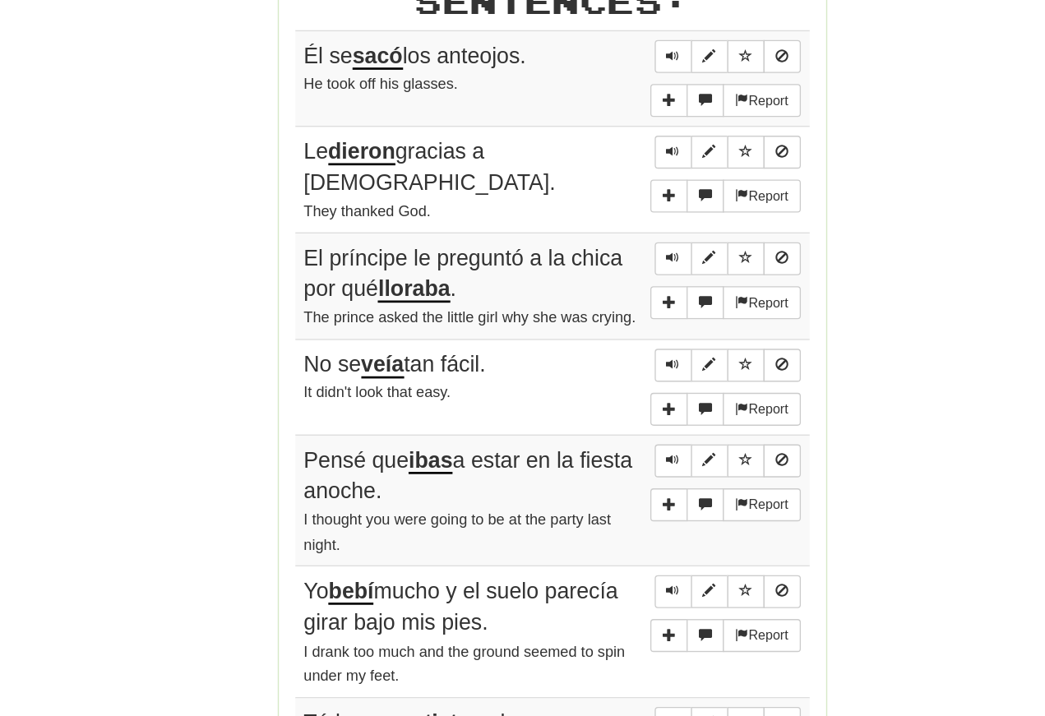
scroll to position [797, 0]
click at [608, 345] on span "Sentence controls" at bounding box center [613, 350] width 10 height 10
click at [599, 339] on button "Sentence controls" at bounding box center [613, 351] width 28 height 25
click at [608, 345] on span "Sentence controls" at bounding box center [613, 350] width 10 height 10
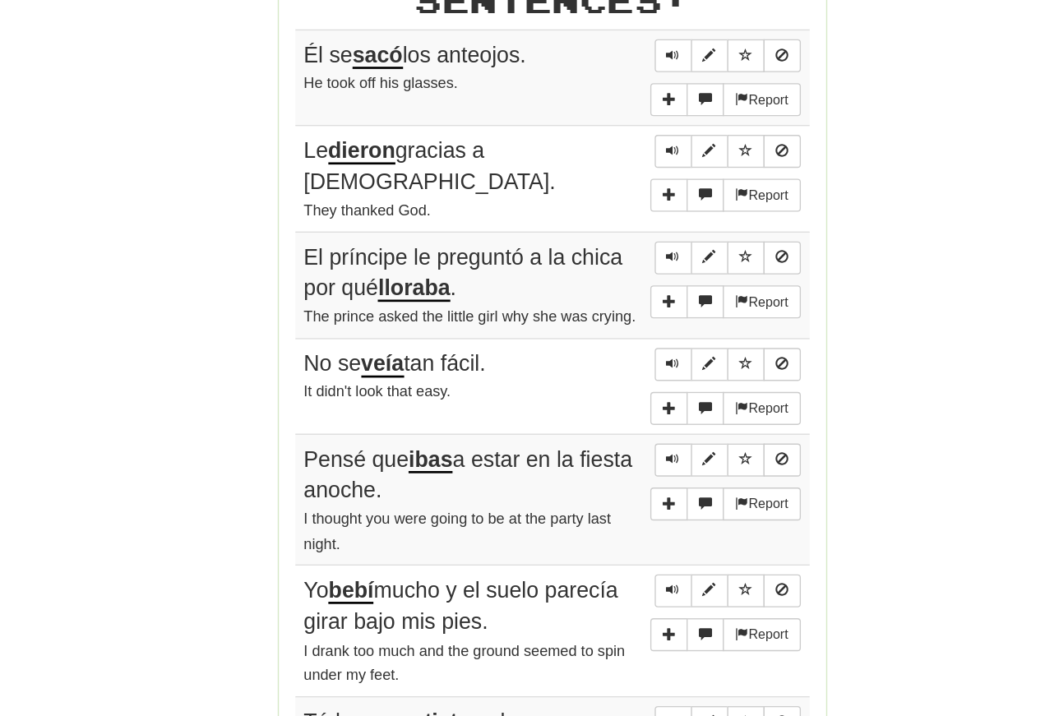
click at [608, 425] on span "Sentence controls" at bounding box center [613, 430] width 10 height 10
click at [599, 418] on button "Sentence controls" at bounding box center [613, 430] width 28 height 25
click at [608, 425] on span "Sentence controls" at bounding box center [613, 430] width 10 height 10
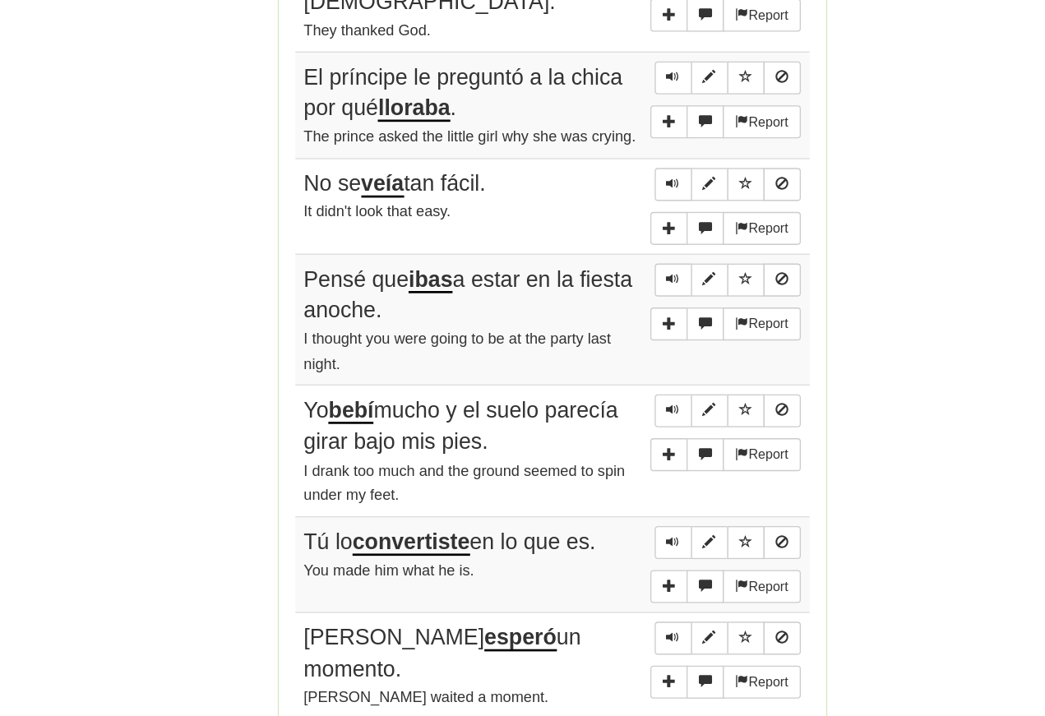
scroll to position [932, 0]
click at [599, 354] on button "Sentence controls" at bounding box center [613, 366] width 28 height 25
click at [608, 361] on span "Sentence controls" at bounding box center [613, 366] width 10 height 10
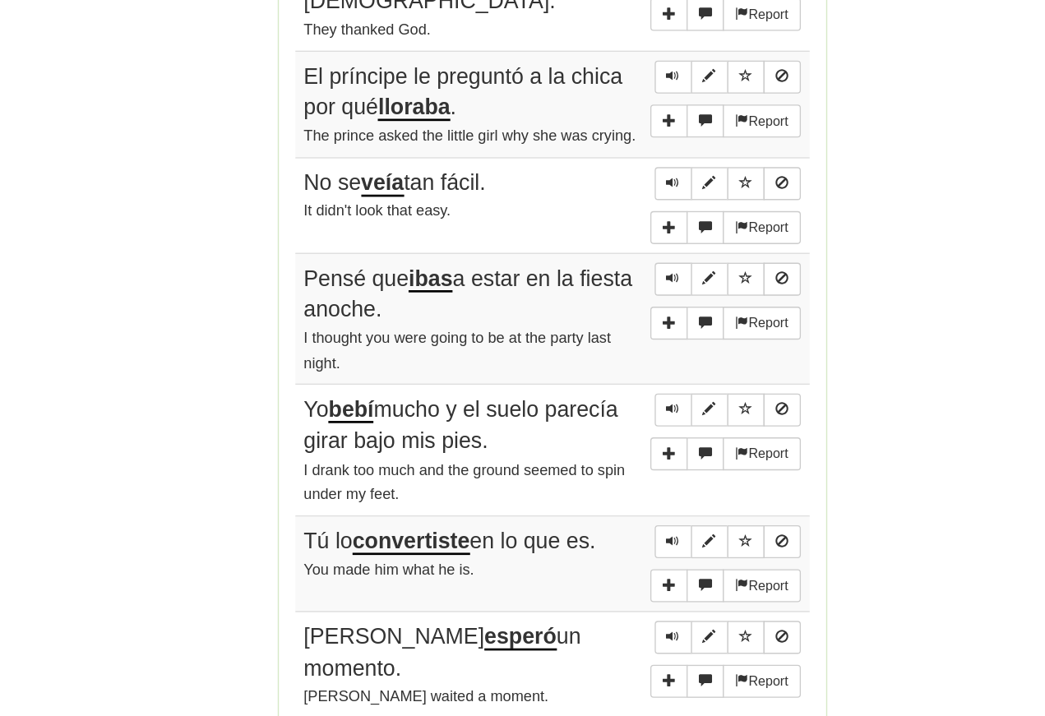
click at [608, 459] on span "Sentence controls" at bounding box center [613, 464] width 10 height 10
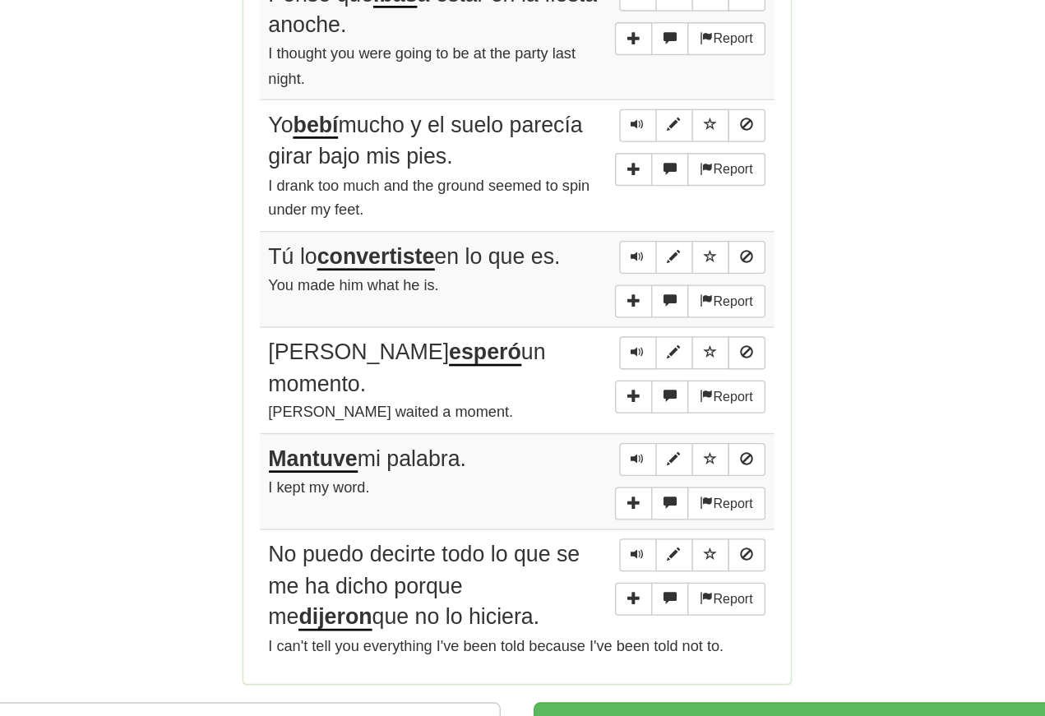
scroll to position [1147, 0]
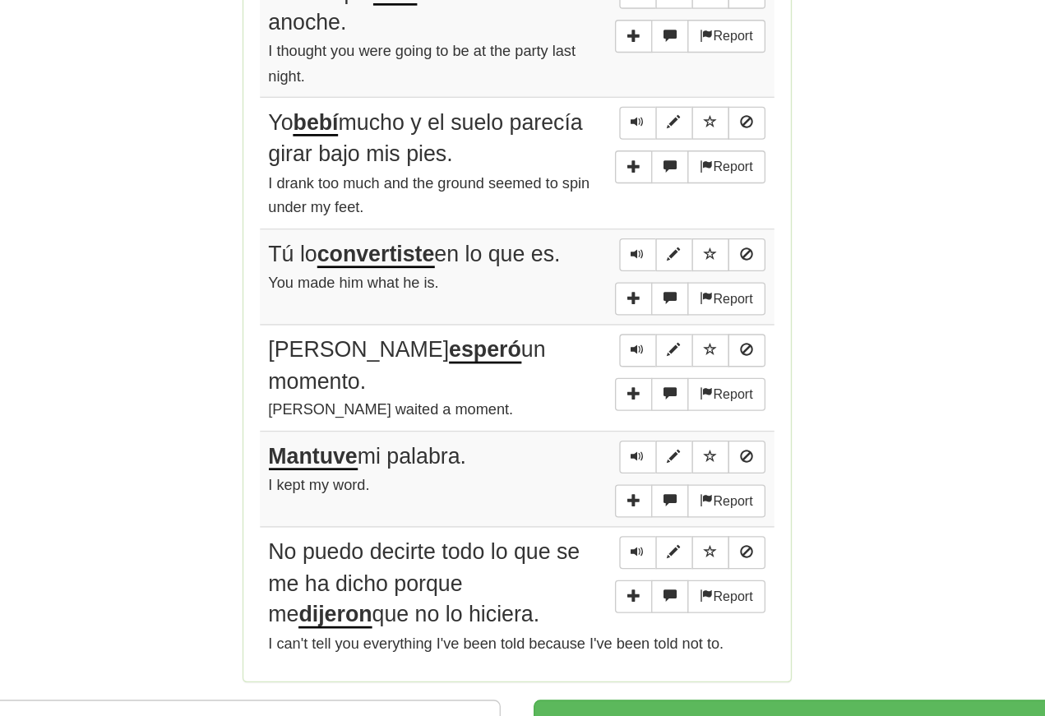
click at [608, 244] on span "Sentence controls" at bounding box center [613, 249] width 10 height 10
click at [608, 343] on span "Sentence controls" at bounding box center [613, 348] width 10 height 10
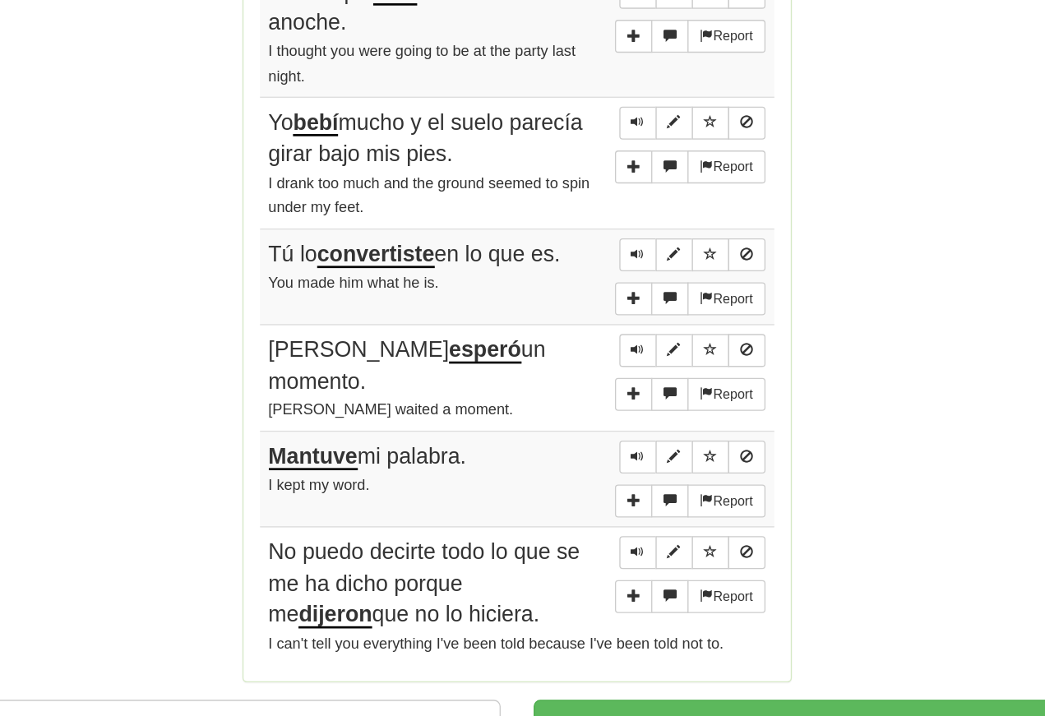
click at [599, 336] on button "Sentence controls" at bounding box center [613, 348] width 28 height 25
click at [608, 343] on span "Sentence controls" at bounding box center [613, 348] width 10 height 10
click at [608, 414] on span "Sentence controls" at bounding box center [613, 419] width 10 height 10
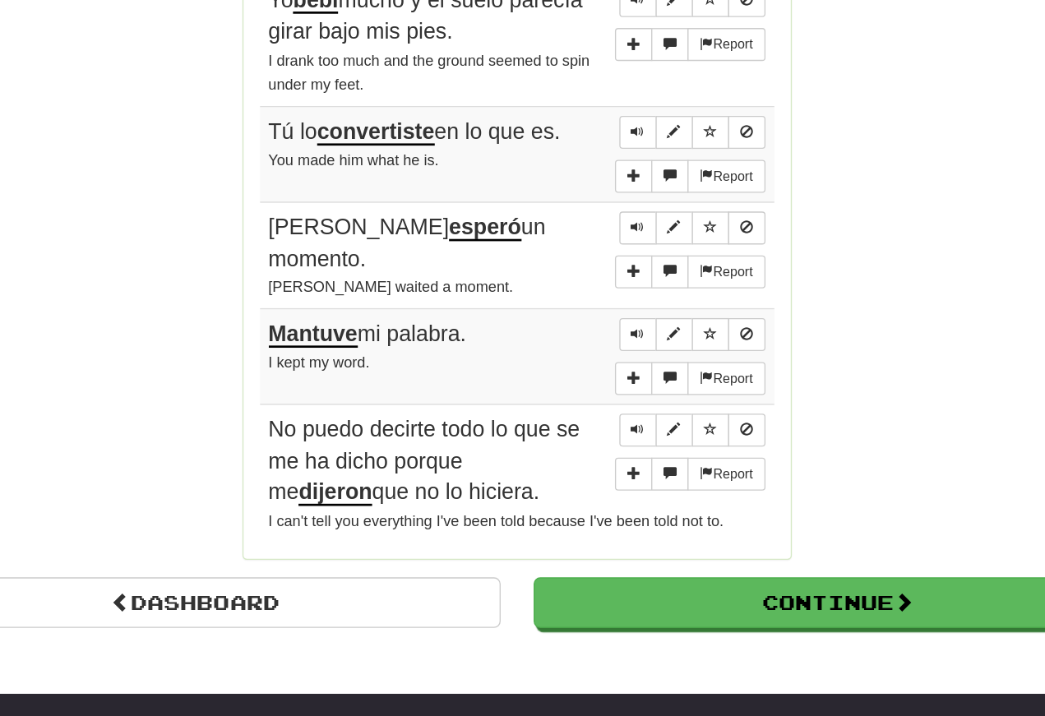
scroll to position [1239, 0]
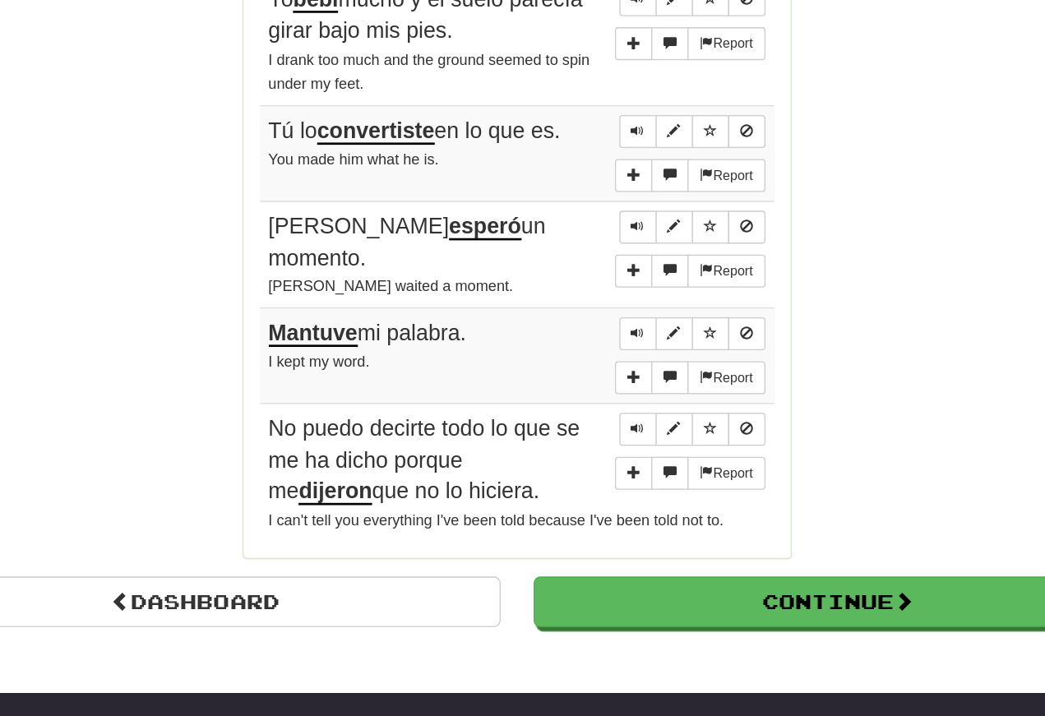
click at [599, 316] on button "Sentence controls" at bounding box center [613, 328] width 28 height 25
click at [608, 322] on span "Sentence controls" at bounding box center [613, 327] width 10 height 10
click at [608, 402] on span "Sentence controls" at bounding box center [613, 407] width 10 height 10
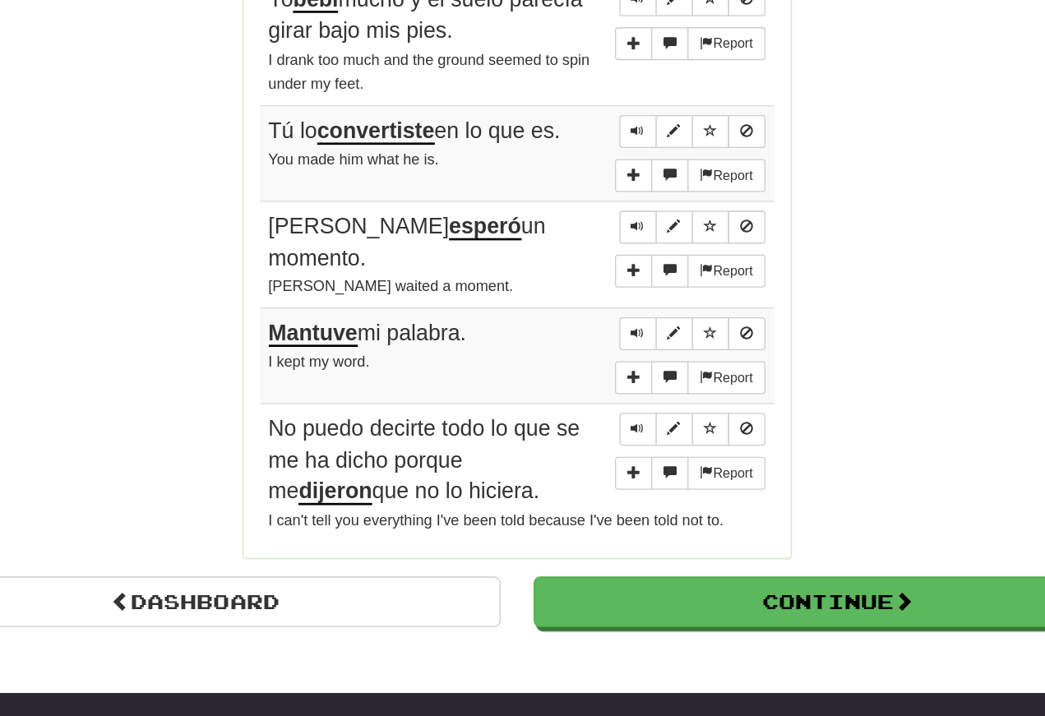
click at [608, 474] on span "Sentence controls" at bounding box center [613, 479] width 10 height 10
click at [151, 590] on link "Dashboard" at bounding box center [282, 609] width 456 height 38
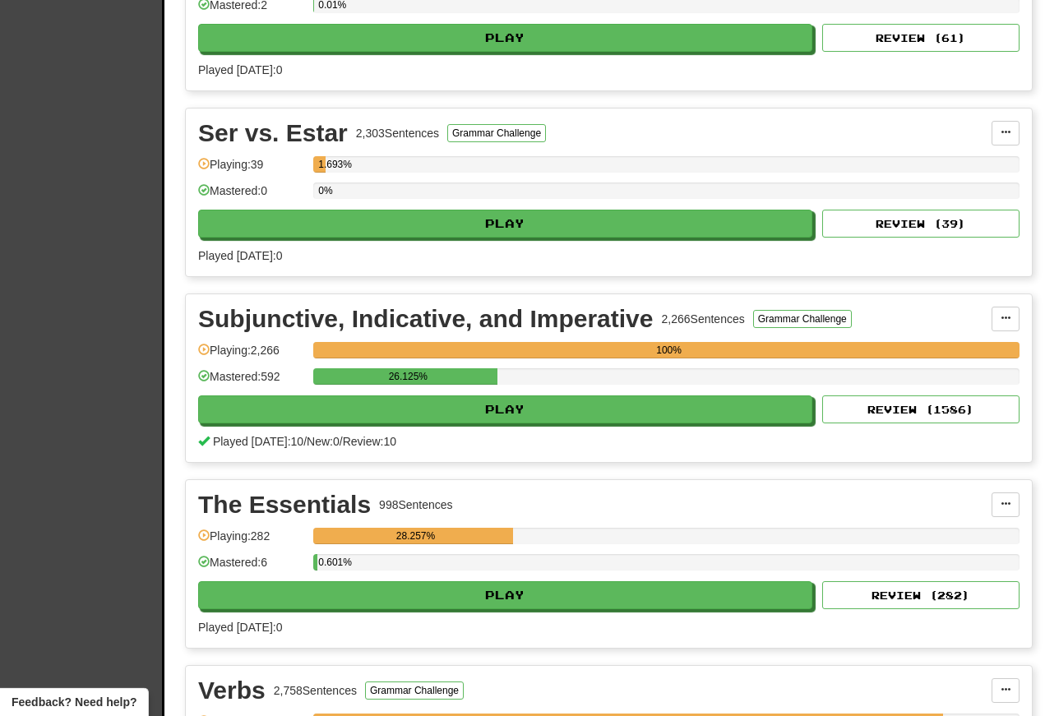
scroll to position [6015, 0]
click at [330, 415] on button "Play" at bounding box center [505, 409] width 614 height 28
select select "**"
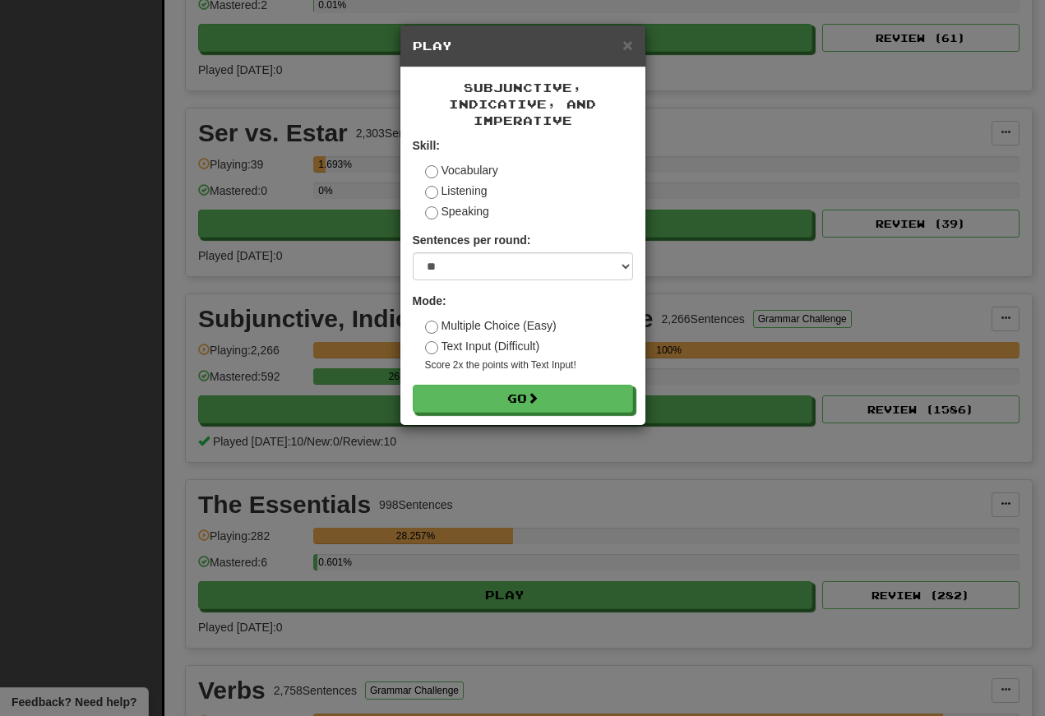
click at [453, 413] on button "Go" at bounding box center [523, 399] width 220 height 28
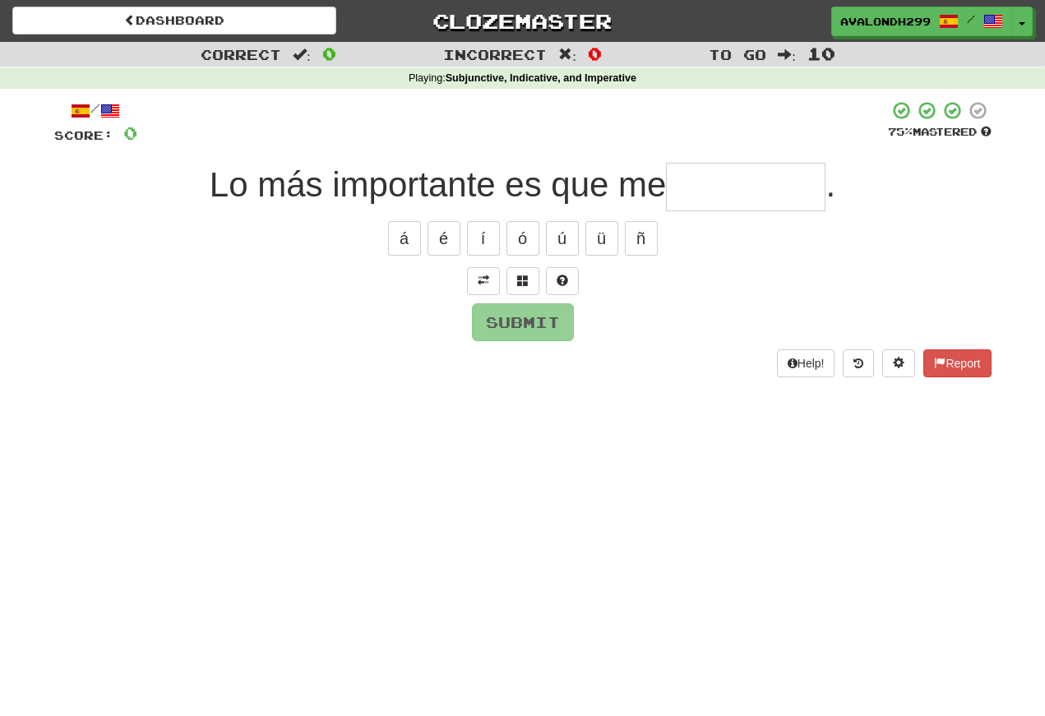
click at [479, 278] on span at bounding box center [484, 281] width 12 height 12
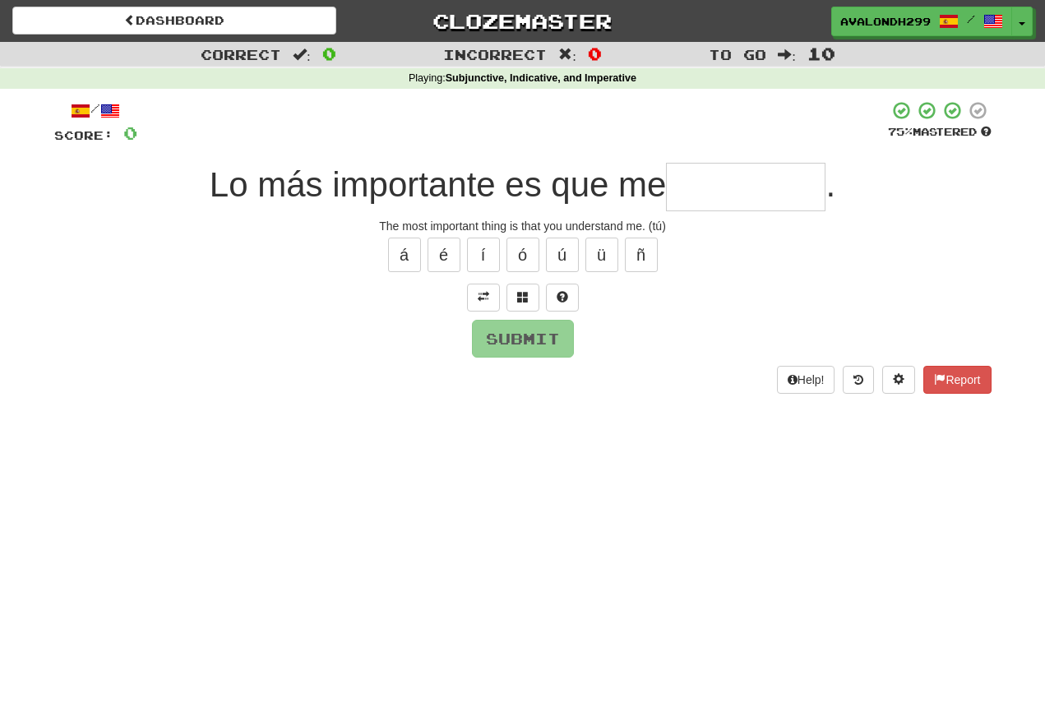
click at [478, 294] on span at bounding box center [484, 297] width 12 height 12
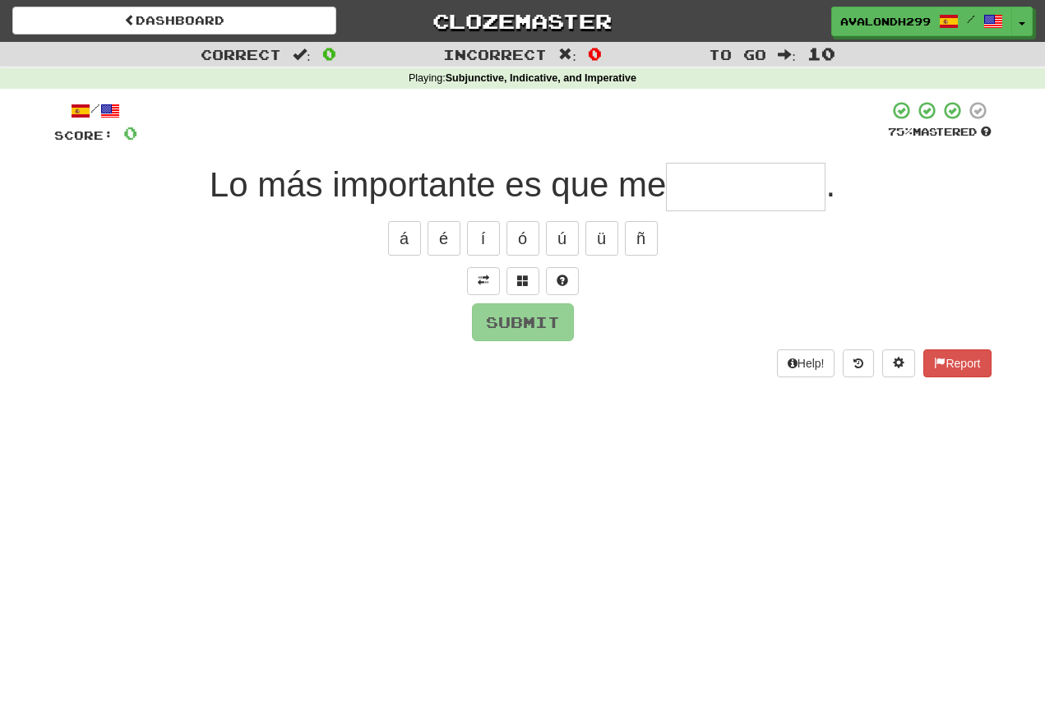
click at [482, 281] on span at bounding box center [484, 281] width 12 height 12
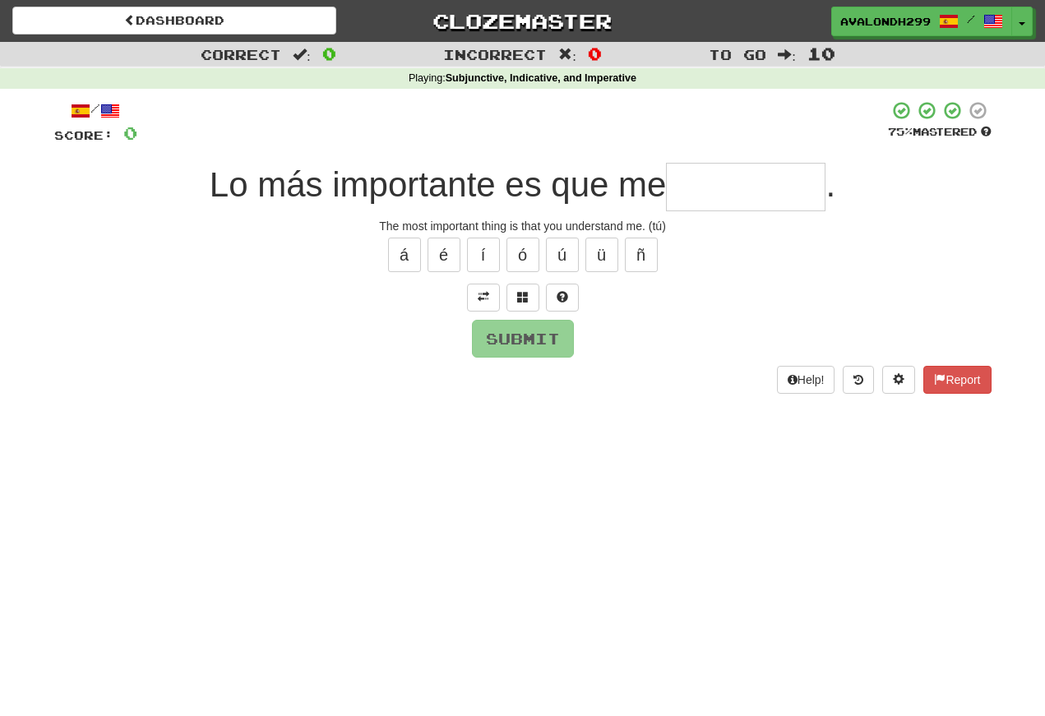
click at [706, 191] on input "text" at bounding box center [746, 187] width 160 height 49
type input "*"
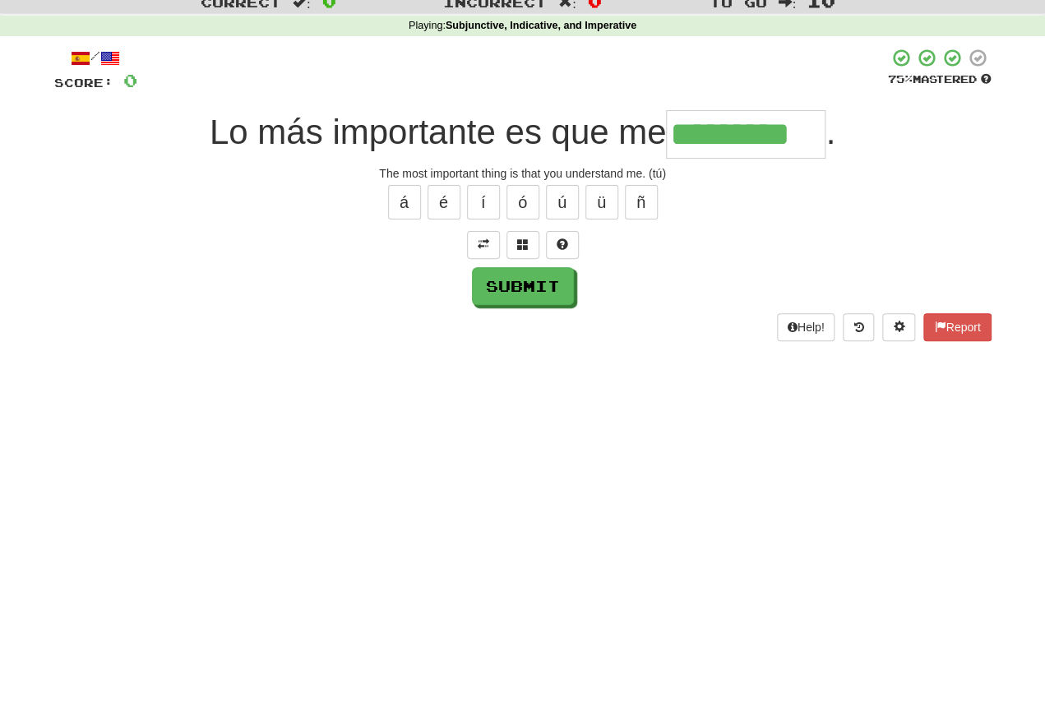
type input "*********"
click at [510, 320] on button "Submit" at bounding box center [523, 339] width 102 height 38
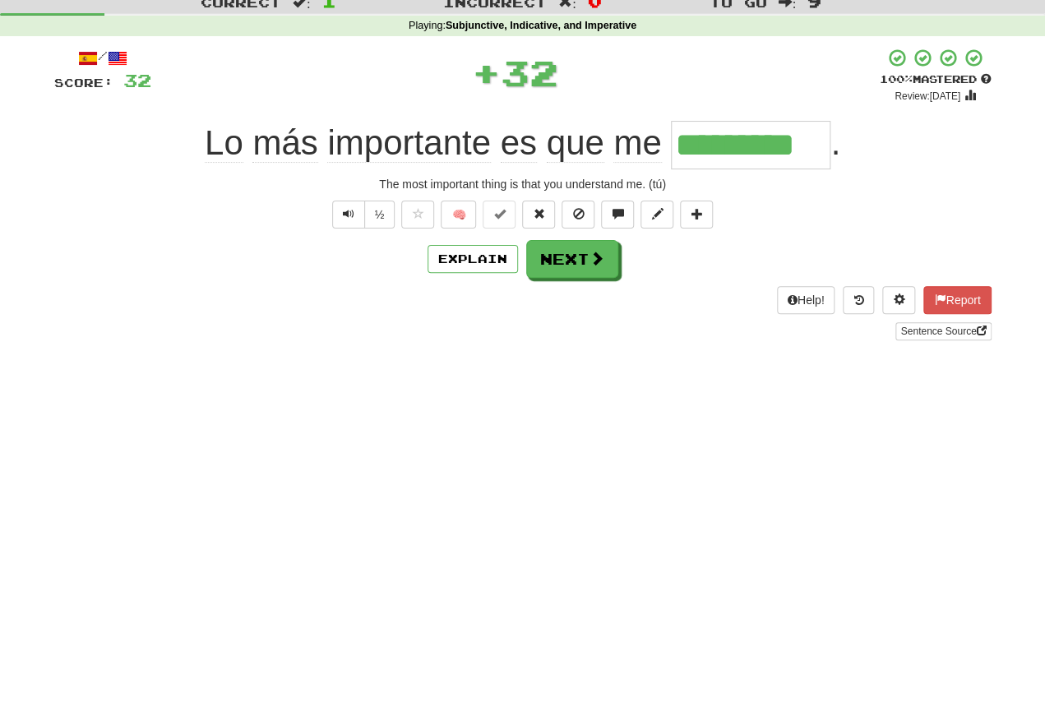
scroll to position [53, 0]
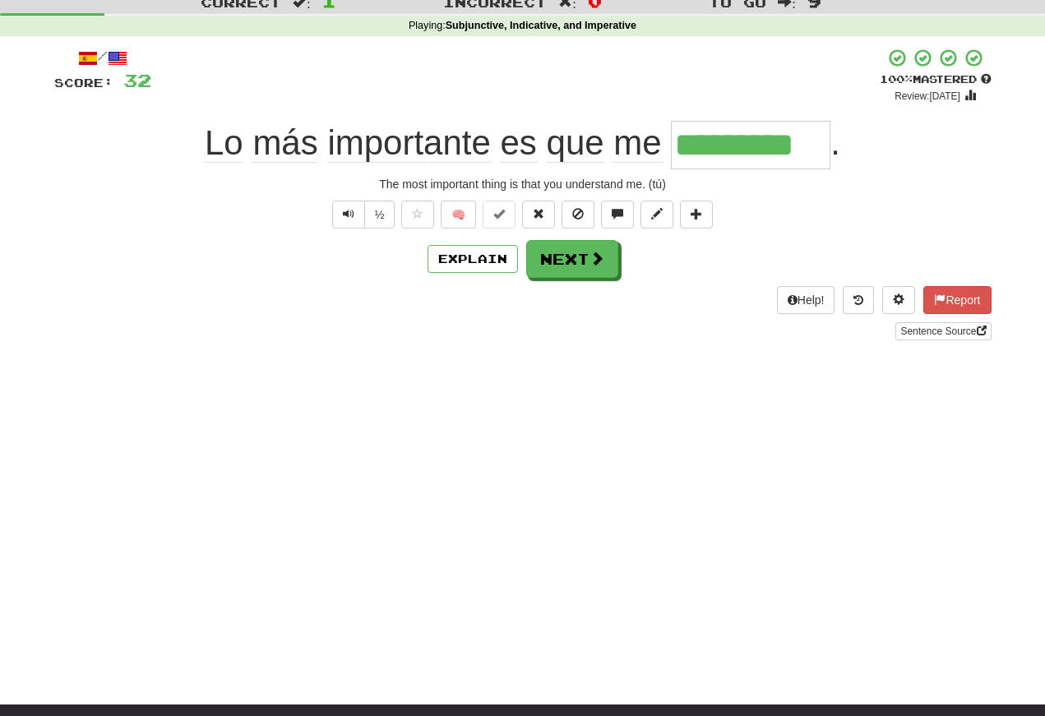
click at [344, 220] on span "Text-to-speech controls" at bounding box center [349, 214] width 12 height 12
click at [350, 216] on span "Text-to-speech controls" at bounding box center [349, 214] width 12 height 12
click at [349, 214] on span "Text-to-speech controls" at bounding box center [349, 214] width 12 height 12
click at [350, 217] on span "Text-to-speech controls" at bounding box center [349, 214] width 12 height 12
click at [343, 220] on span "Text-to-speech controls" at bounding box center [349, 214] width 12 height 12
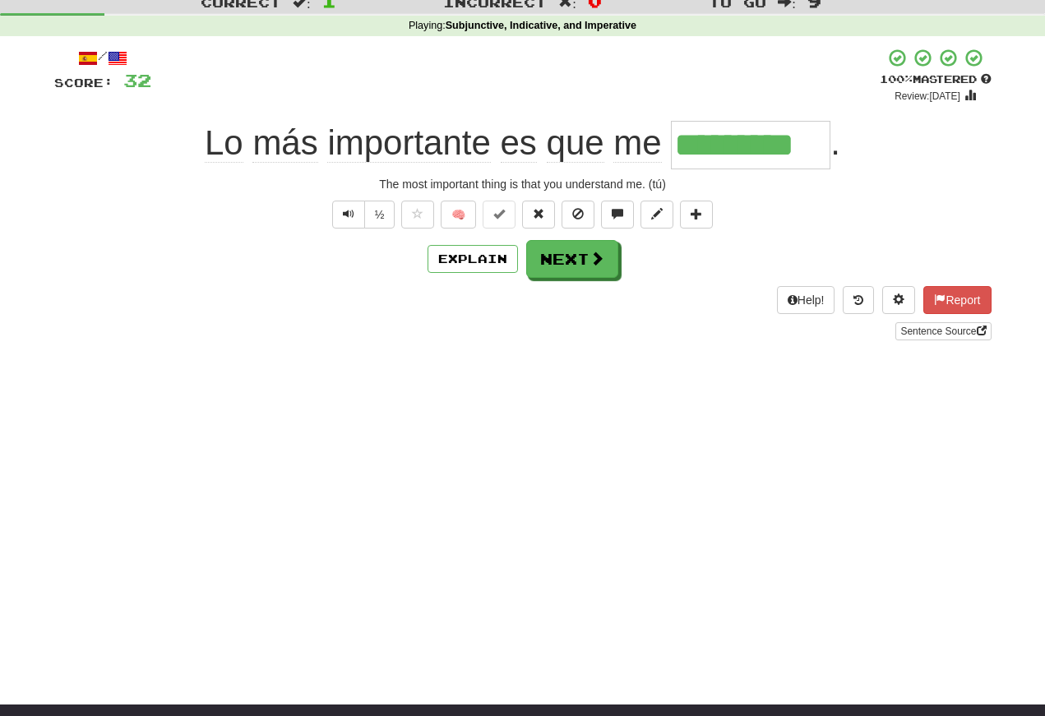
click at [343, 210] on span "Text-to-speech controls" at bounding box center [349, 214] width 12 height 12
click at [562, 264] on button "Next" at bounding box center [572, 259] width 92 height 38
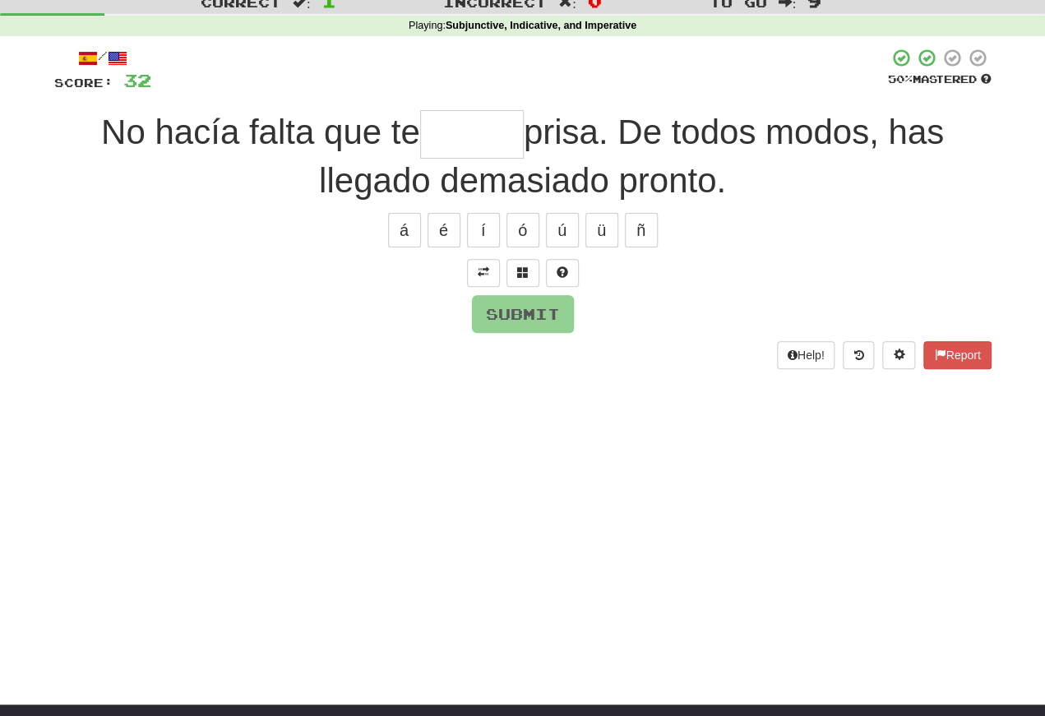
click at [481, 268] on span at bounding box center [484, 272] width 12 height 12
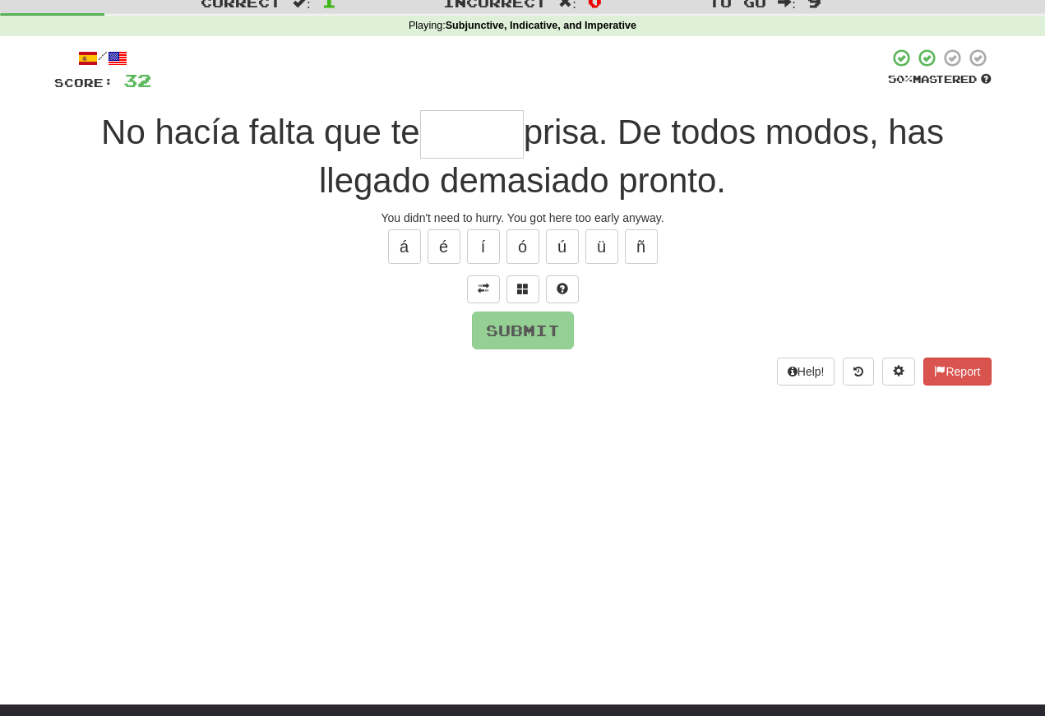
click at [432, 133] on input "text" at bounding box center [472, 134] width 104 height 49
type input "******"
click at [502, 334] on button "Submit" at bounding box center [523, 331] width 102 height 38
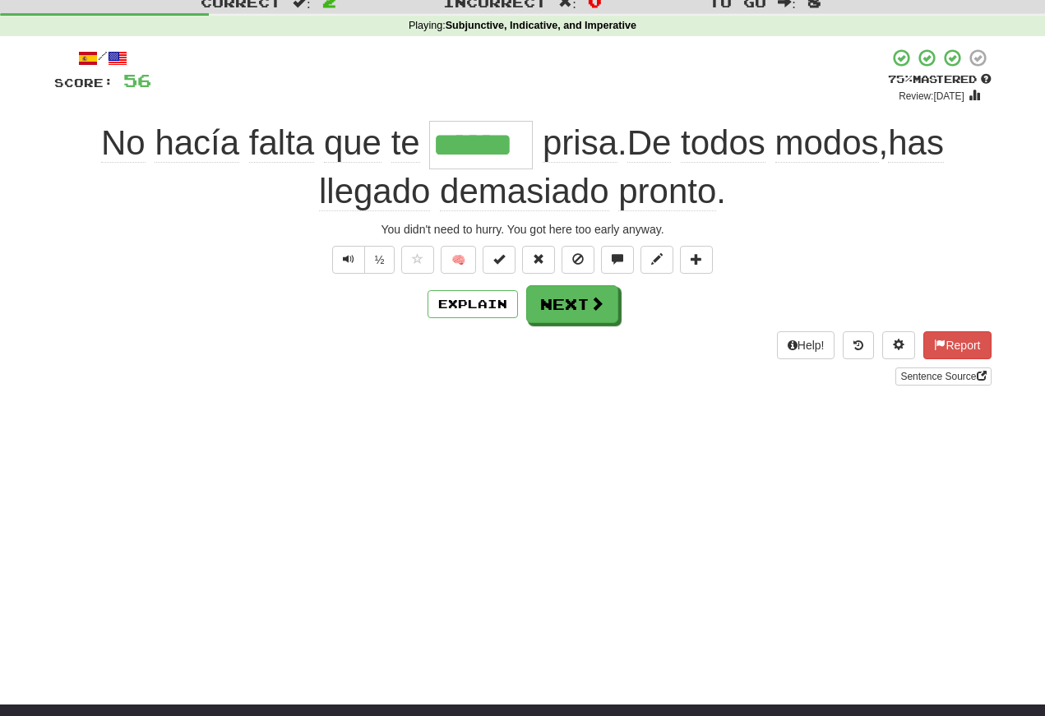
scroll to position [50, 0]
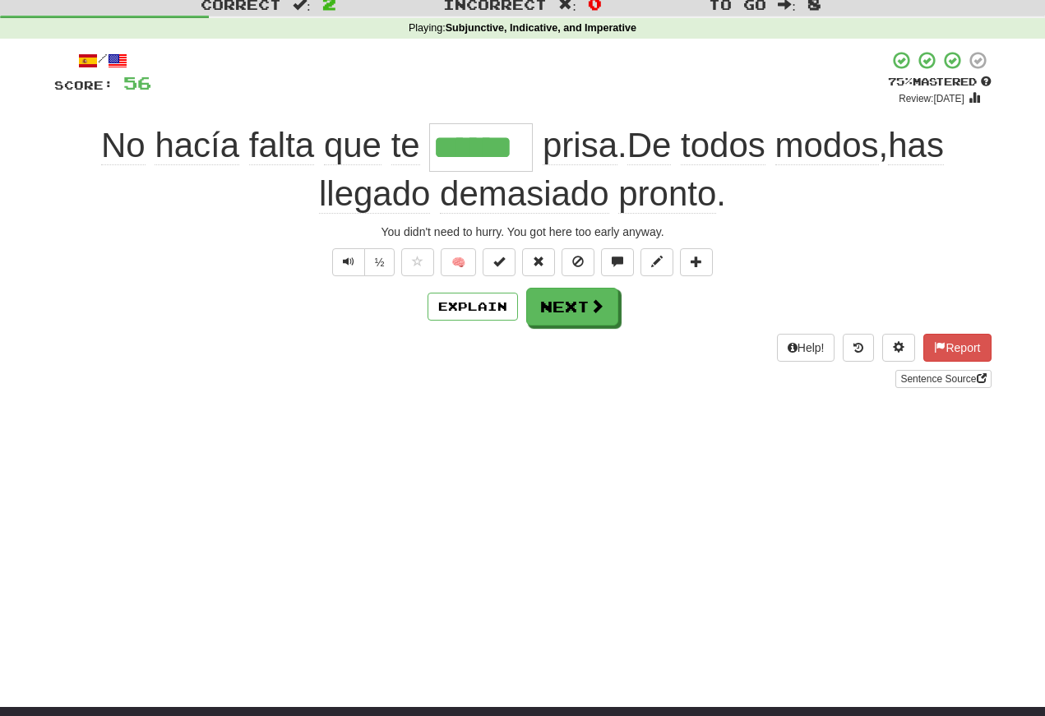
click at [343, 263] on span "Text-to-speech controls" at bounding box center [349, 262] width 12 height 12
click at [346, 265] on span "Text-to-speech controls" at bounding box center [349, 262] width 12 height 12
click at [350, 258] on span "Text-to-speech controls" at bounding box center [349, 262] width 12 height 12
click at [345, 259] on span "Text-to-speech controls" at bounding box center [349, 262] width 12 height 12
click at [352, 267] on span "Text-to-speech controls" at bounding box center [349, 262] width 12 height 12
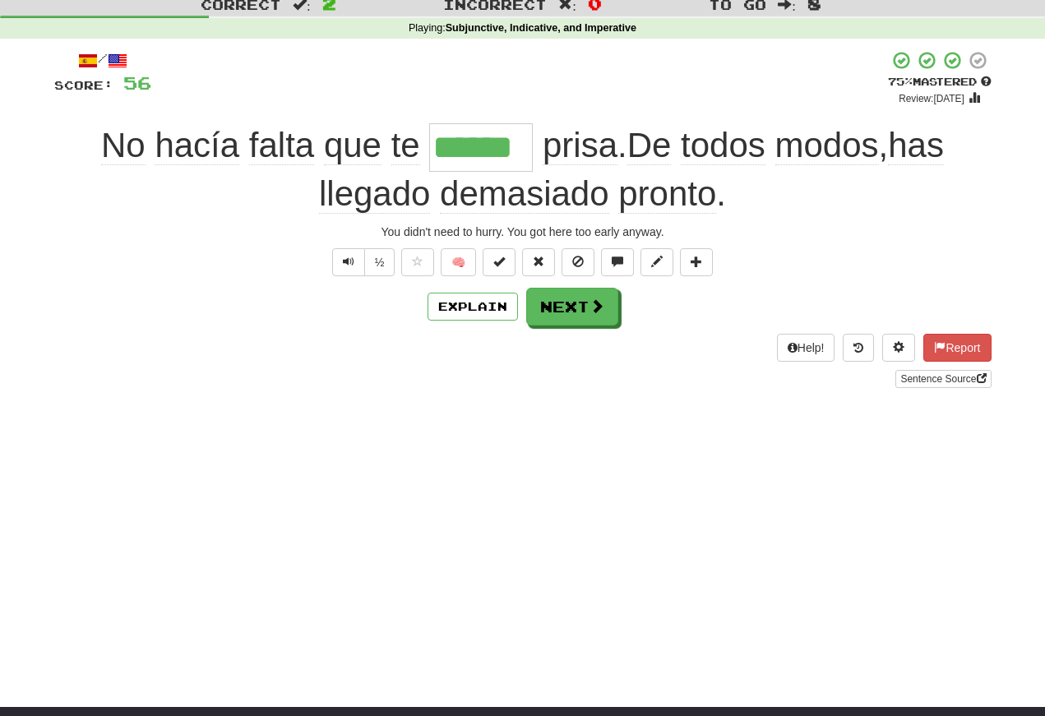
click at [346, 261] on span "Text-to-speech controls" at bounding box center [349, 262] width 12 height 12
click at [564, 307] on button "Next" at bounding box center [572, 307] width 92 height 38
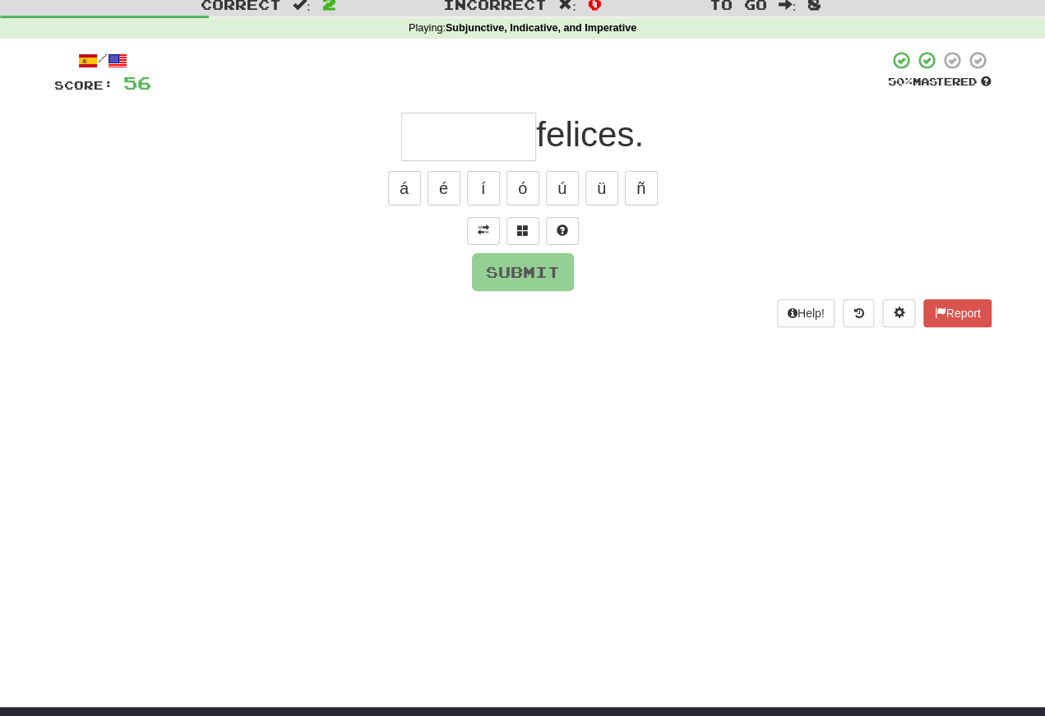
click at [482, 230] on span at bounding box center [484, 230] width 12 height 12
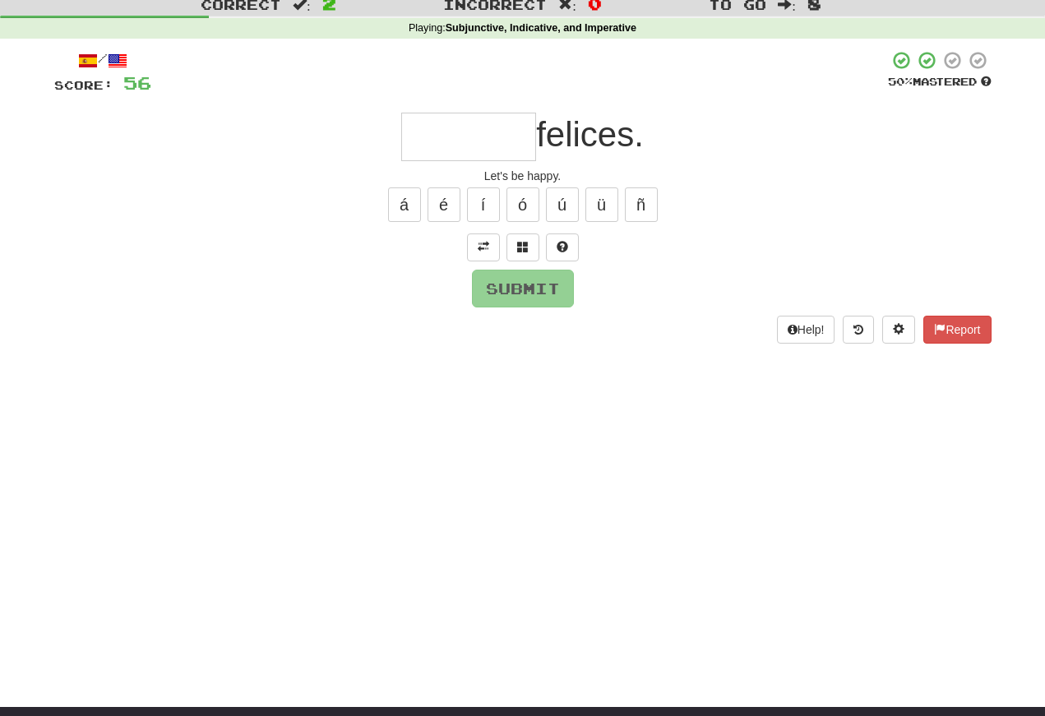
click at [412, 145] on input "text" at bounding box center [468, 137] width 135 height 49
type input "*"
click at [506, 304] on button "Submit" at bounding box center [523, 289] width 102 height 38
type input "******"
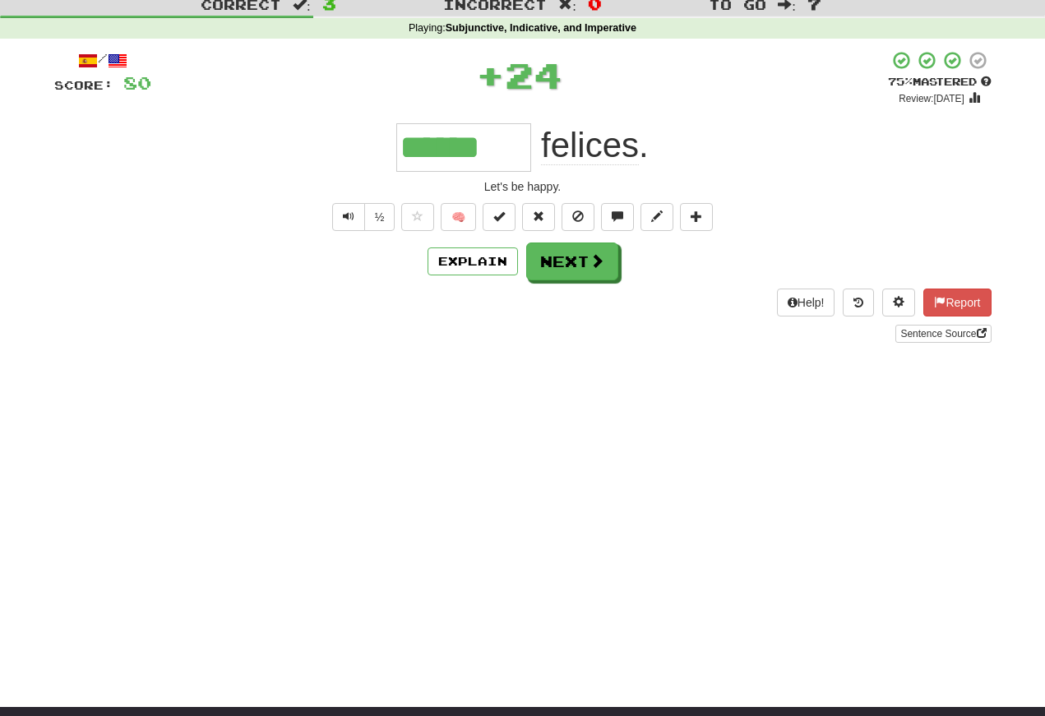
click at [351, 228] on button "Text-to-speech controls" at bounding box center [348, 217] width 33 height 28
click at [348, 220] on span "Text-to-speech controls" at bounding box center [349, 216] width 12 height 12
click at [348, 216] on span "Text-to-speech controls" at bounding box center [349, 216] width 12 height 12
click at [353, 219] on button "Text-to-speech controls" at bounding box center [348, 217] width 33 height 28
click at [350, 212] on span "Text-to-speech controls" at bounding box center [349, 216] width 12 height 12
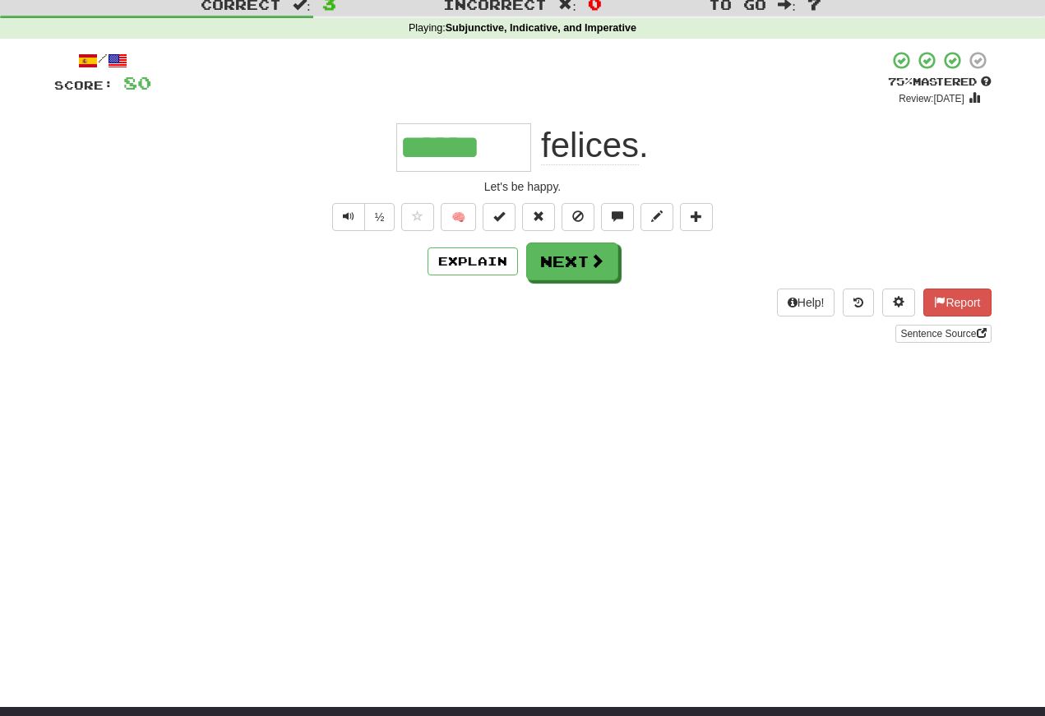
click at [358, 220] on button "Text-to-speech controls" at bounding box center [348, 217] width 33 height 28
click at [354, 217] on button "Text-to-speech controls" at bounding box center [348, 217] width 33 height 28
click at [353, 213] on button "Text-to-speech controls" at bounding box center [348, 217] width 33 height 28
click at [348, 222] on span "Text-to-speech controls" at bounding box center [349, 216] width 12 height 12
click at [349, 216] on span "Text-to-speech controls" at bounding box center [349, 216] width 12 height 12
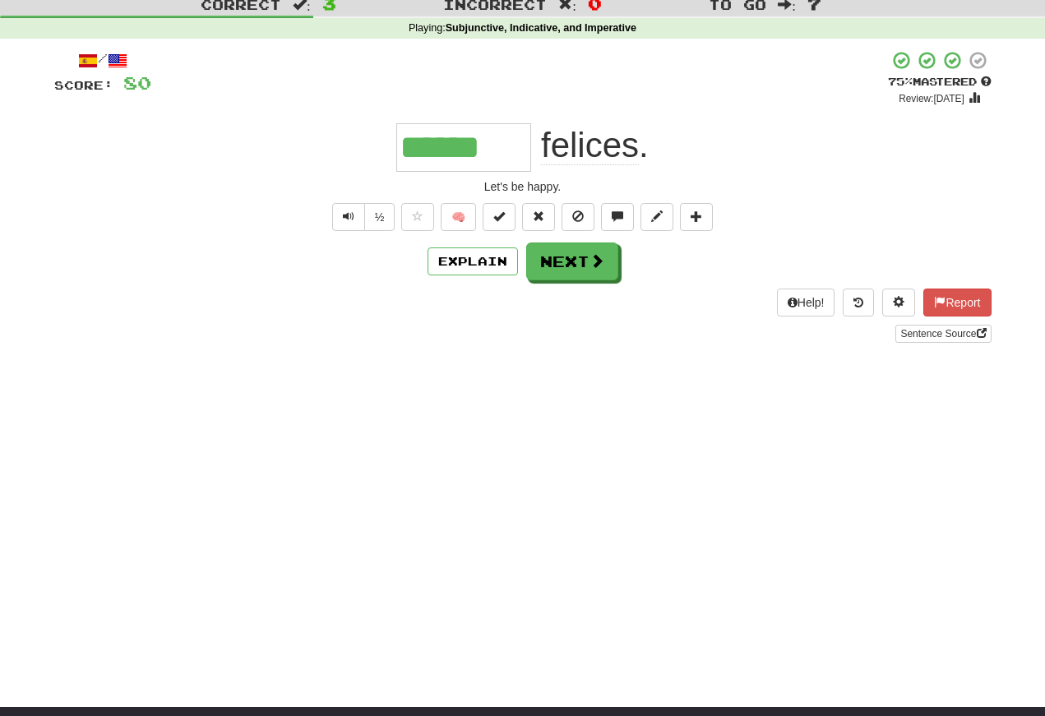
click at [558, 258] on button "Next" at bounding box center [572, 262] width 92 height 38
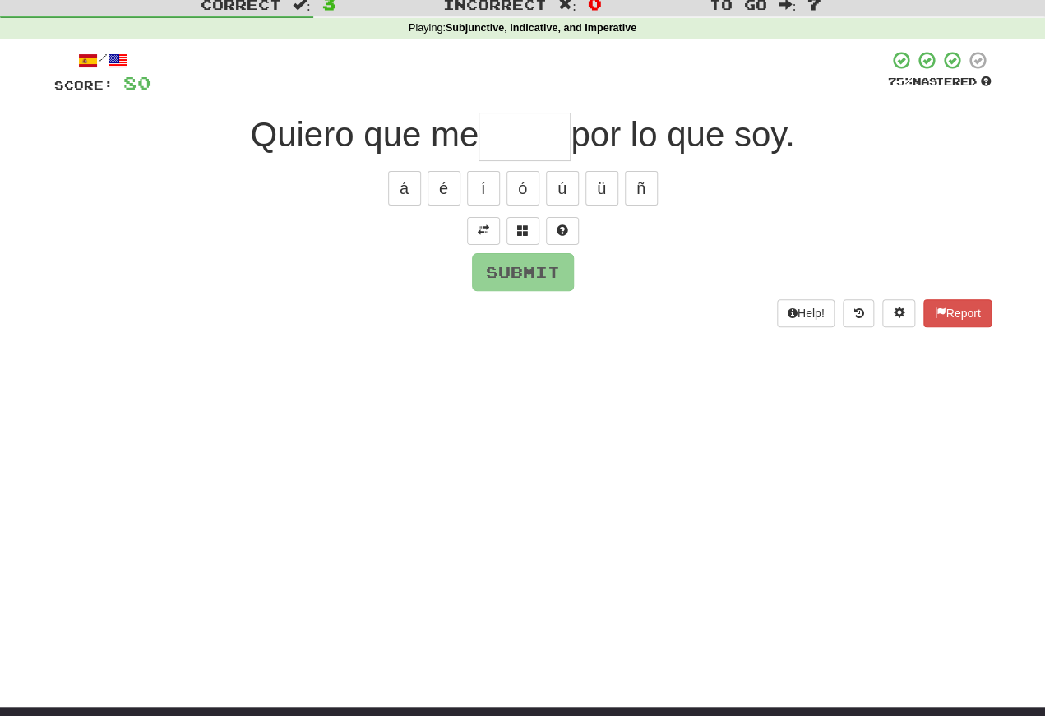
click at [480, 228] on span at bounding box center [484, 230] width 12 height 12
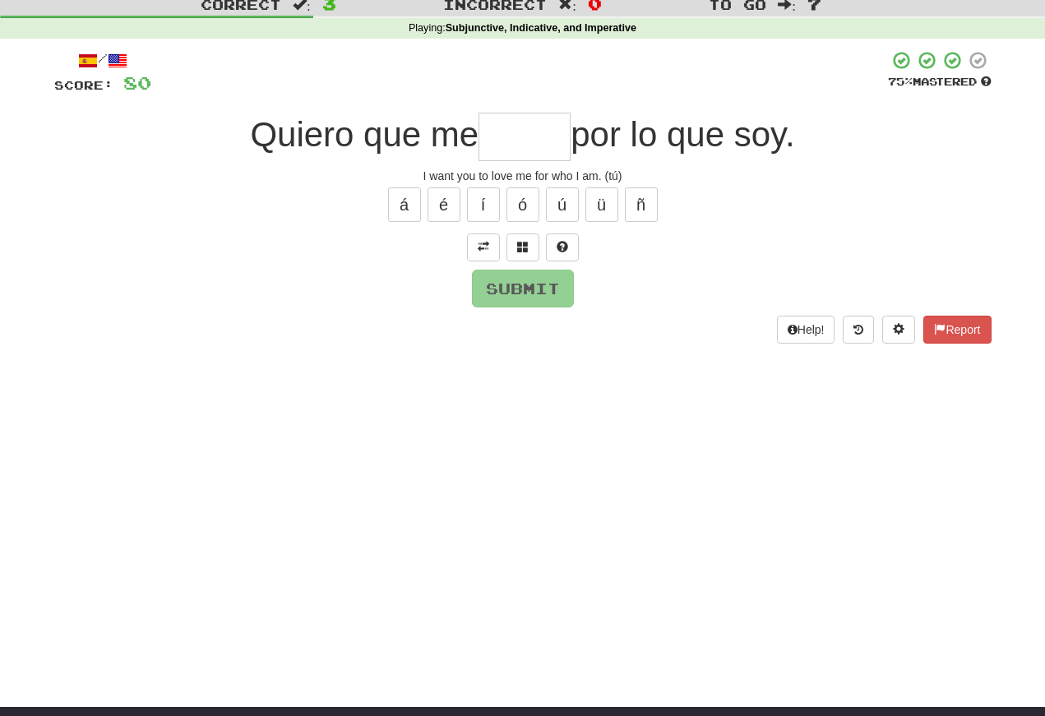
click at [516, 151] on input "text" at bounding box center [525, 137] width 92 height 49
type input "****"
click at [519, 277] on button "Submit" at bounding box center [523, 289] width 102 height 38
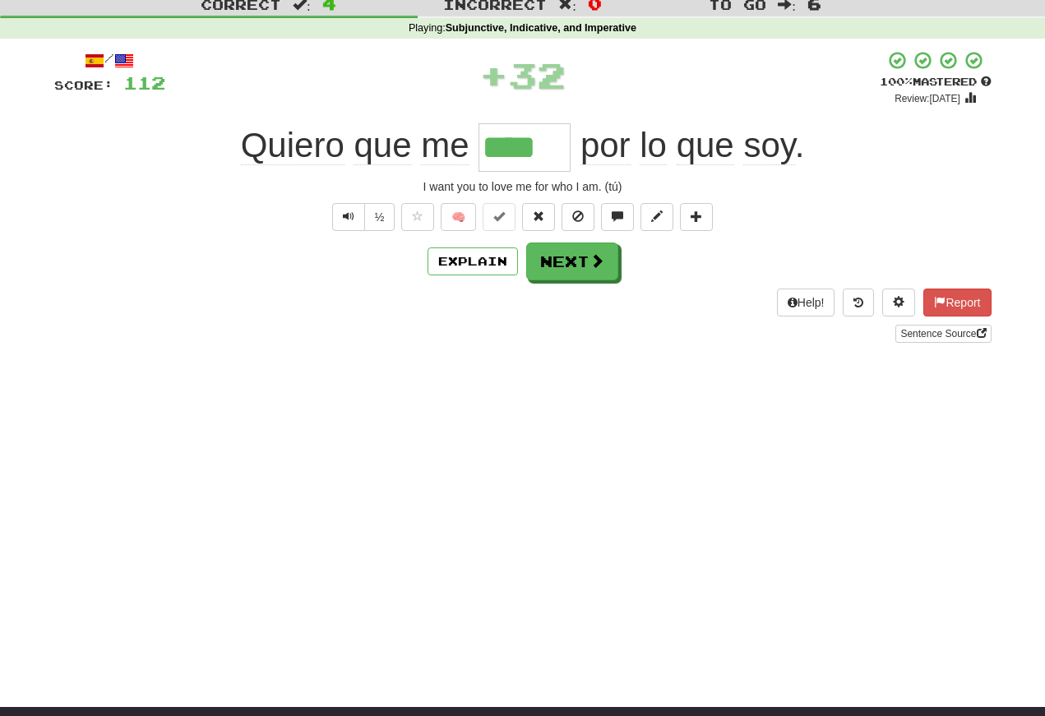
click at [351, 221] on span "Text-to-speech controls" at bounding box center [349, 216] width 12 height 12
click at [346, 225] on button "Text-to-speech controls" at bounding box center [348, 217] width 33 height 28
click at [346, 216] on span "Text-to-speech controls" at bounding box center [349, 216] width 12 height 12
click at [352, 220] on span "Text-to-speech controls" at bounding box center [349, 216] width 12 height 12
click at [349, 225] on button "Text-to-speech controls" at bounding box center [348, 217] width 33 height 28
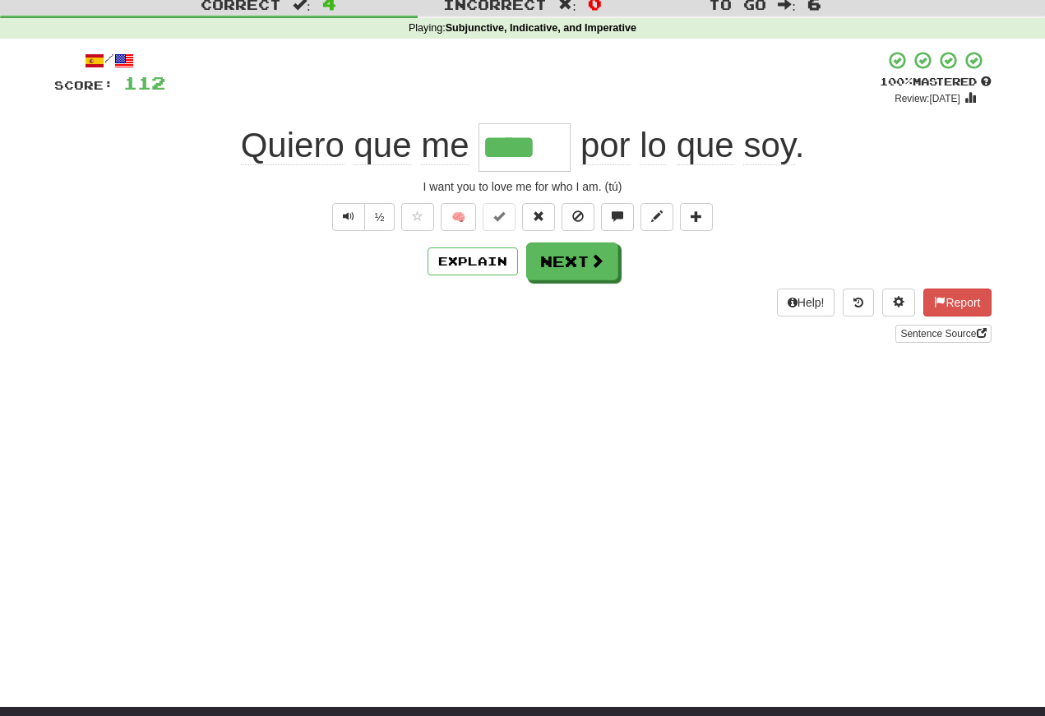
click at [358, 219] on button "Text-to-speech controls" at bounding box center [348, 217] width 33 height 28
click at [352, 222] on span "Text-to-speech controls" at bounding box center [349, 216] width 12 height 12
click at [354, 220] on button "Text-to-speech controls" at bounding box center [348, 217] width 33 height 28
click at [567, 268] on button "Next" at bounding box center [572, 262] width 92 height 38
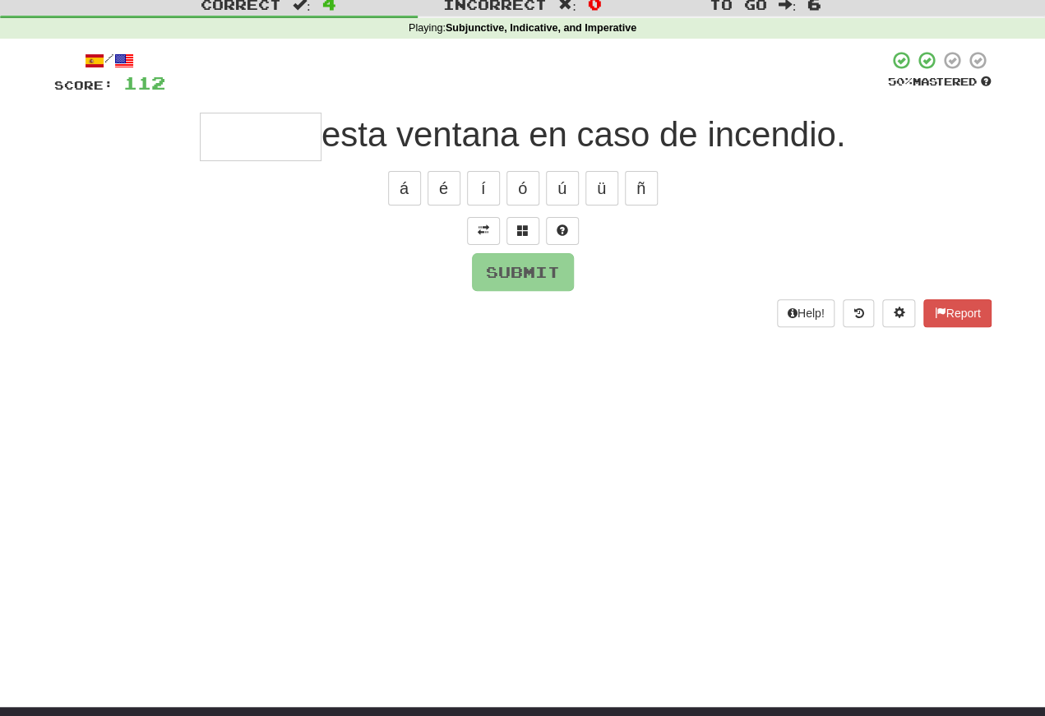
click at [486, 229] on span at bounding box center [484, 230] width 12 height 12
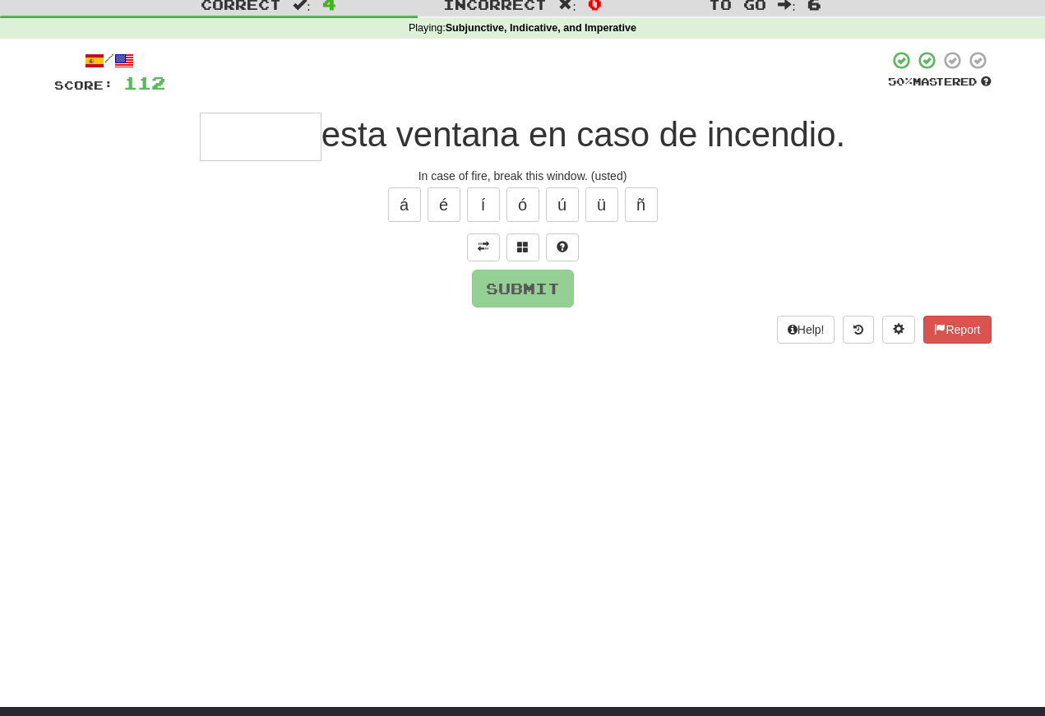
click at [224, 144] on input "text" at bounding box center [261, 137] width 122 height 49
click at [502, 281] on button "Submit" at bounding box center [523, 289] width 102 height 38
type input "*****"
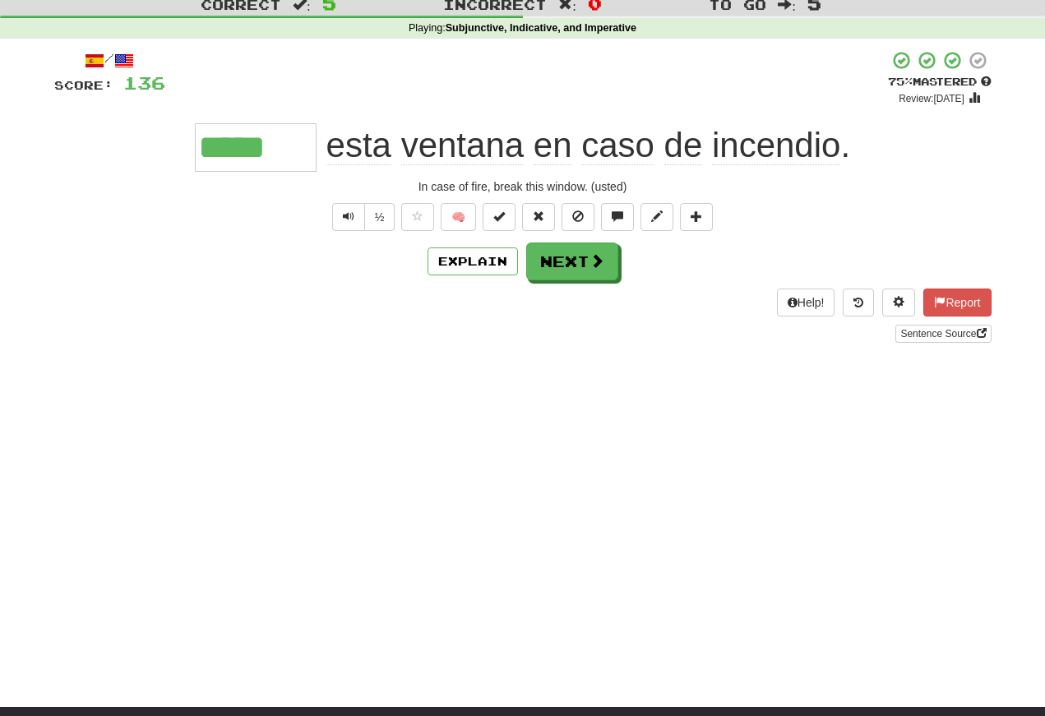
click at [343, 220] on span "Text-to-speech controls" at bounding box center [349, 216] width 12 height 12
click at [349, 220] on span "Text-to-speech controls" at bounding box center [349, 216] width 12 height 12
click at [358, 220] on button "Text-to-speech controls" at bounding box center [348, 217] width 33 height 28
click at [353, 214] on button "Text-to-speech controls" at bounding box center [348, 217] width 33 height 28
click at [357, 215] on button "Text-to-speech controls" at bounding box center [348, 217] width 33 height 28
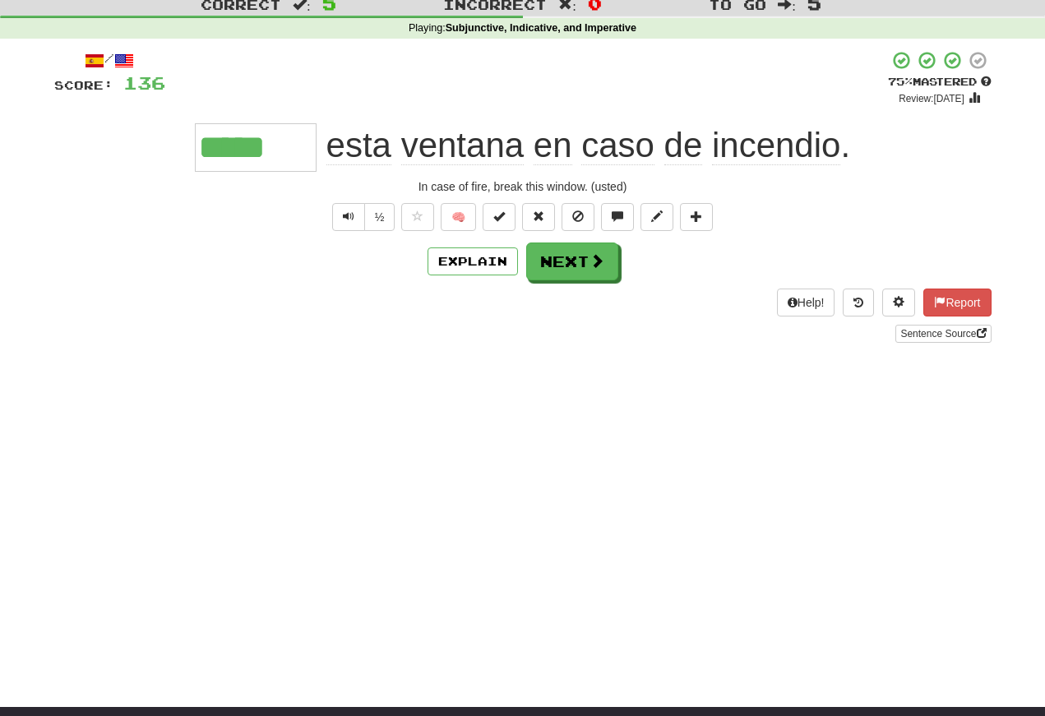
click at [351, 220] on span "Text-to-speech controls" at bounding box center [349, 216] width 12 height 12
click at [560, 271] on button "Next" at bounding box center [572, 262] width 92 height 38
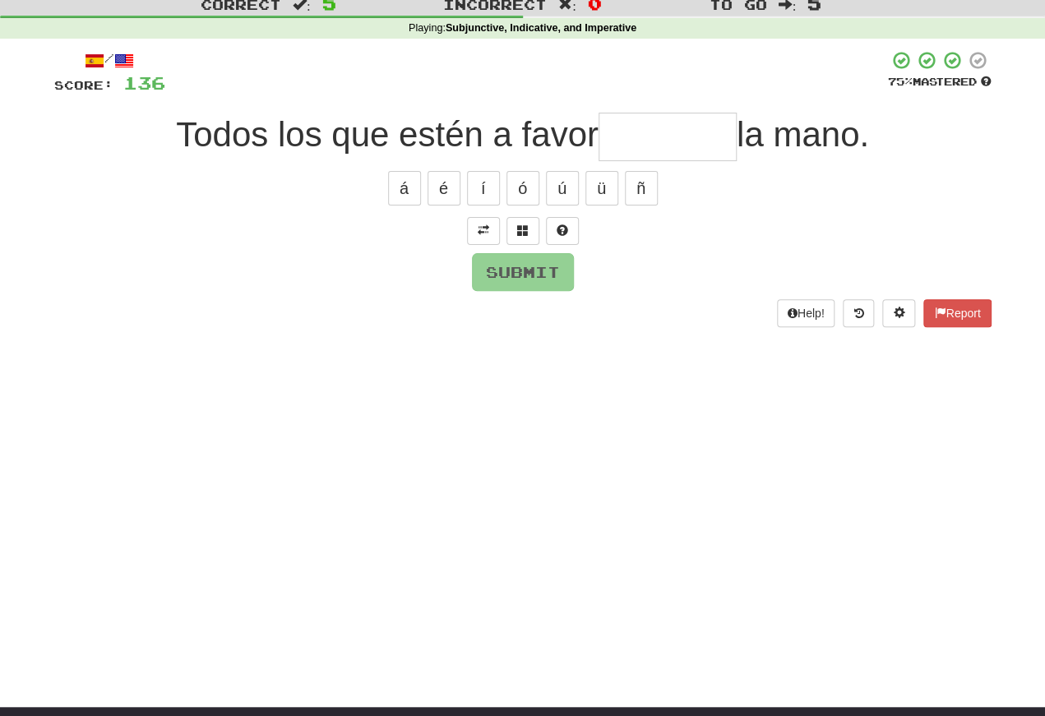
click at [484, 224] on span at bounding box center [484, 230] width 12 height 12
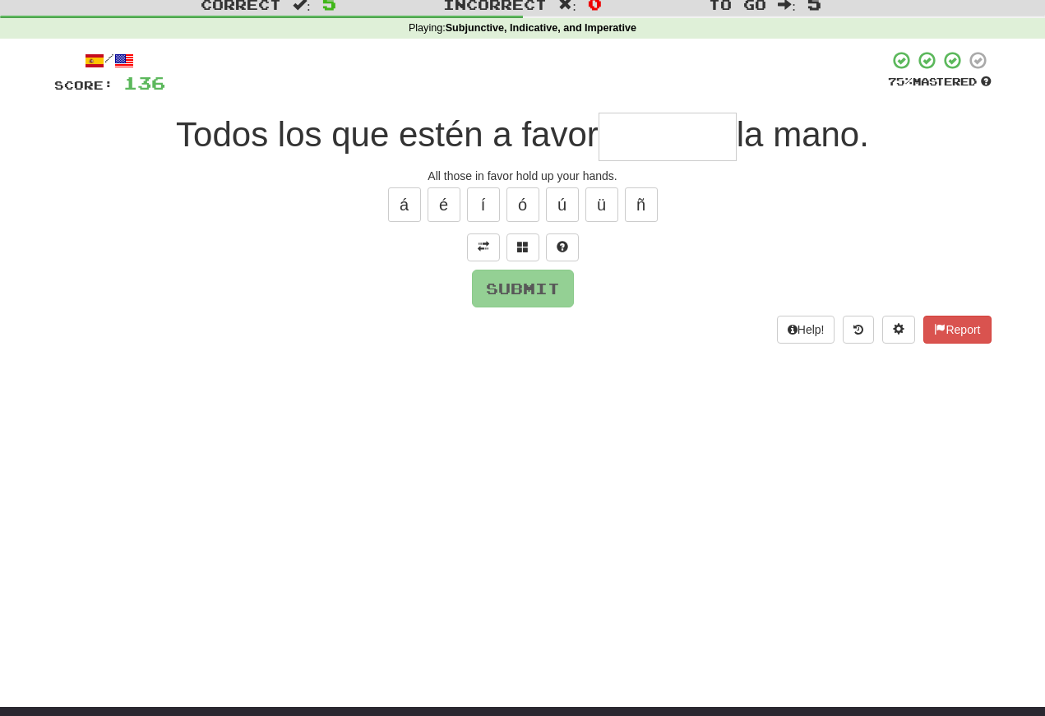
click at [613, 141] on input "text" at bounding box center [668, 137] width 138 height 49
type input "********"
click at [502, 284] on button "Submit" at bounding box center [523, 289] width 102 height 38
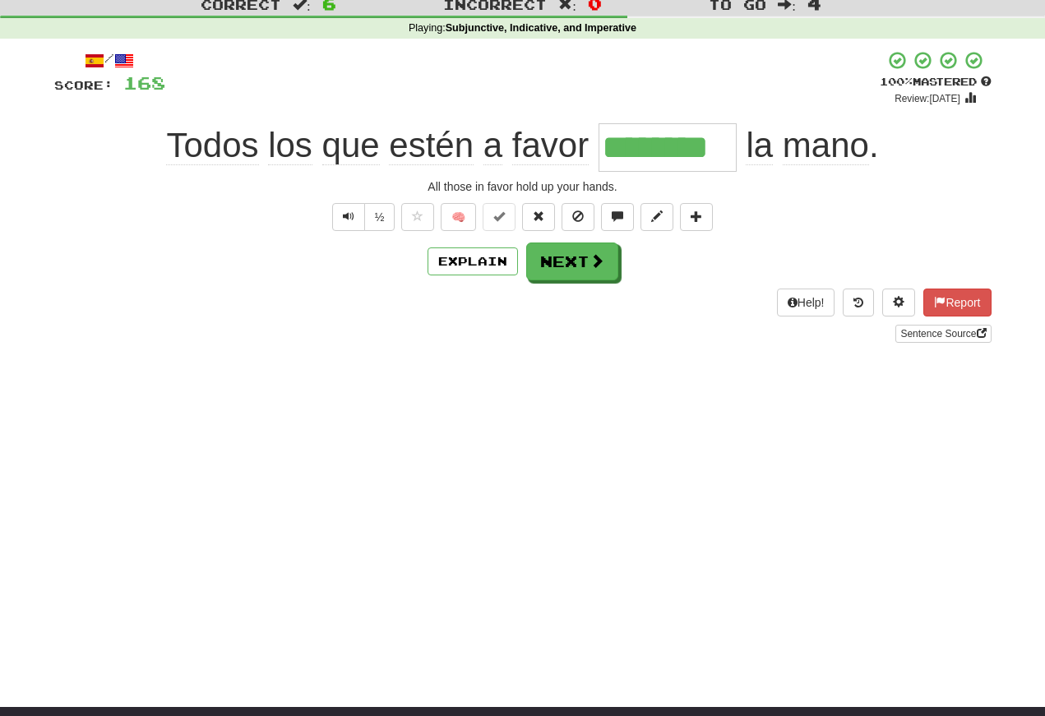
click at [343, 215] on span "Text-to-speech controls" at bounding box center [349, 216] width 12 height 12
click at [353, 222] on button "Text-to-speech controls" at bounding box center [348, 217] width 33 height 28
click at [347, 214] on span "Text-to-speech controls" at bounding box center [349, 216] width 12 height 12
click at [344, 217] on span "Text-to-speech controls" at bounding box center [349, 216] width 12 height 12
click at [349, 216] on span "Text-to-speech controls" at bounding box center [349, 216] width 12 height 12
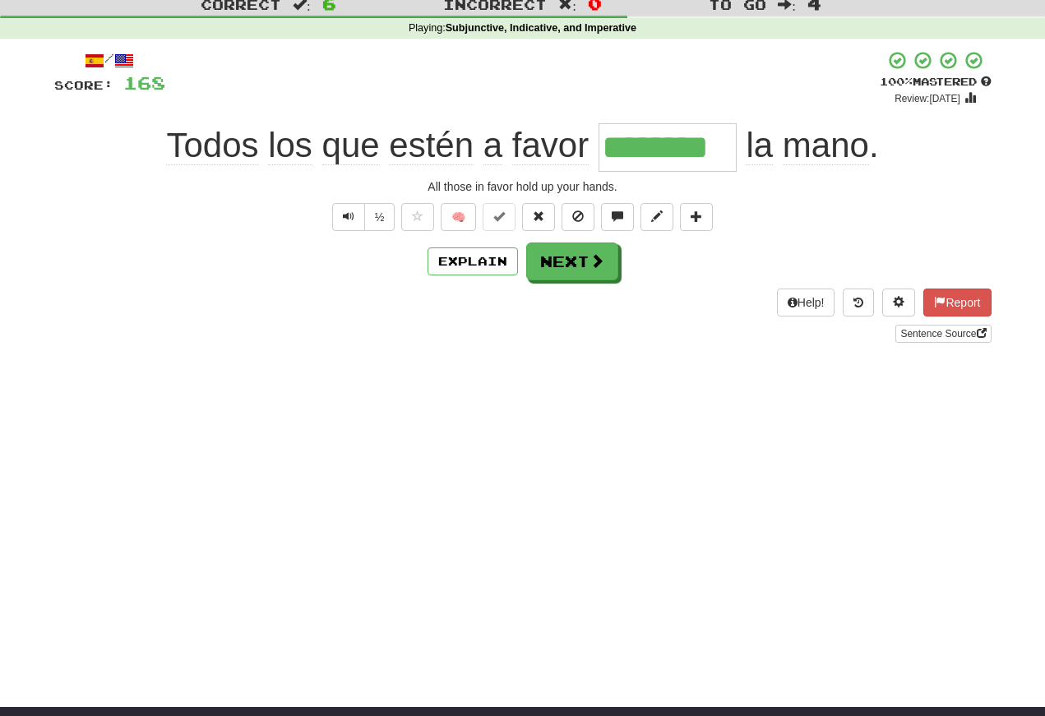
click at [560, 262] on button "Next" at bounding box center [572, 262] width 92 height 38
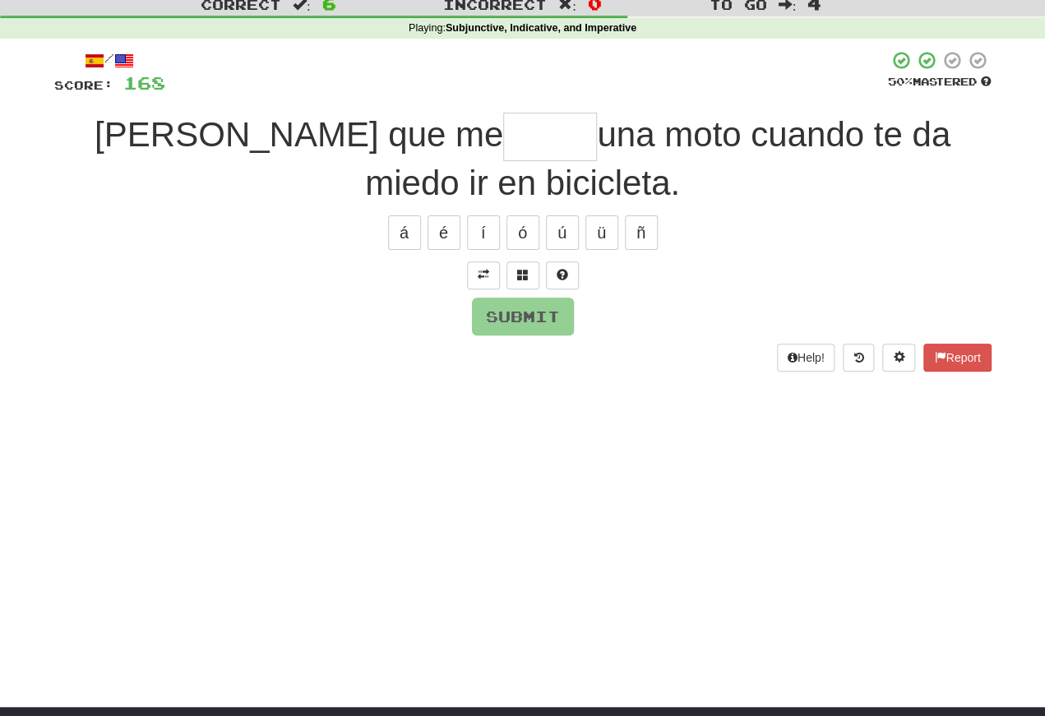
click at [481, 279] on span at bounding box center [484, 275] width 12 height 12
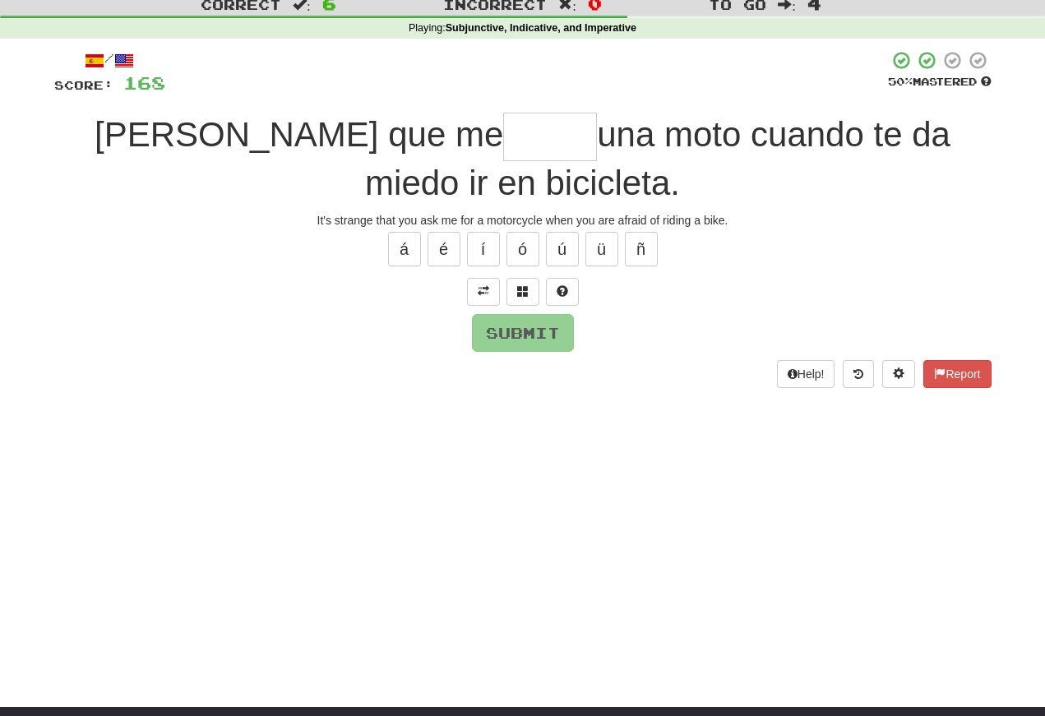
click at [503, 134] on input "text" at bounding box center [550, 137] width 94 height 49
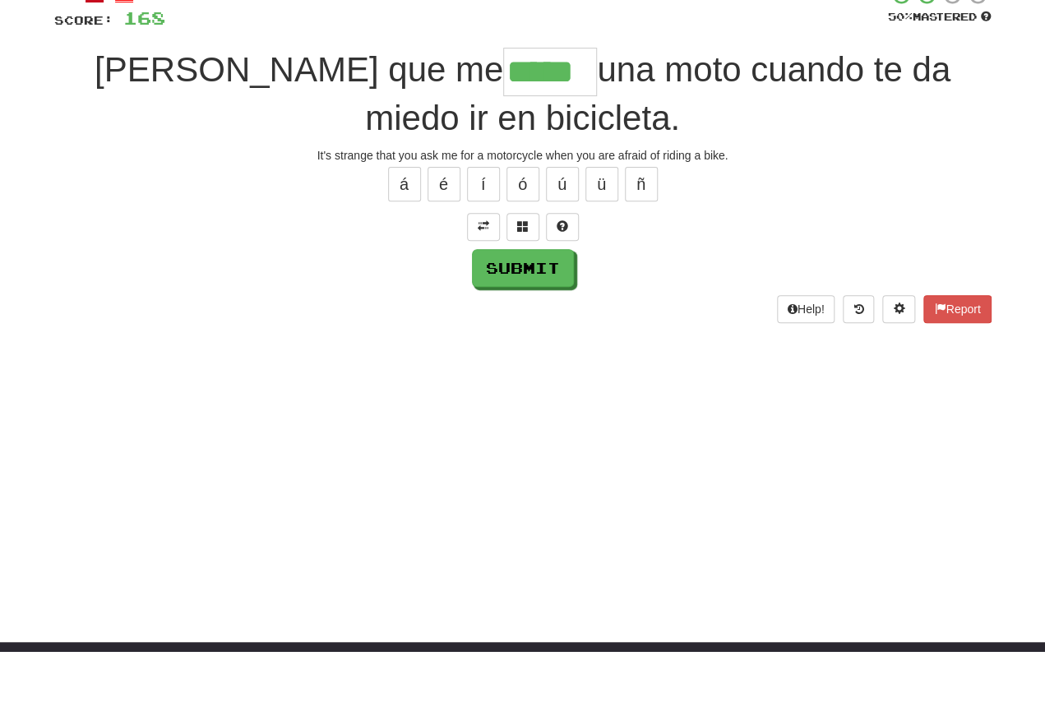
type input "*****"
click at [513, 314] on button "Submit" at bounding box center [523, 333] width 102 height 38
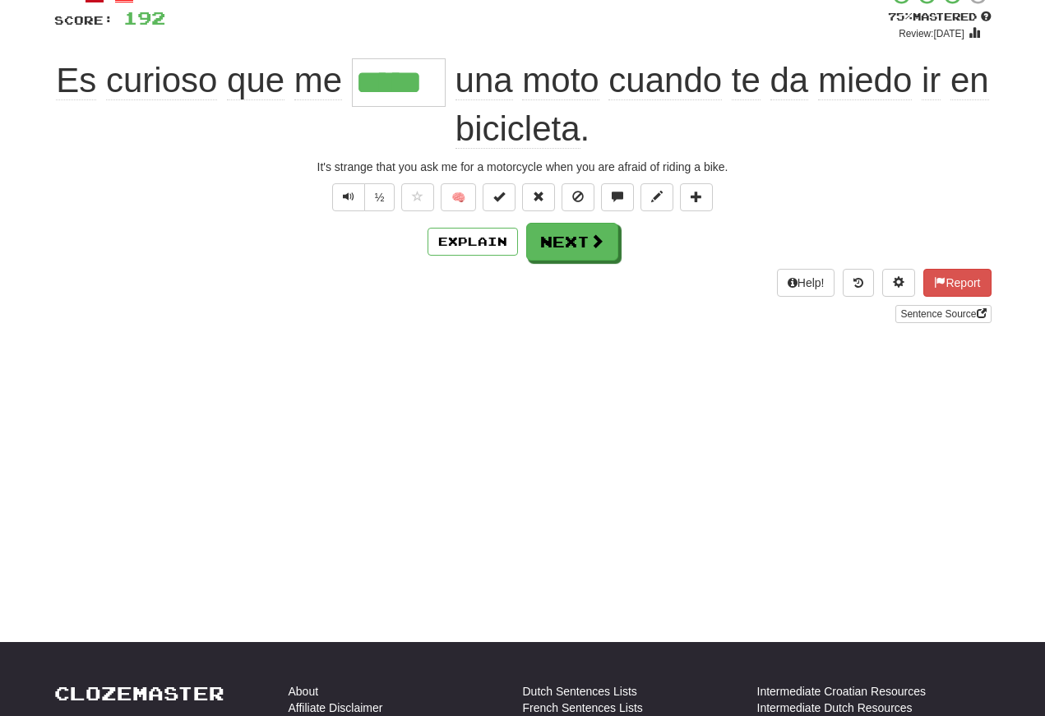
click at [340, 206] on button "Text-to-speech controls" at bounding box center [348, 197] width 33 height 28
click at [352, 201] on span "Text-to-speech controls" at bounding box center [349, 197] width 12 height 12
click at [348, 197] on span "Text-to-speech controls" at bounding box center [349, 197] width 12 height 12
click at [350, 197] on span "Text-to-speech controls" at bounding box center [349, 197] width 12 height 12
click at [346, 197] on span "Text-to-speech controls" at bounding box center [349, 197] width 12 height 12
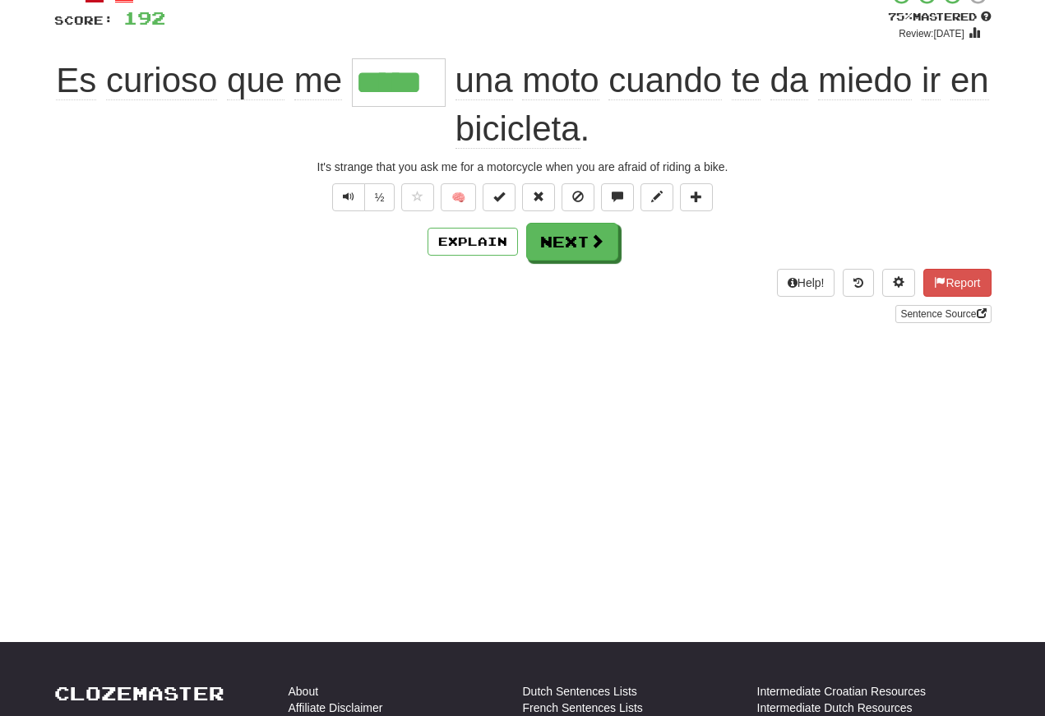
click at [563, 243] on button "Next" at bounding box center [572, 242] width 92 height 38
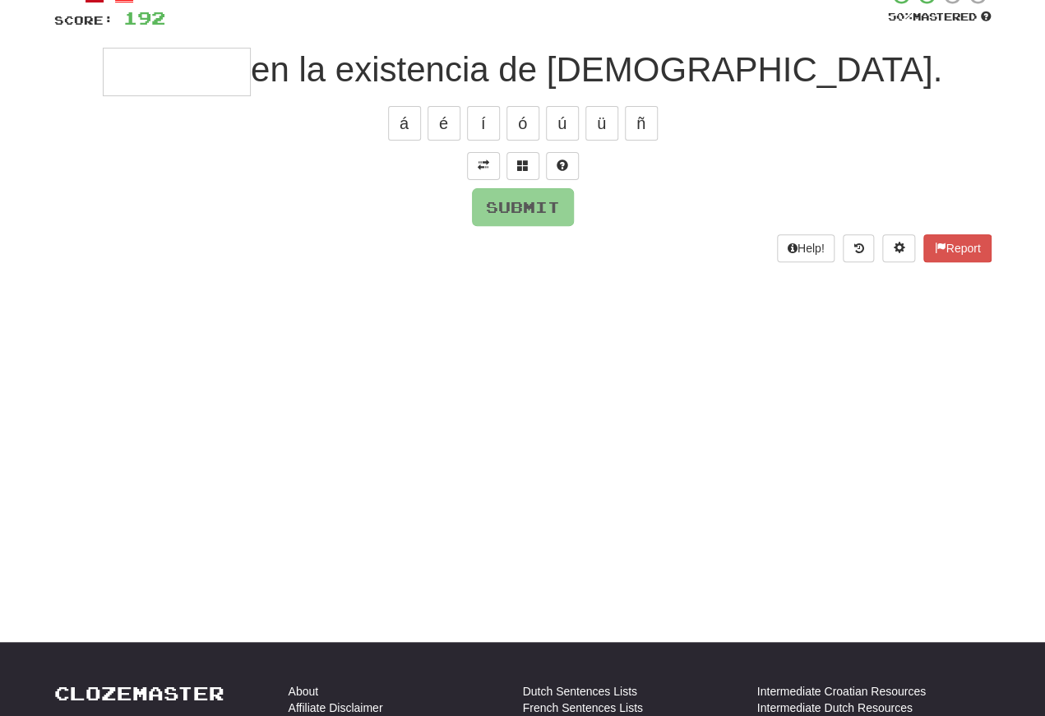
click at [480, 169] on span at bounding box center [484, 166] width 12 height 12
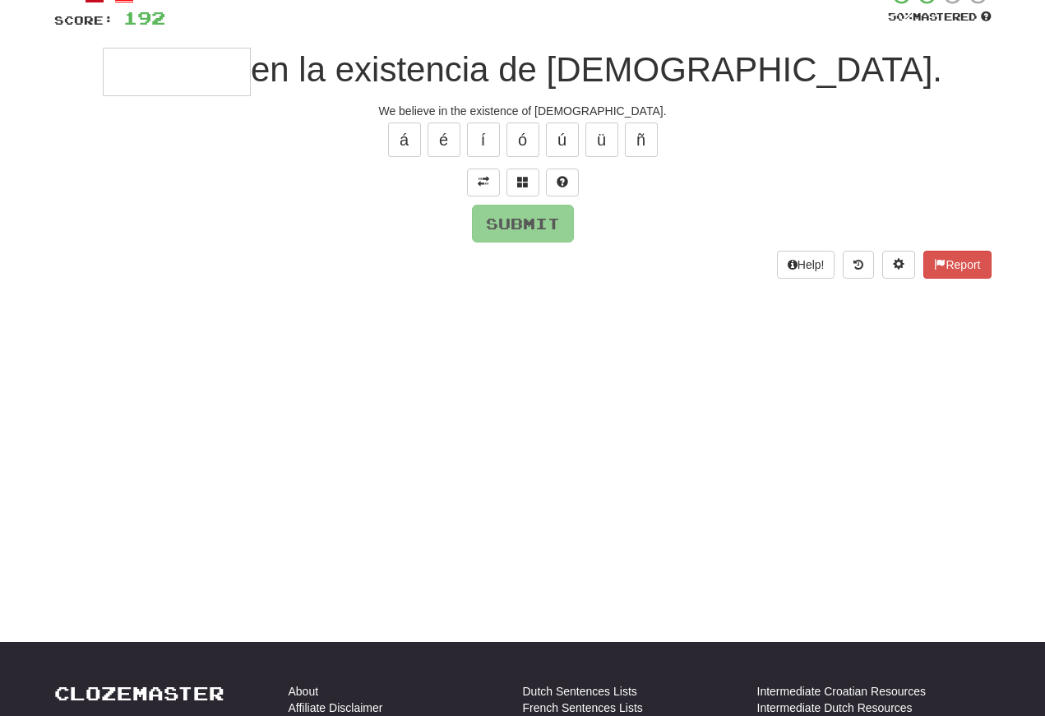
click at [251, 75] on input "text" at bounding box center [177, 72] width 148 height 49
click at [519, 221] on button "Submit" at bounding box center [523, 224] width 102 height 38
type input "*******"
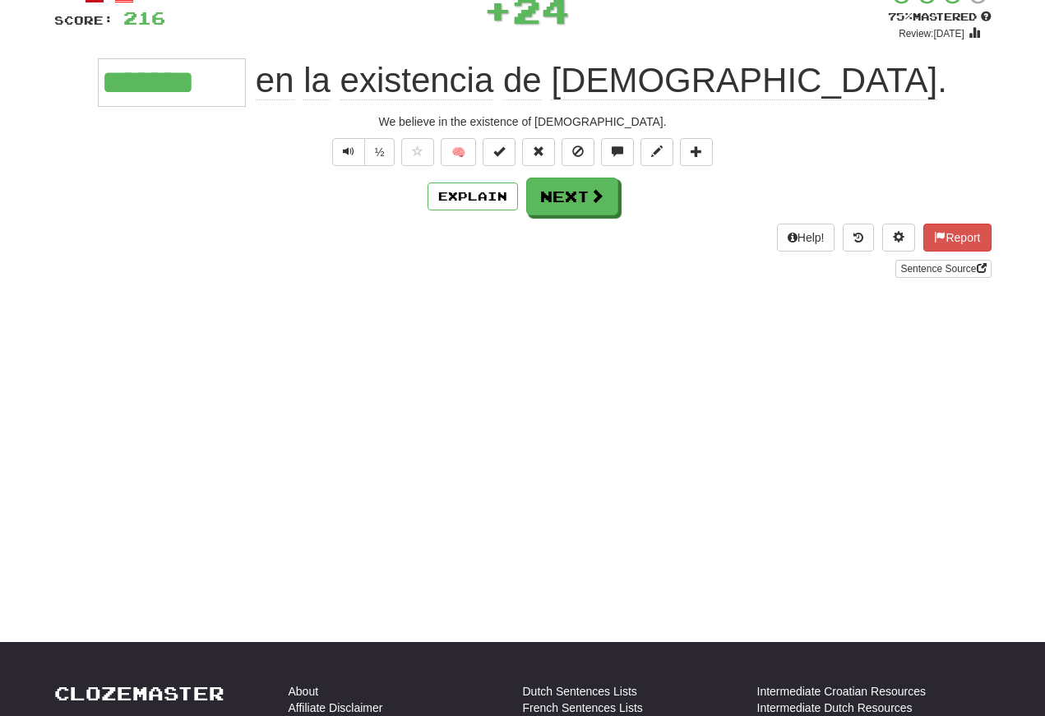
click at [343, 155] on span "Text-to-speech controls" at bounding box center [349, 152] width 12 height 12
click at [346, 155] on span "Text-to-speech controls" at bounding box center [349, 152] width 12 height 12
click at [343, 155] on span "Text-to-speech controls" at bounding box center [349, 152] width 12 height 12
click at [344, 148] on span "Text-to-speech controls" at bounding box center [349, 152] width 12 height 12
click at [349, 157] on span "Text-to-speech controls" at bounding box center [349, 152] width 12 height 12
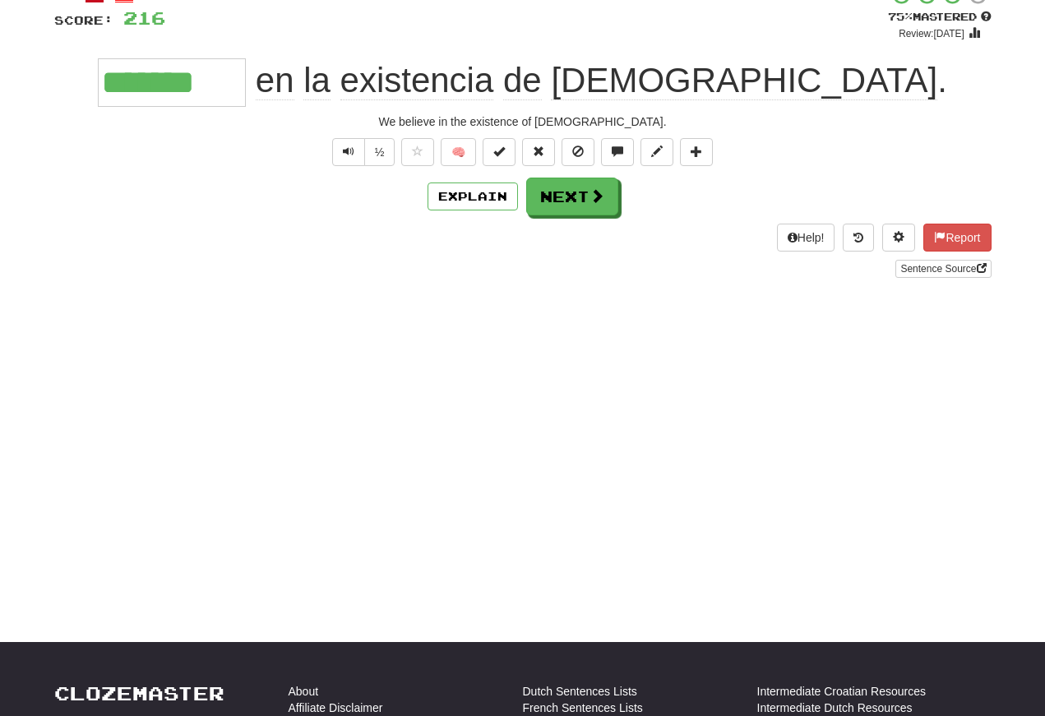
click at [349, 157] on span "Text-to-speech controls" at bounding box center [349, 152] width 12 height 12
click at [343, 150] on span "Text-to-speech controls" at bounding box center [349, 152] width 12 height 12
click at [346, 149] on span "Text-to-speech controls" at bounding box center [349, 152] width 12 height 12
click at [561, 203] on button "Next" at bounding box center [572, 197] width 92 height 38
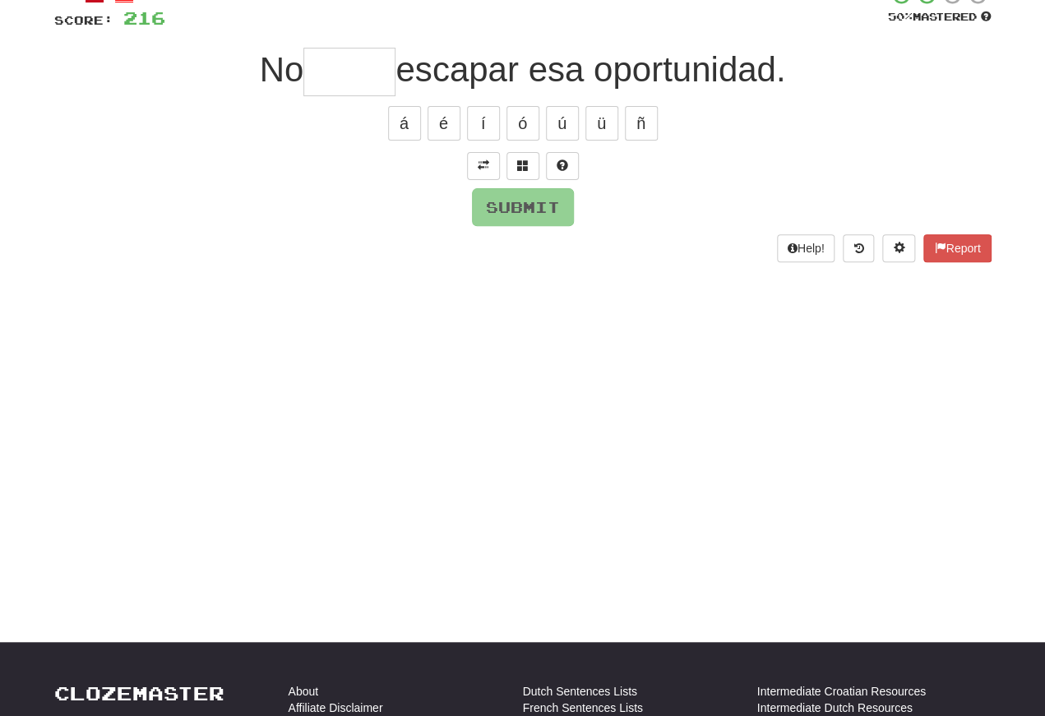
click at [488, 174] on button at bounding box center [483, 166] width 33 height 28
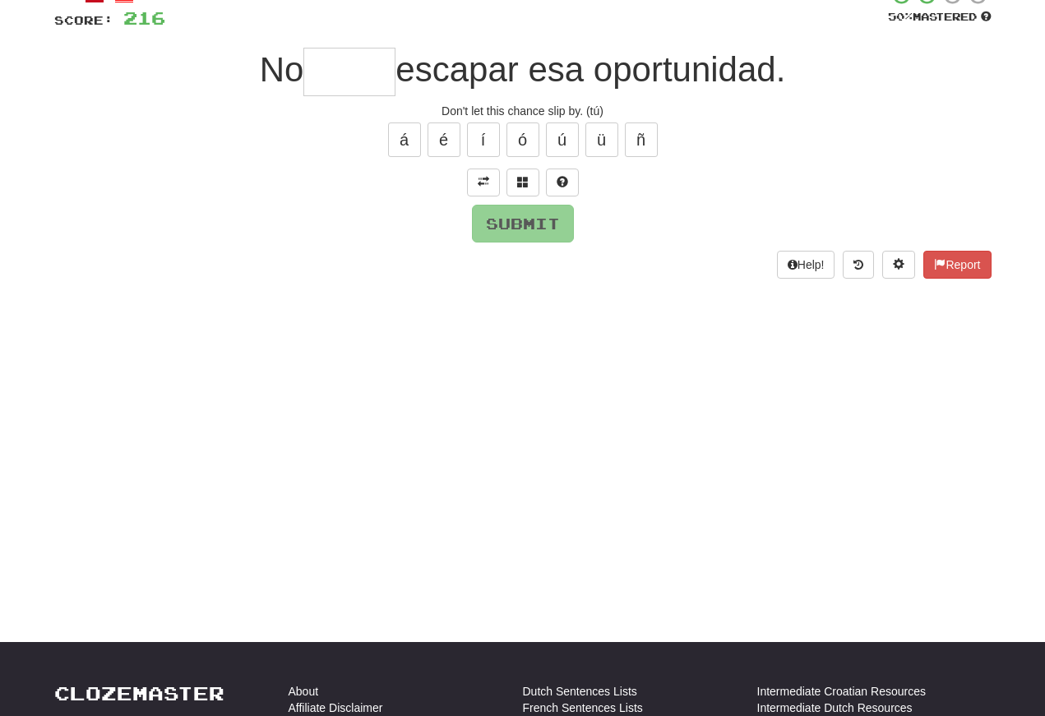
click at [314, 82] on input "text" at bounding box center [349, 72] width 92 height 49
type input "*"
type input "*****"
click at [513, 237] on button "Submit" at bounding box center [523, 224] width 102 height 38
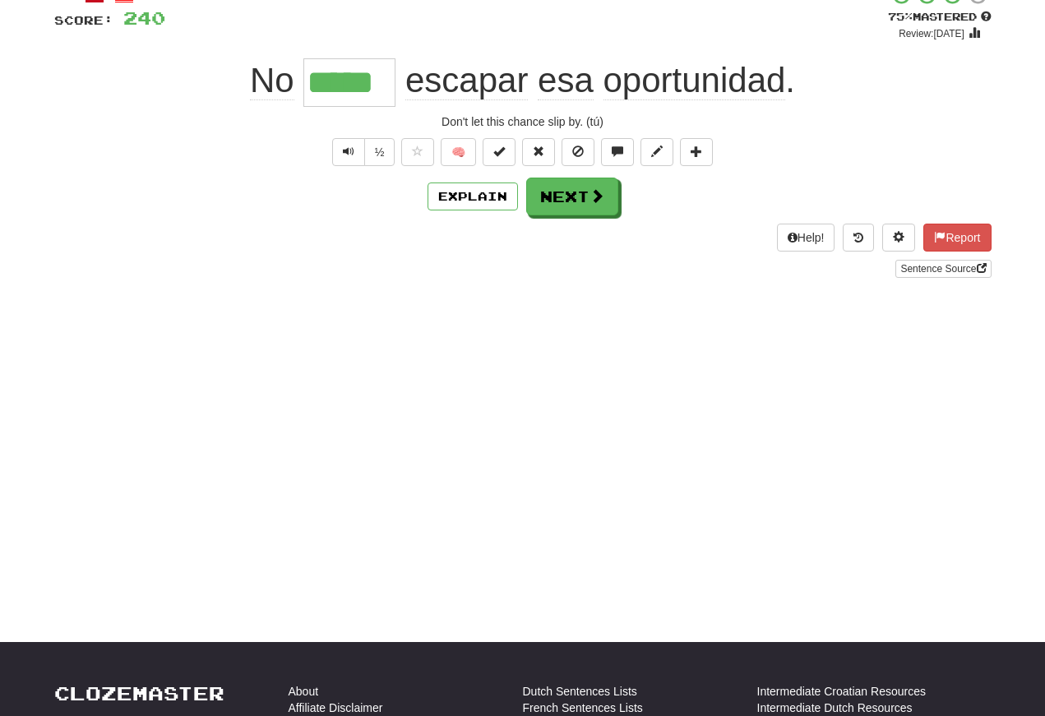
click at [344, 151] on span "Text-to-speech controls" at bounding box center [349, 152] width 12 height 12
click at [350, 146] on span "Text-to-speech controls" at bounding box center [349, 152] width 12 height 12
click at [354, 153] on button "Text-to-speech controls" at bounding box center [348, 152] width 33 height 28
click at [349, 148] on span "Text-to-speech controls" at bounding box center [349, 152] width 12 height 12
click at [346, 155] on span "Text-to-speech controls" at bounding box center [349, 152] width 12 height 12
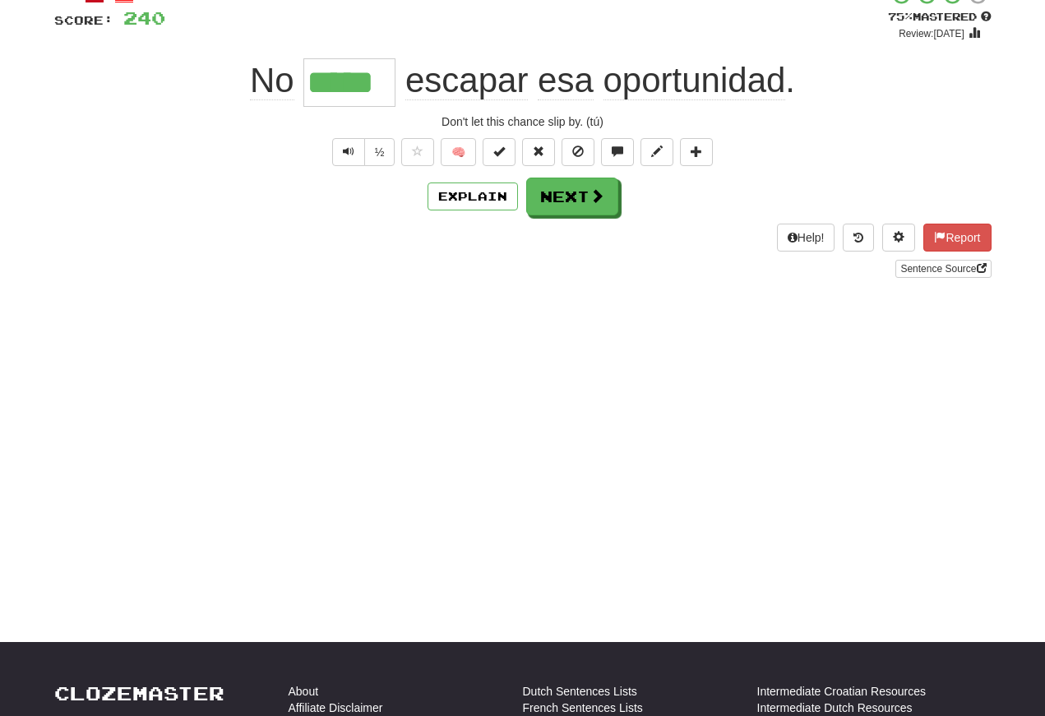
click at [351, 157] on span "Text-to-speech controls" at bounding box center [349, 152] width 12 height 12
click at [349, 154] on span "Text-to-speech controls" at bounding box center [349, 152] width 12 height 12
click at [563, 196] on button "Next" at bounding box center [572, 197] width 92 height 38
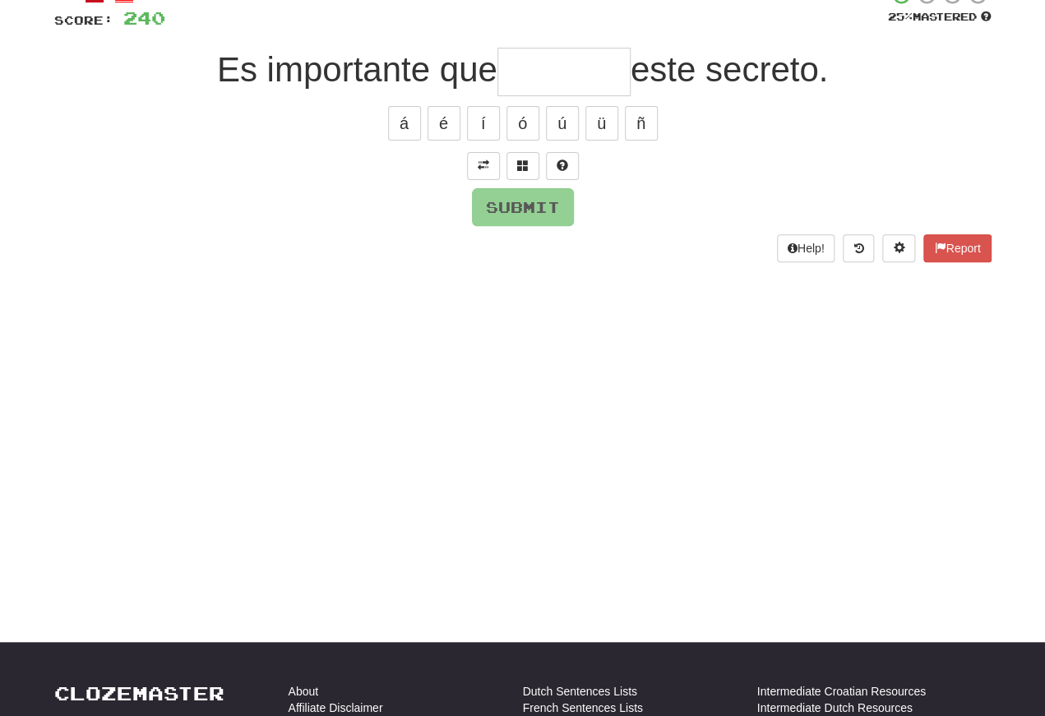
click at [483, 177] on button at bounding box center [483, 166] width 33 height 28
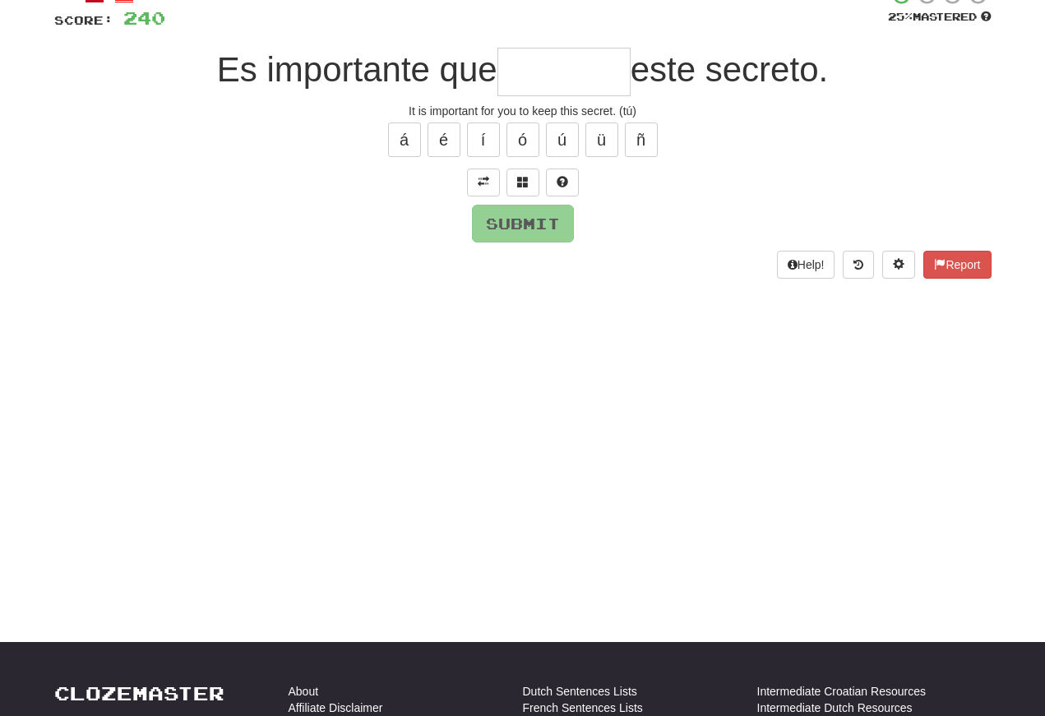
click at [505, 69] on input "text" at bounding box center [563, 72] width 133 height 49
type input "*"
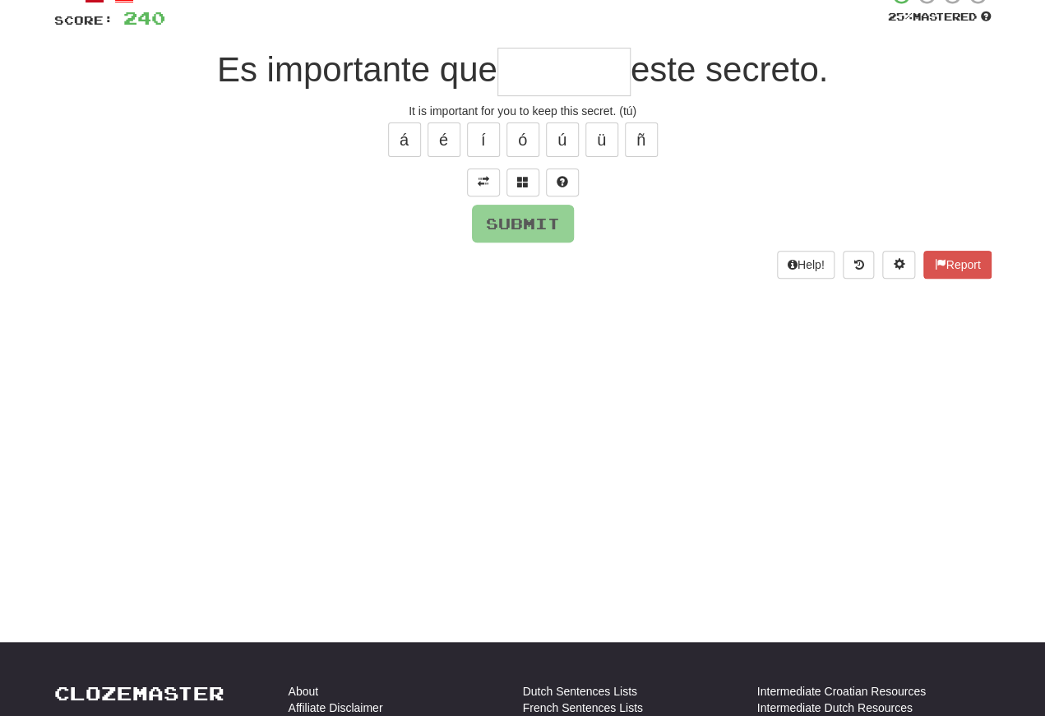
click at [523, 176] on span at bounding box center [523, 182] width 12 height 12
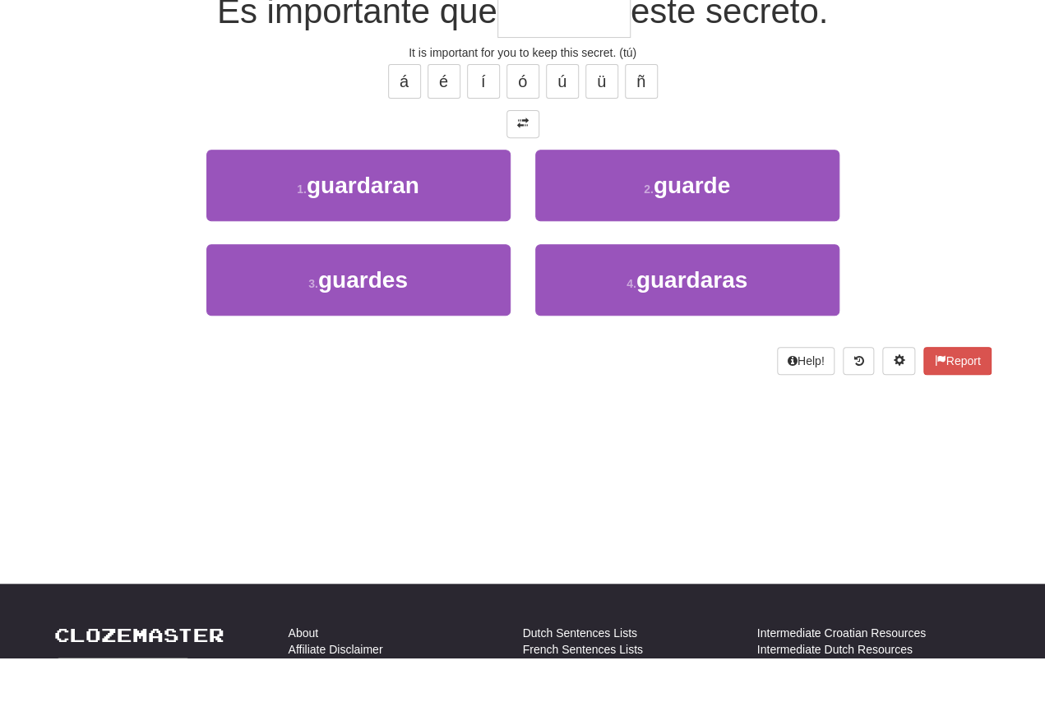
click at [333, 326] on span "guardes" at bounding box center [363, 338] width 90 height 25
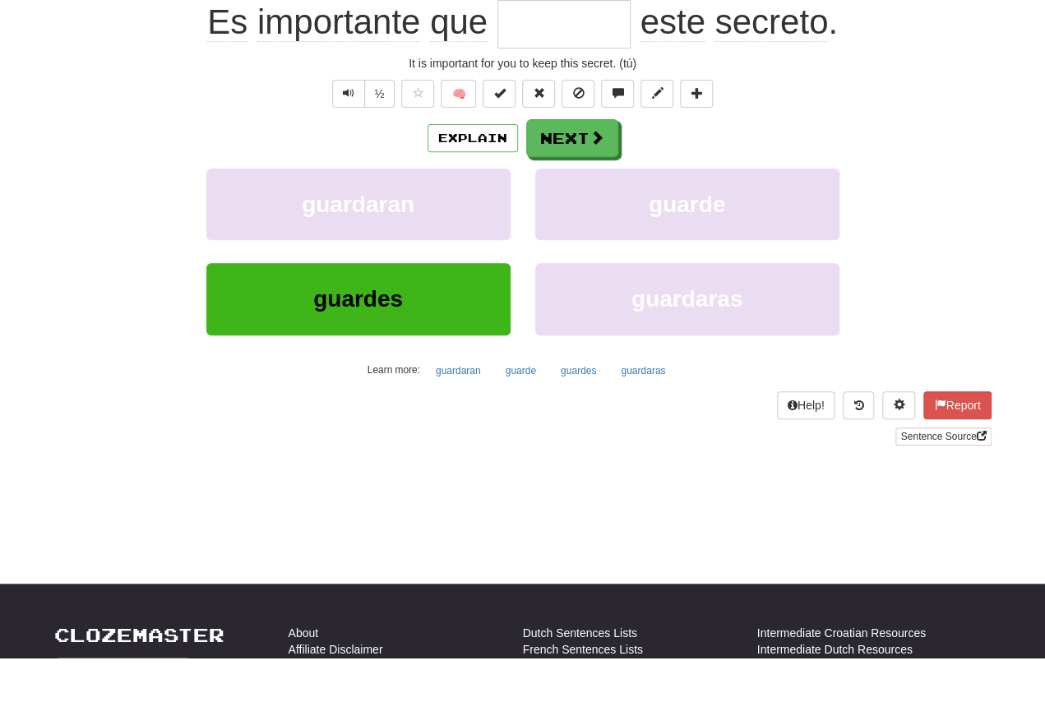
type input "*******"
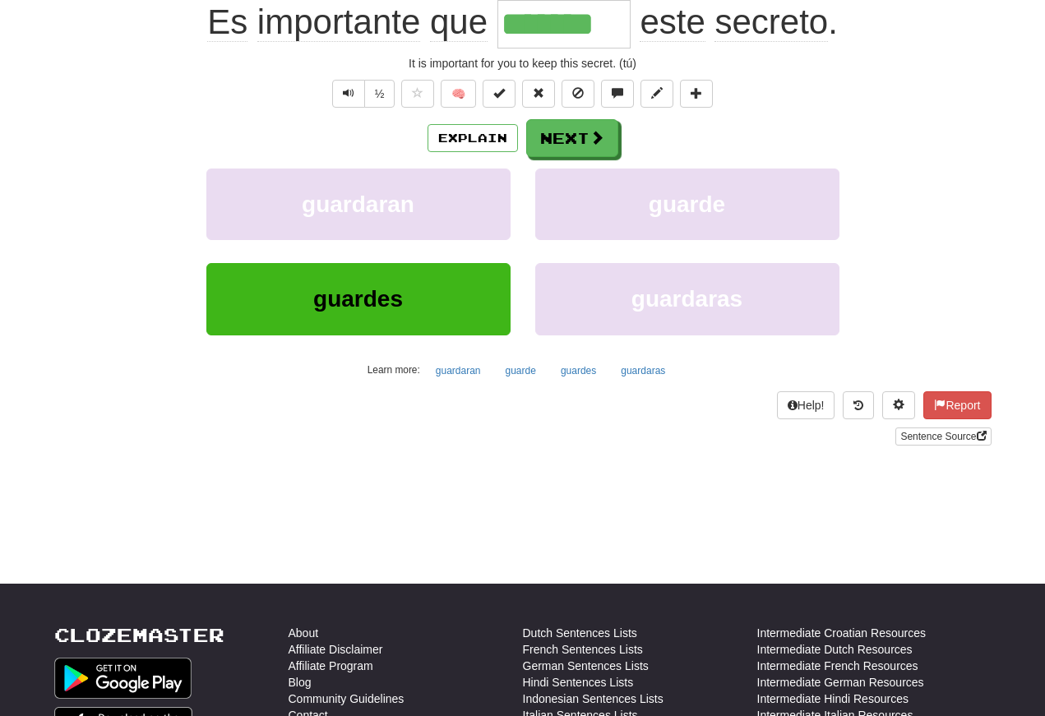
click at [349, 99] on span "Text-to-speech controls" at bounding box center [349, 93] width 12 height 12
click at [351, 98] on span "Text-to-speech controls" at bounding box center [349, 93] width 12 height 12
click at [349, 99] on span "Text-to-speech controls" at bounding box center [349, 93] width 12 height 12
click at [350, 99] on span "Text-to-speech controls" at bounding box center [349, 93] width 12 height 12
click at [349, 98] on span "Text-to-speech controls" at bounding box center [349, 93] width 12 height 12
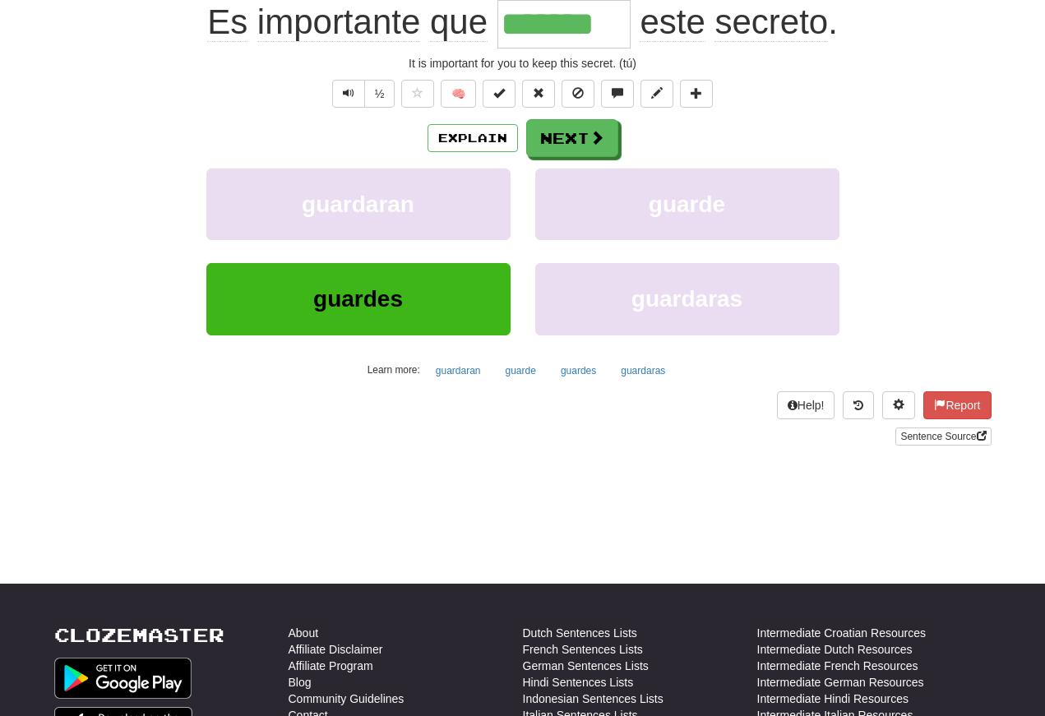
click at [325, 118] on div "/ Score: 248 + 8 50 % Mastered Review: 2025-10-24 Es importante que ******* est…" at bounding box center [522, 186] width 937 height 519
click at [344, 106] on button "Text-to-speech controls" at bounding box center [348, 94] width 33 height 28
click at [352, 97] on span "Text-to-speech controls" at bounding box center [349, 93] width 12 height 12
click at [349, 99] on span "Text-to-speech controls" at bounding box center [349, 93] width 12 height 12
click at [352, 97] on span "Text-to-speech controls" at bounding box center [349, 93] width 12 height 12
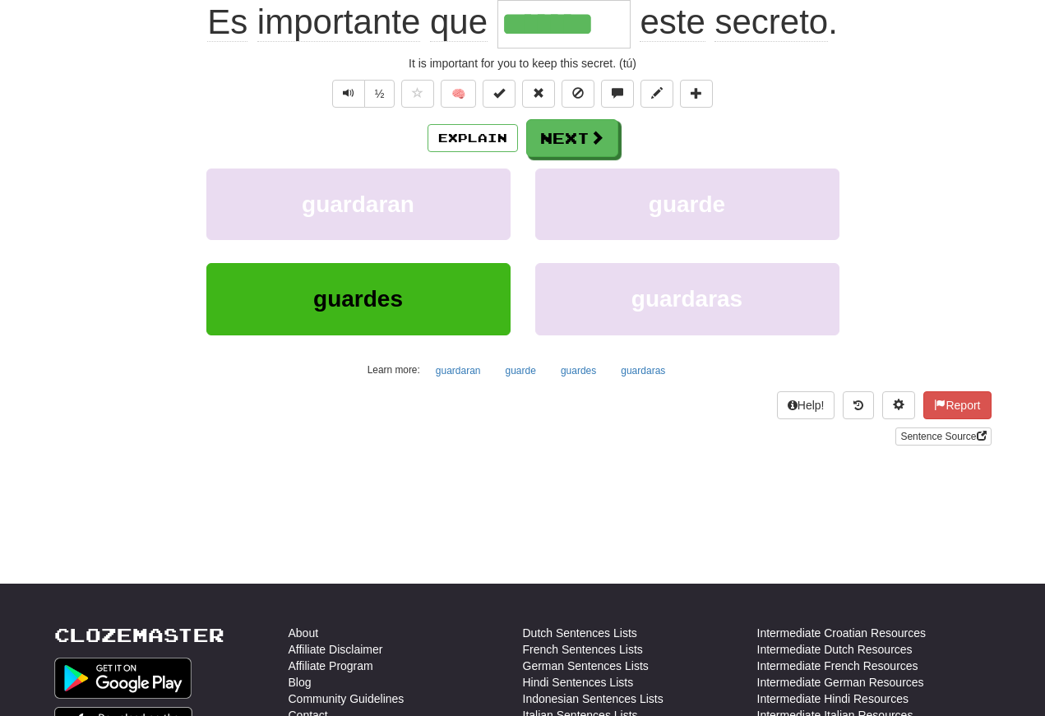
click at [558, 136] on button "Next" at bounding box center [572, 138] width 92 height 38
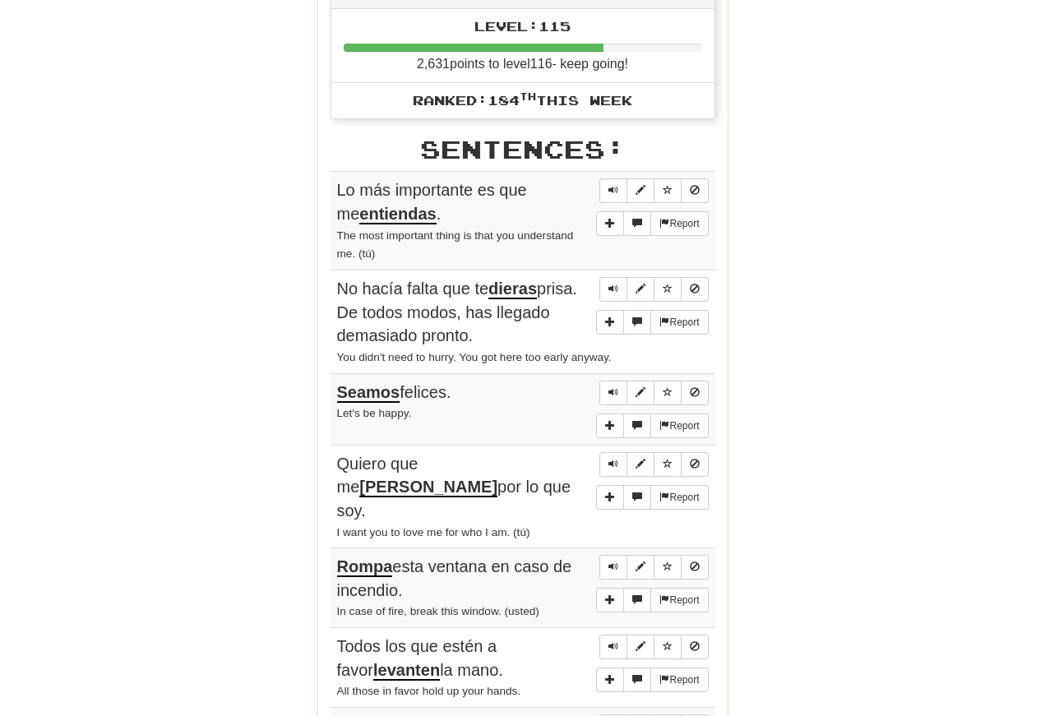
scroll to position [839, 0]
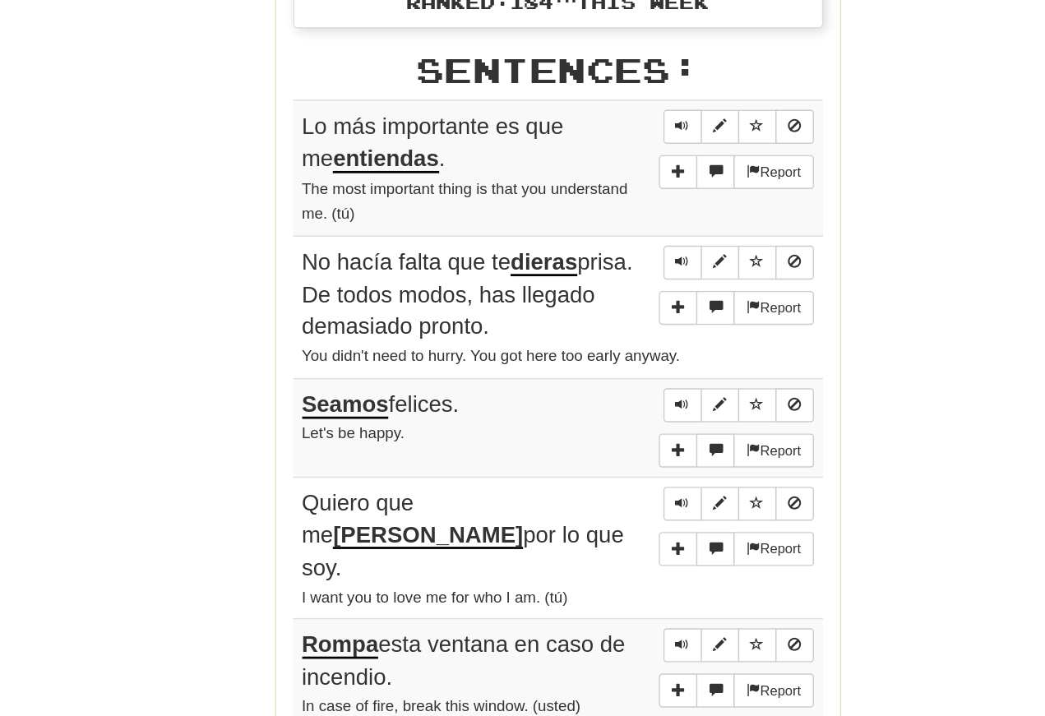
click at [608, 170] on span "Sentence controls" at bounding box center [613, 175] width 10 height 10
click at [599, 164] on button "Sentence controls" at bounding box center [613, 176] width 28 height 25
click at [608, 170] on span "Sentence controls" at bounding box center [613, 175] width 10 height 10
click at [599, 164] on button "Sentence controls" at bounding box center [613, 176] width 28 height 25
click at [608, 269] on span "Sentence controls" at bounding box center [613, 274] width 10 height 10
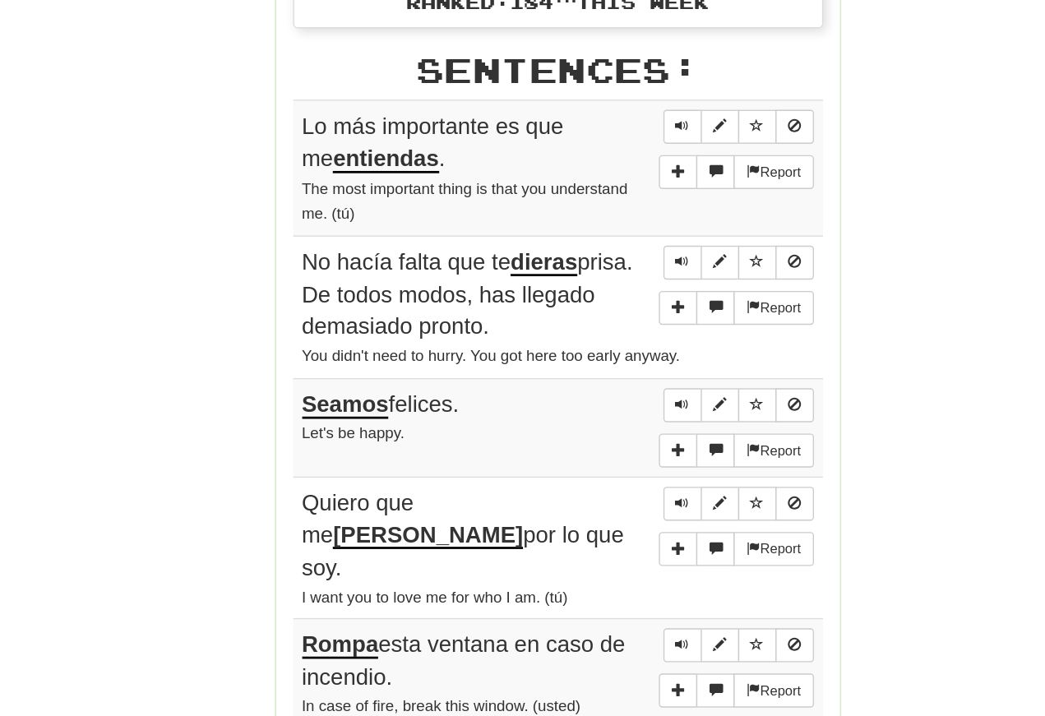
click at [608, 269] on span "Sentence controls" at bounding box center [613, 274] width 10 height 10
click at [599, 366] on button "Sentence controls" at bounding box center [613, 378] width 28 height 25
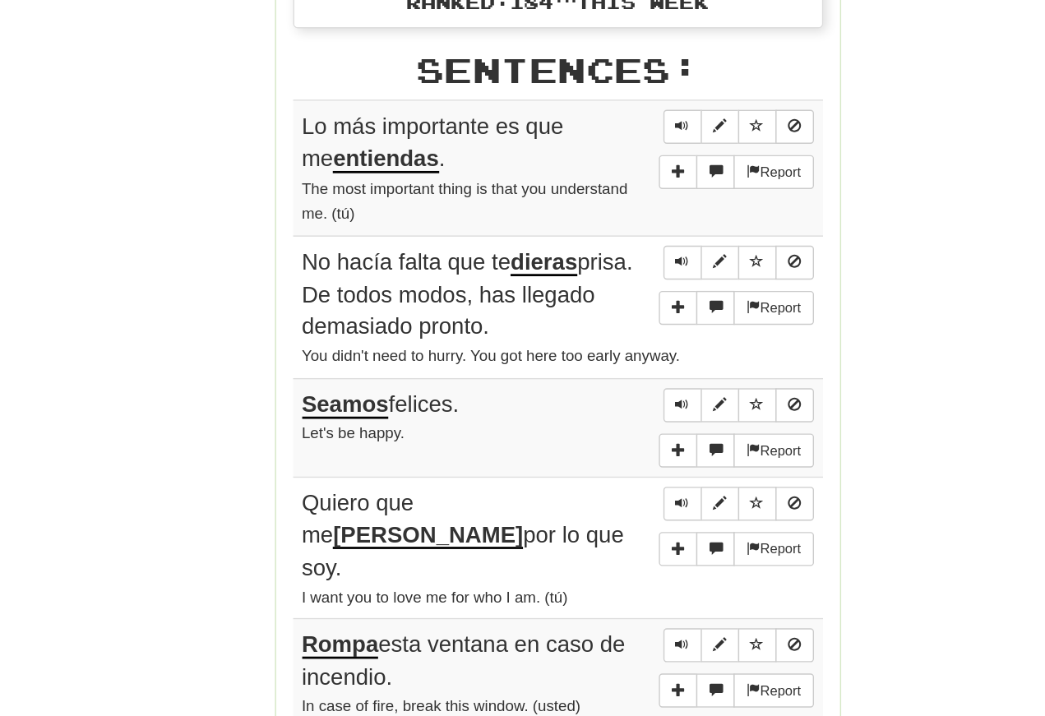
click at [608, 372] on span "Sentence controls" at bounding box center [613, 377] width 10 height 10
click at [599, 366] on button "Sentence controls" at bounding box center [613, 378] width 28 height 25
click at [608, 372] on span "Sentence controls" at bounding box center [613, 377] width 10 height 10
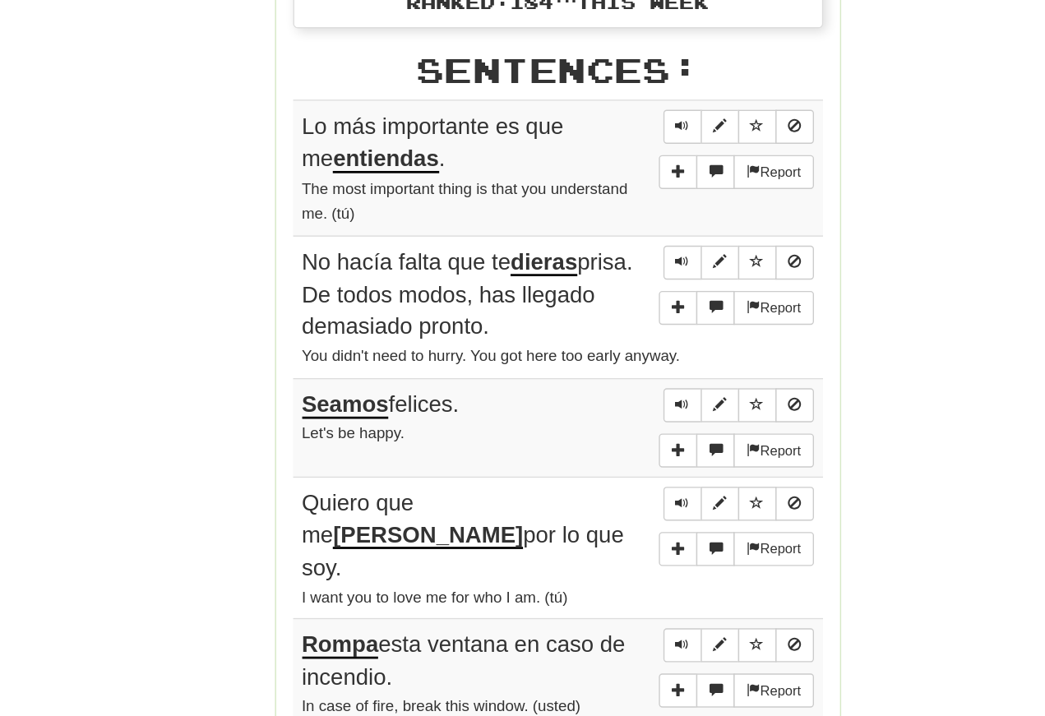
click at [608, 372] on span "Sentence controls" at bounding box center [613, 377] width 10 height 10
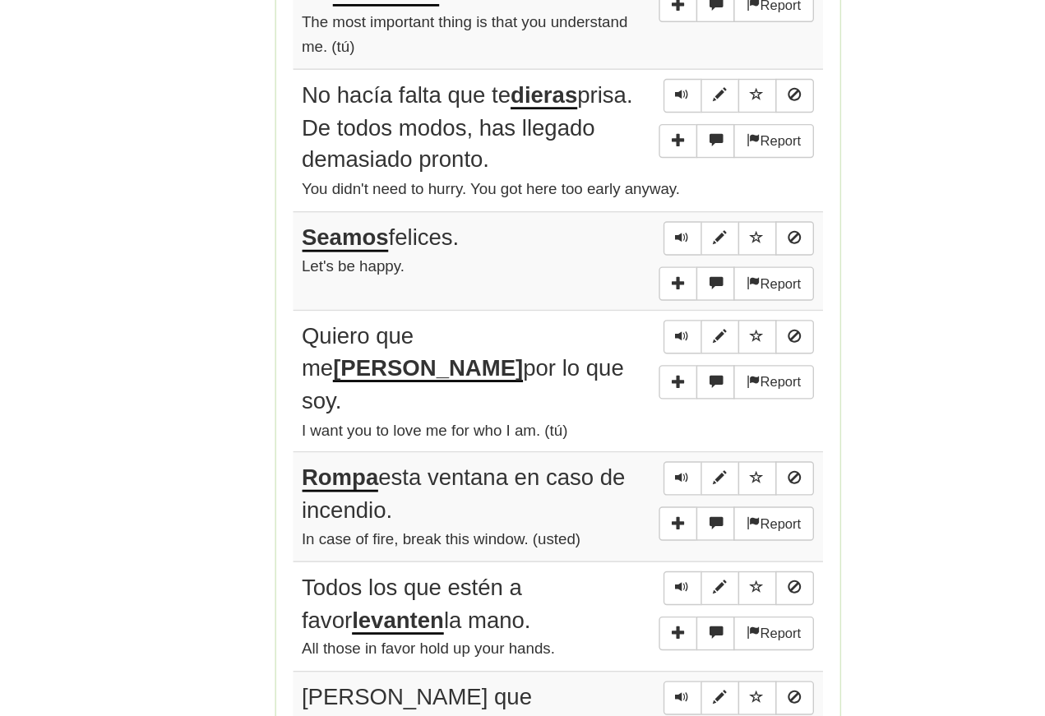
scroll to position [870, 0]
click at [608, 413] on span "Sentence controls" at bounding box center [613, 418] width 10 height 10
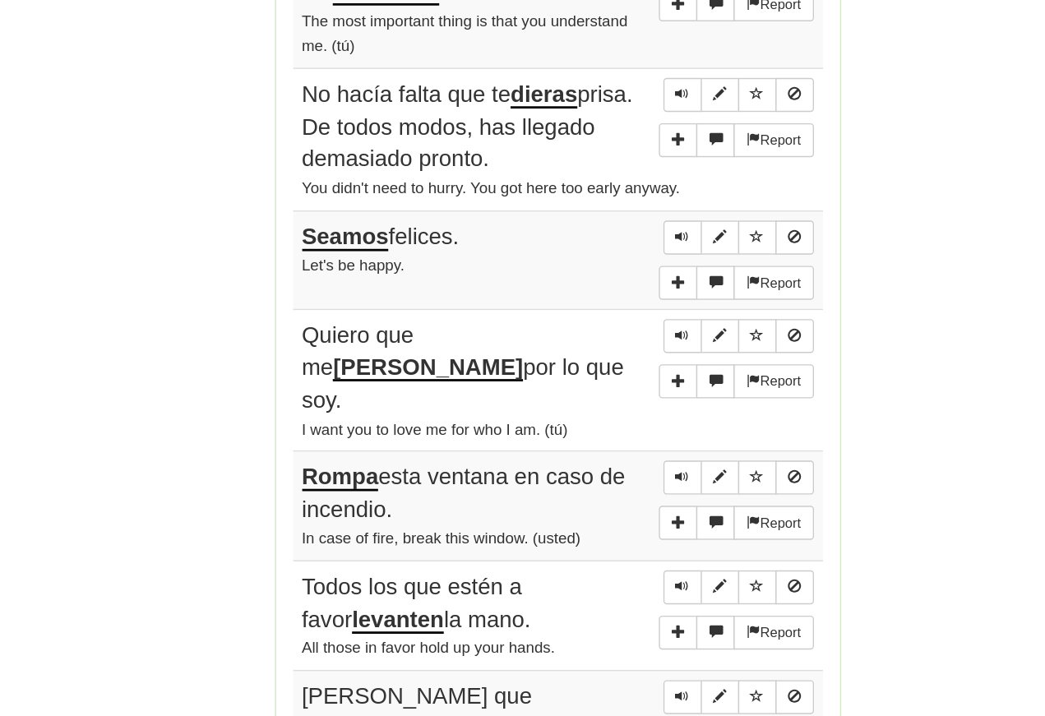
click at [608, 516] on span "Sentence controls" at bounding box center [613, 521] width 10 height 10
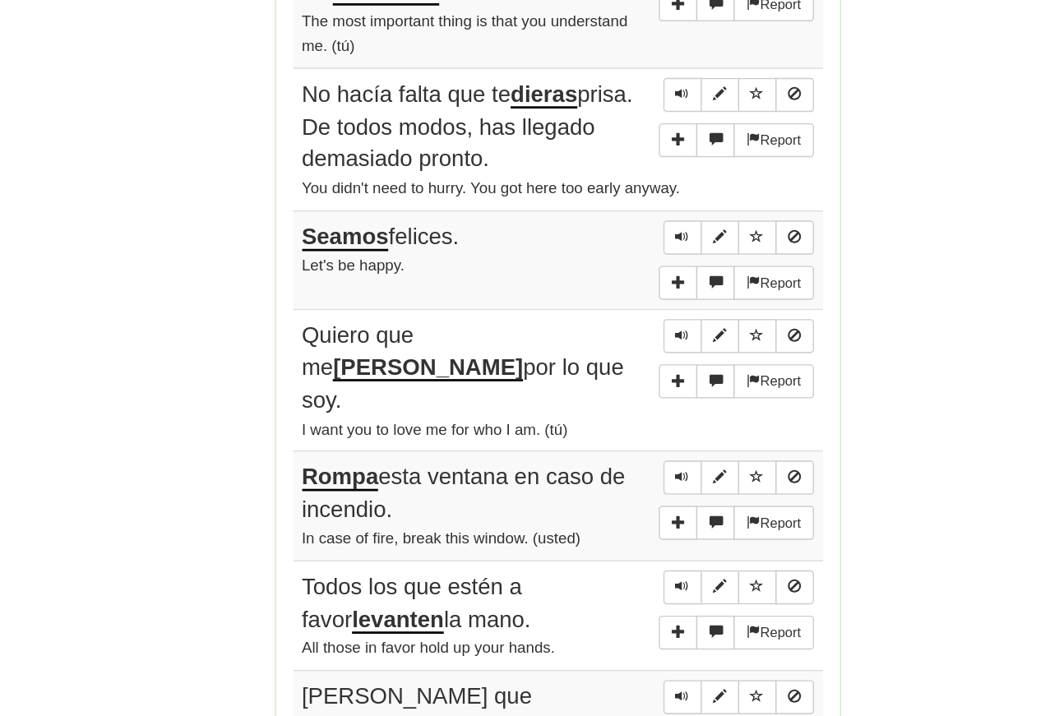
click at [608, 516] on span "Sentence controls" at bounding box center [613, 521] width 10 height 10
click at [608, 595] on span "Sentence controls" at bounding box center [613, 600] width 10 height 10
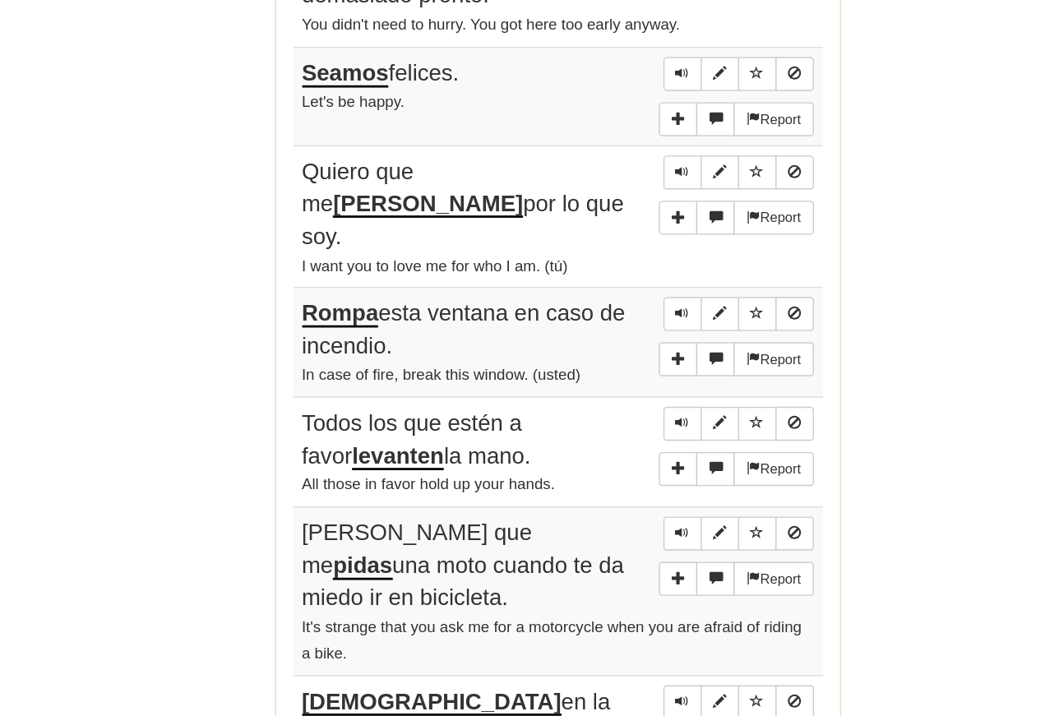
scroll to position [992, 0]
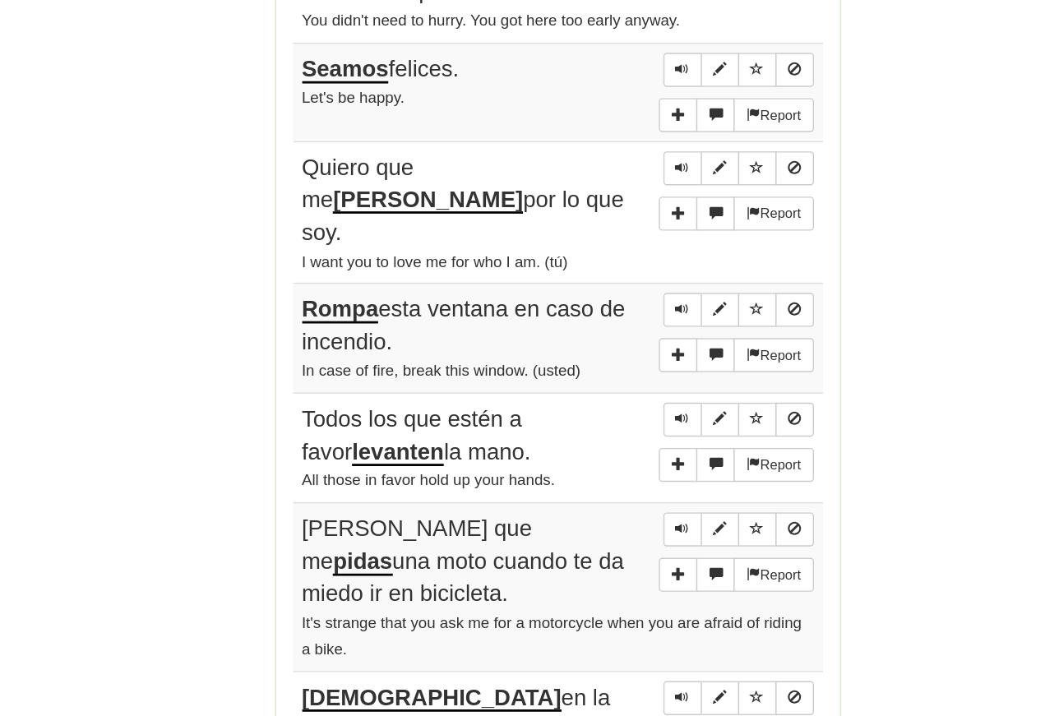
click at [608, 474] on span "Sentence controls" at bounding box center [613, 479] width 10 height 10
click at [608, 473] on span "Sentence controls" at bounding box center [613, 478] width 10 height 10
click at [599, 546] on button "Sentence controls" at bounding box center [613, 558] width 28 height 25
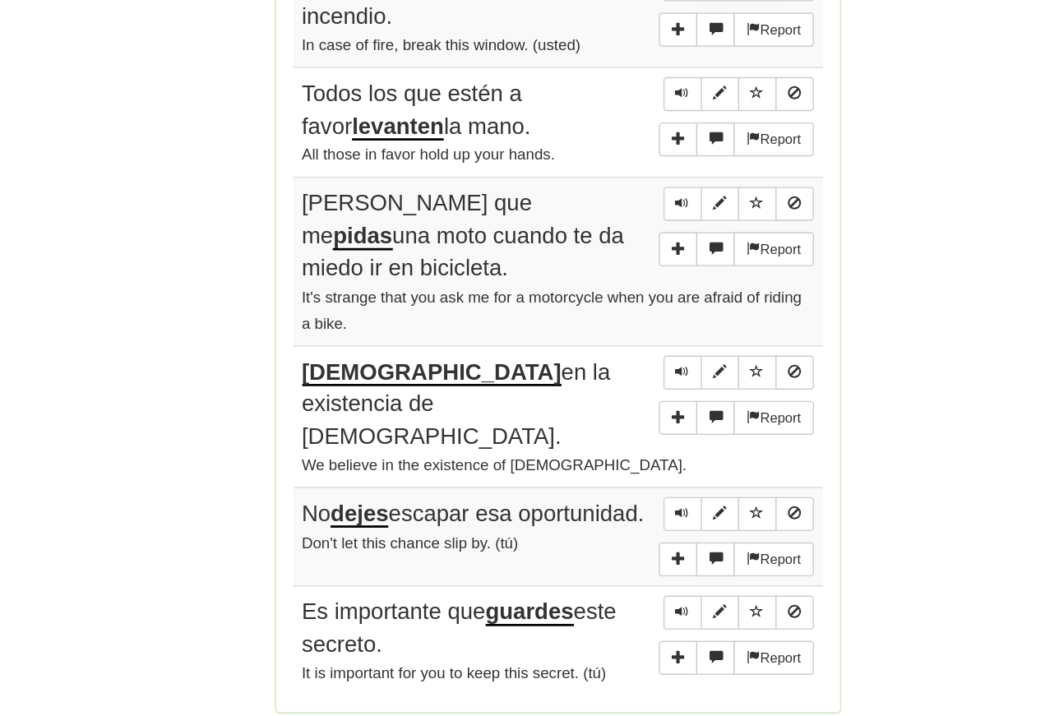
click at [608, 317] on span "Sentence controls" at bounding box center [613, 322] width 10 height 10
click at [599, 310] on button "Sentence controls" at bounding box center [613, 322] width 28 height 25
click at [608, 317] on span "Sentence controls" at bounding box center [613, 322] width 10 height 10
click at [599, 432] on button "Sentence controls" at bounding box center [613, 444] width 28 height 25
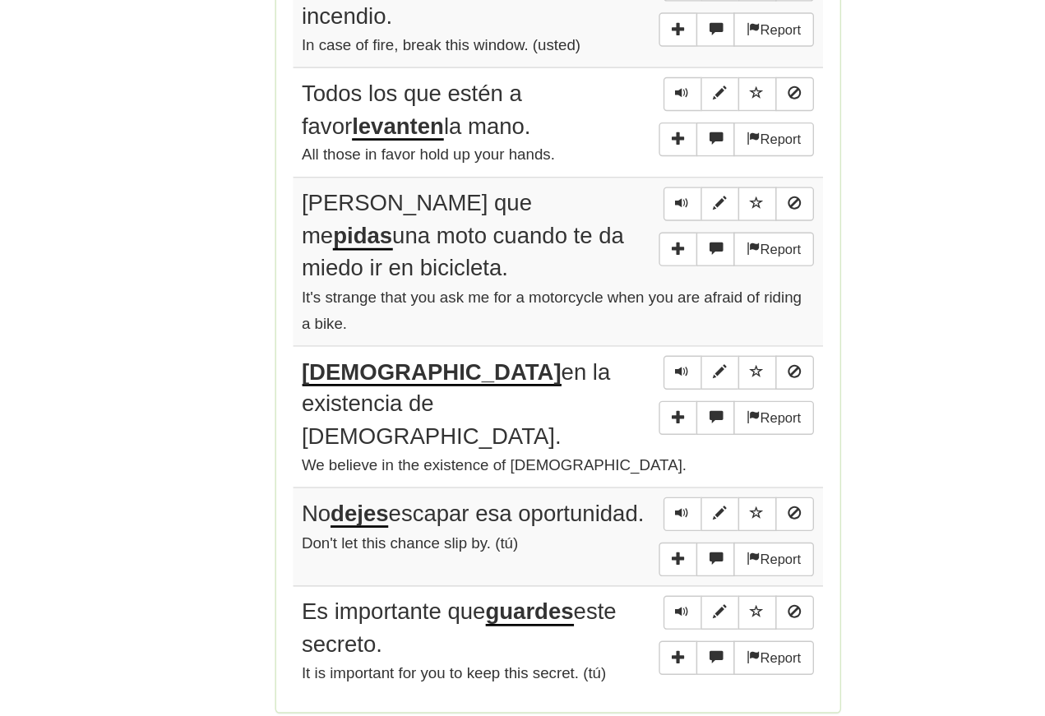
click at [608, 439] on span "Sentence controls" at bounding box center [613, 444] width 10 height 10
click at [608, 542] on span "Sentence controls" at bounding box center [613, 547] width 10 height 10
click at [599, 535] on button "Sentence controls" at bounding box center [613, 547] width 28 height 25
click at [608, 542] on span "Sentence controls" at bounding box center [613, 547] width 10 height 10
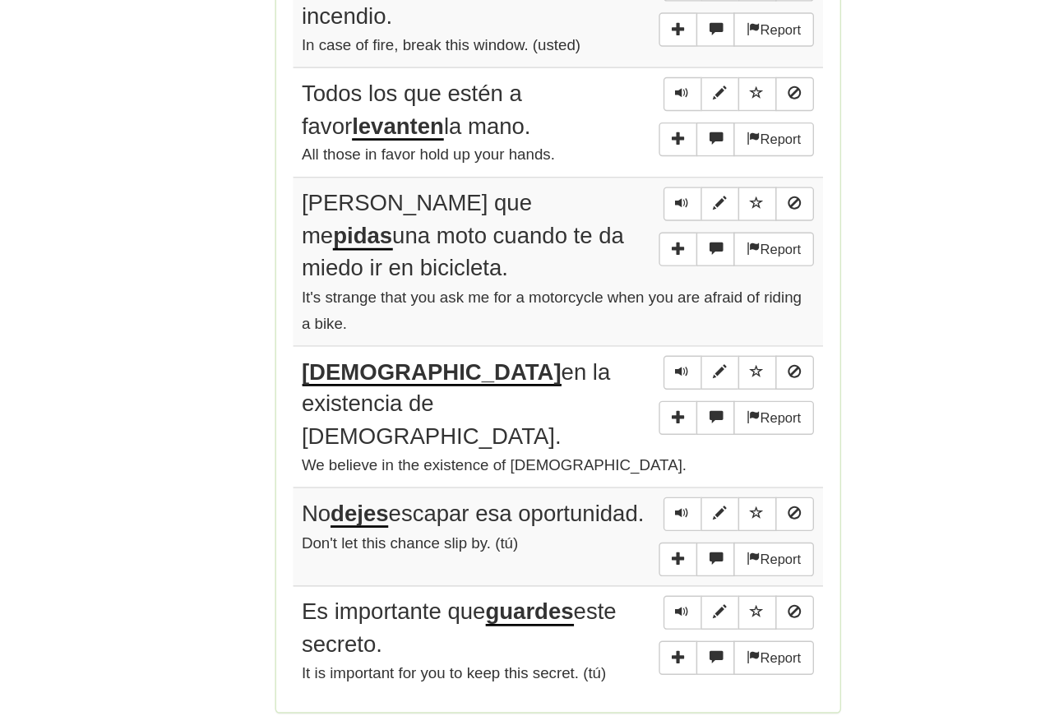
click at [608, 542] on span "Sentence controls" at bounding box center [613, 547] width 10 height 10
click at [608, 613] on span "Sentence controls" at bounding box center [613, 618] width 10 height 10
